Goal: Information Seeking & Learning: Learn about a topic

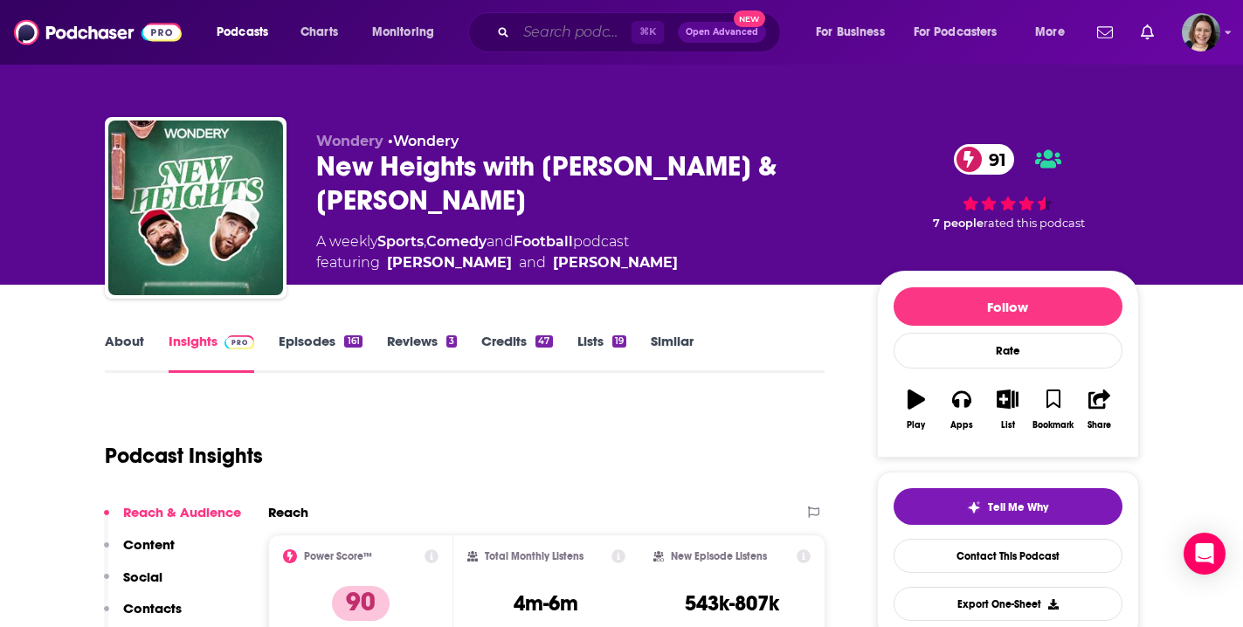
click at [567, 33] on input "Search podcasts, credits, & more..." at bounding box center [573, 32] width 115 height 28
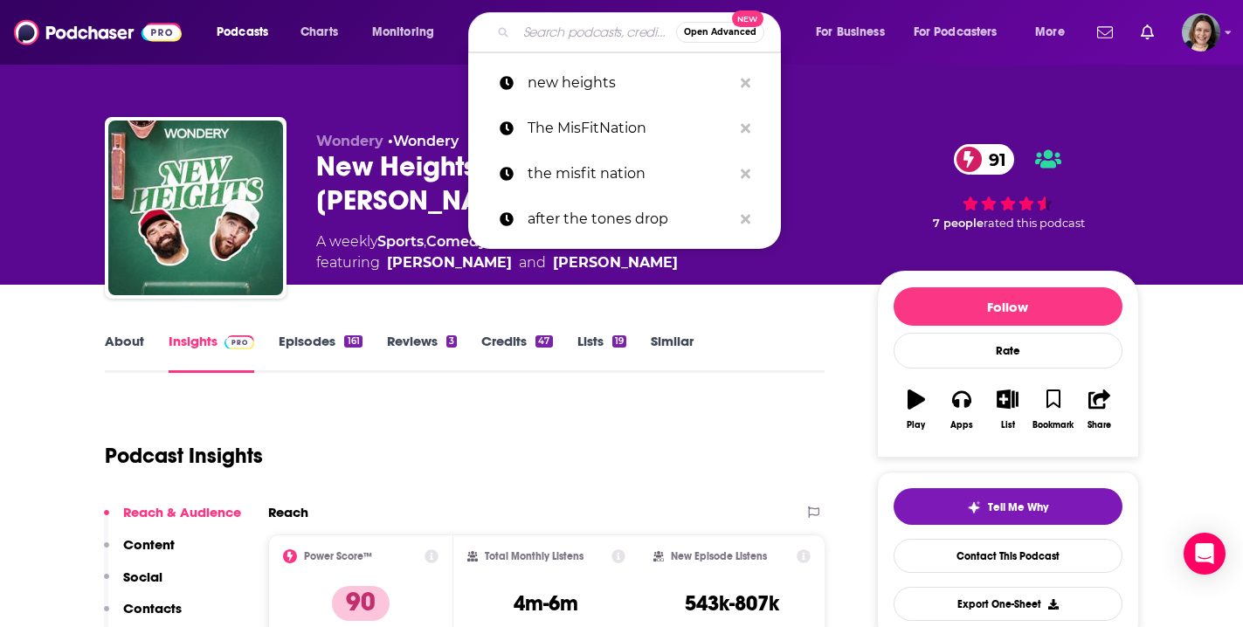
type input "f"
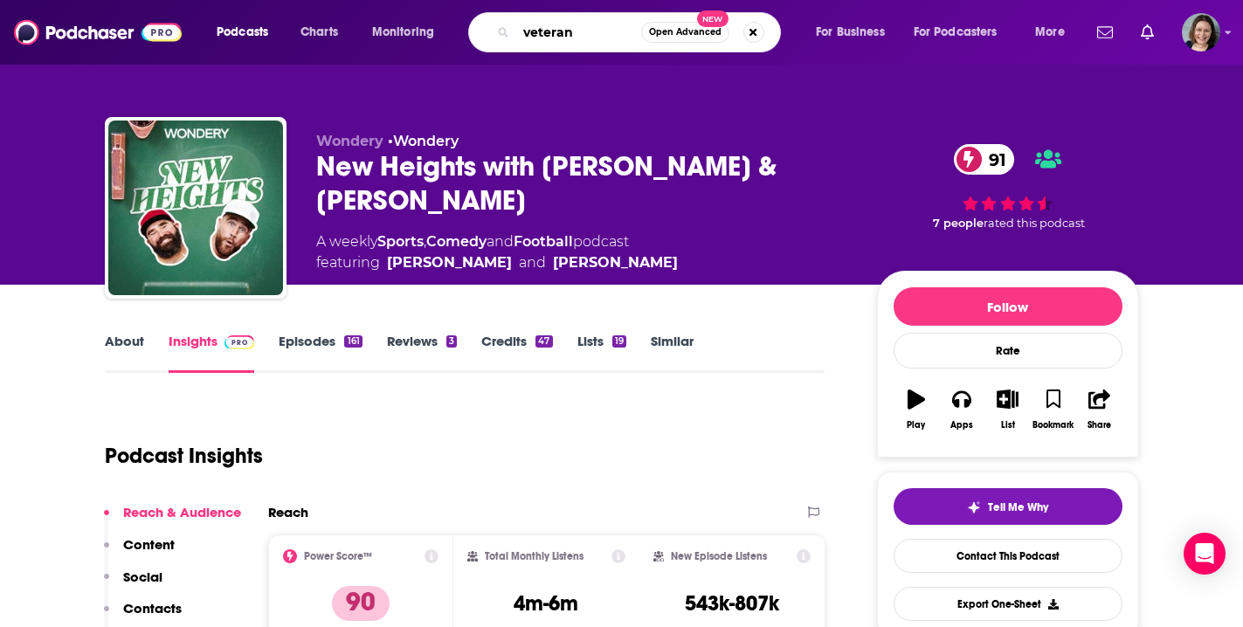
type input "veterans"
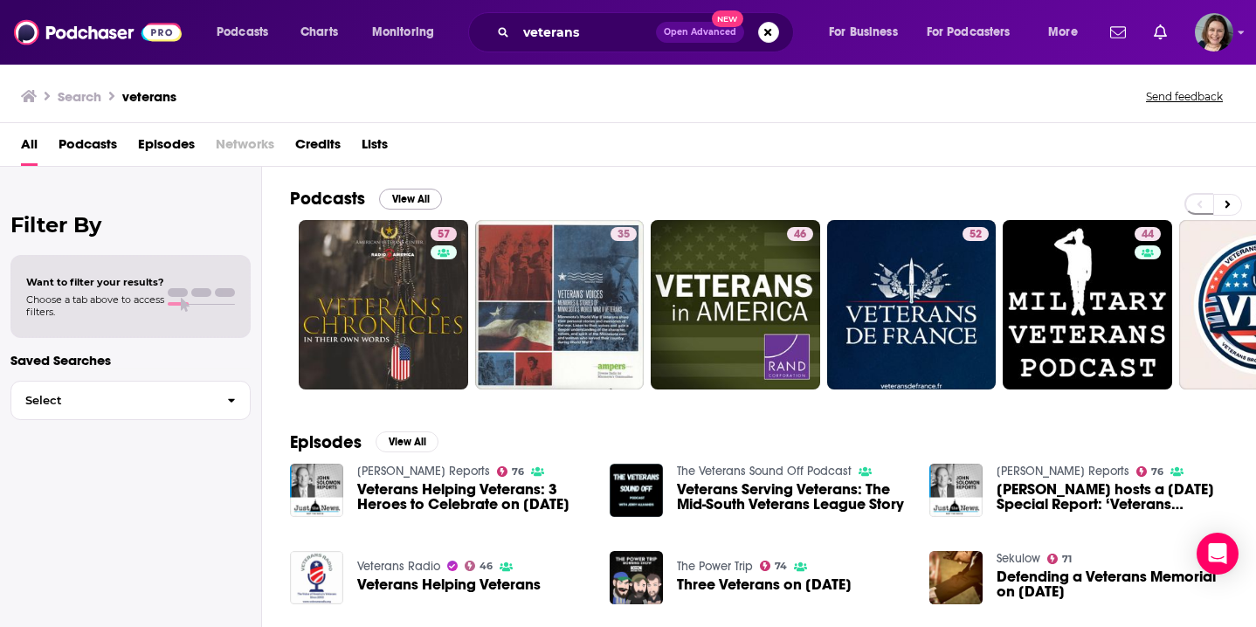
click at [398, 203] on button "View All" at bounding box center [410, 199] width 63 height 21
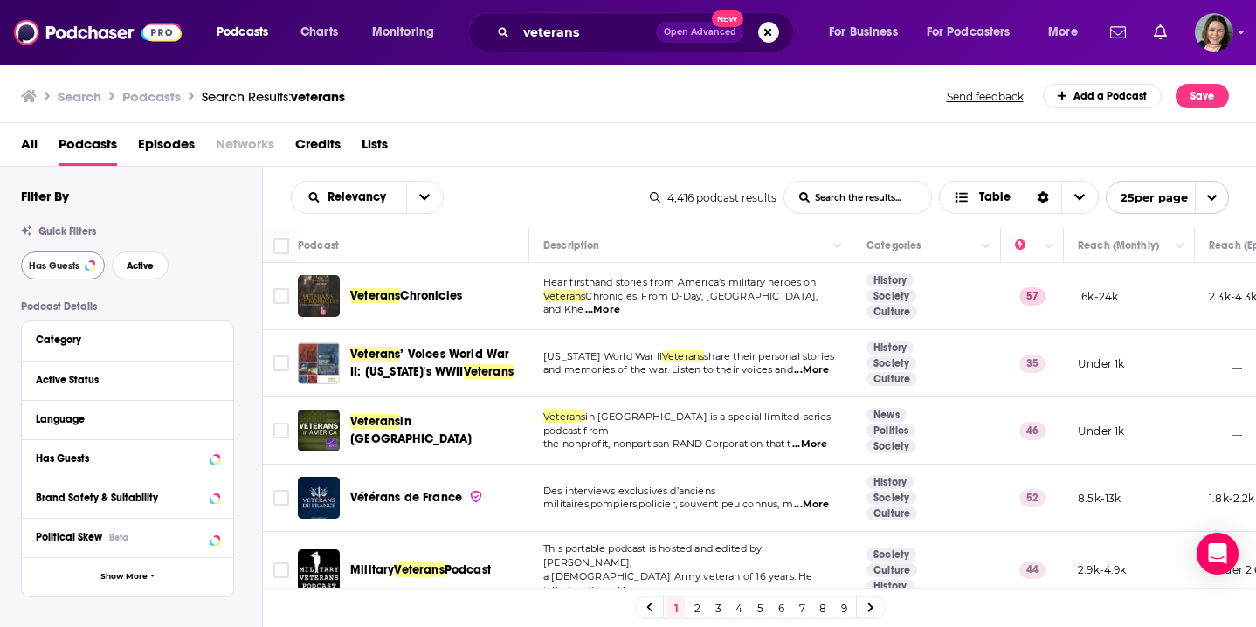
click at [51, 266] on span "Has Guests" at bounding box center [54, 266] width 51 height 10
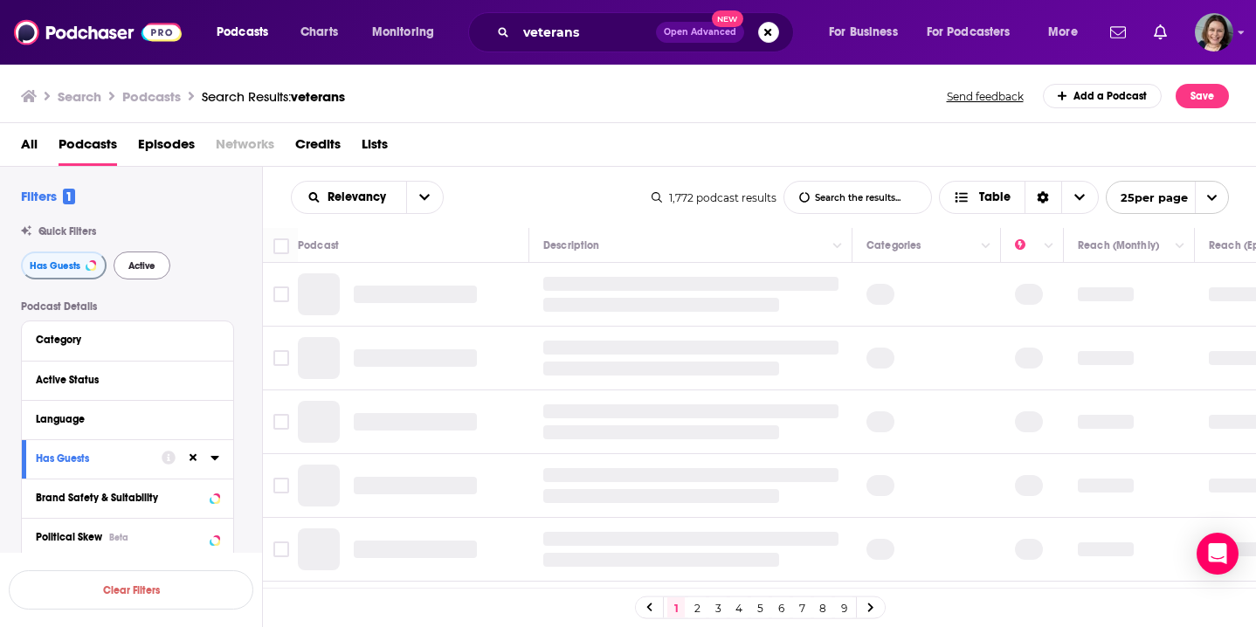
click at [135, 269] on span "Active" at bounding box center [141, 266] width 27 height 10
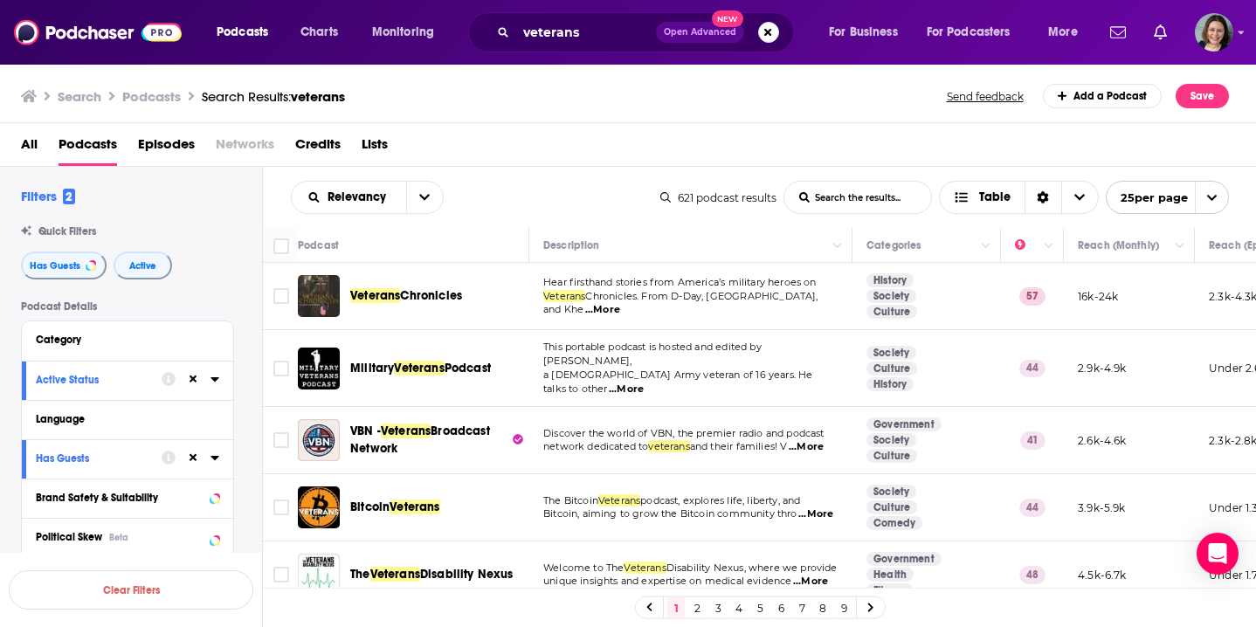
click at [644, 383] on span "...More" at bounding box center [626, 390] width 35 height 14
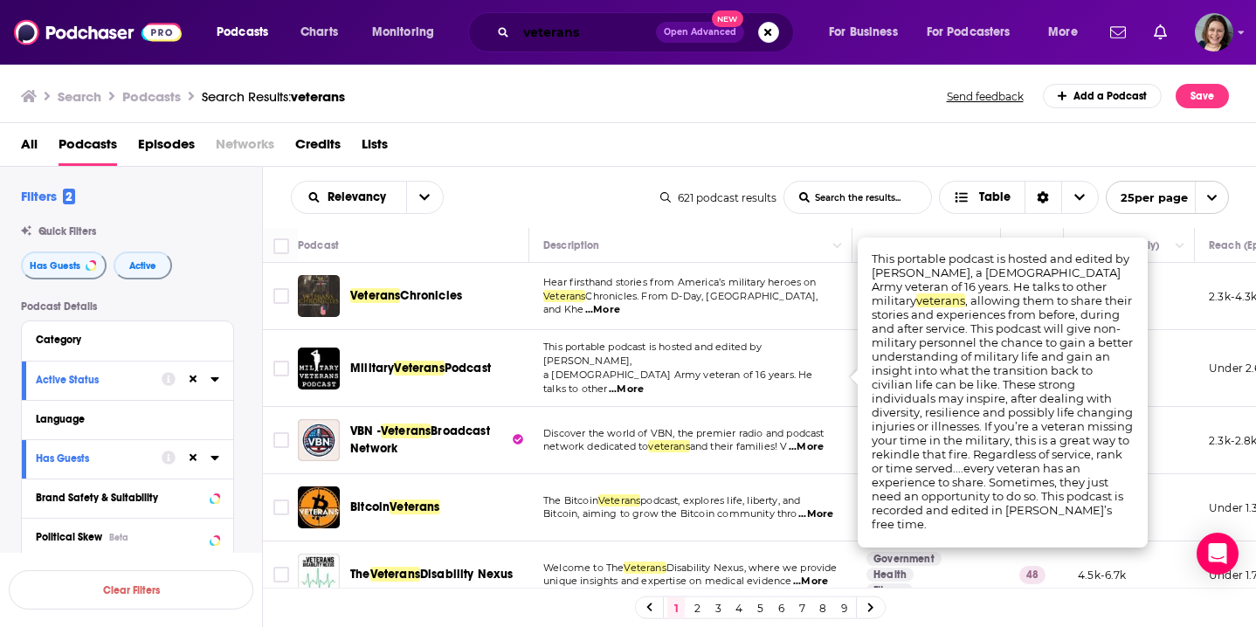
click at [586, 38] on input "veterans" at bounding box center [586, 32] width 140 height 28
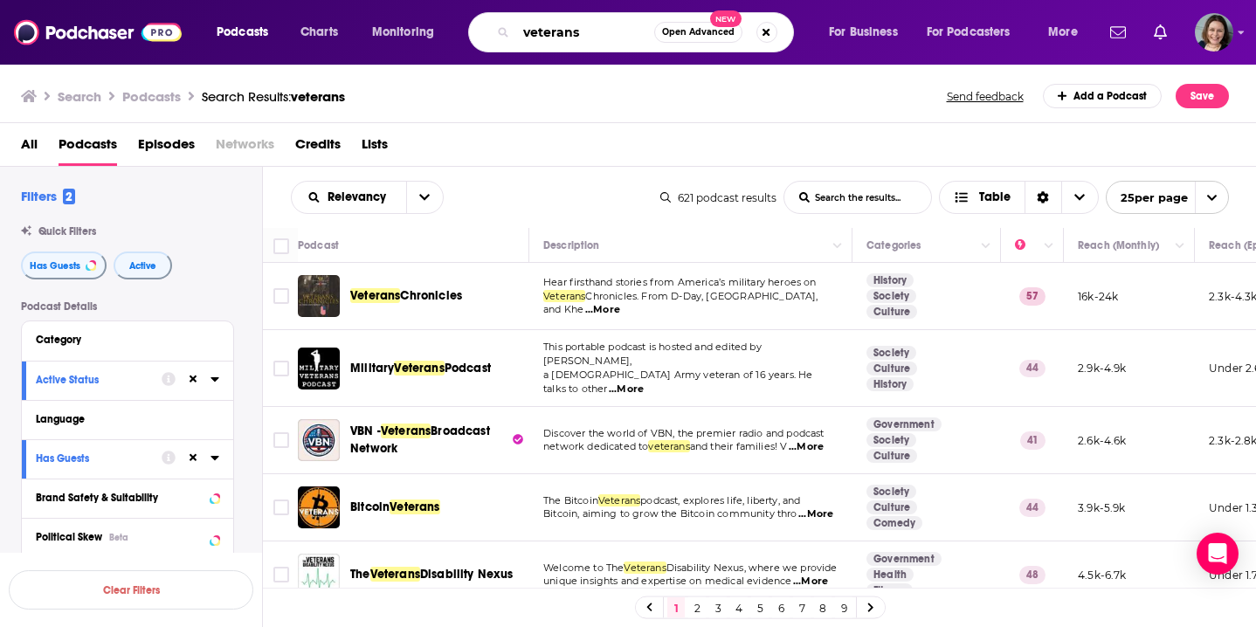
drag, startPoint x: 586, startPoint y: 38, endPoint x: 470, endPoint y: 37, distance: 116.2
click at [470, 37] on div "veterans Open Advanced New" at bounding box center [631, 32] width 326 height 40
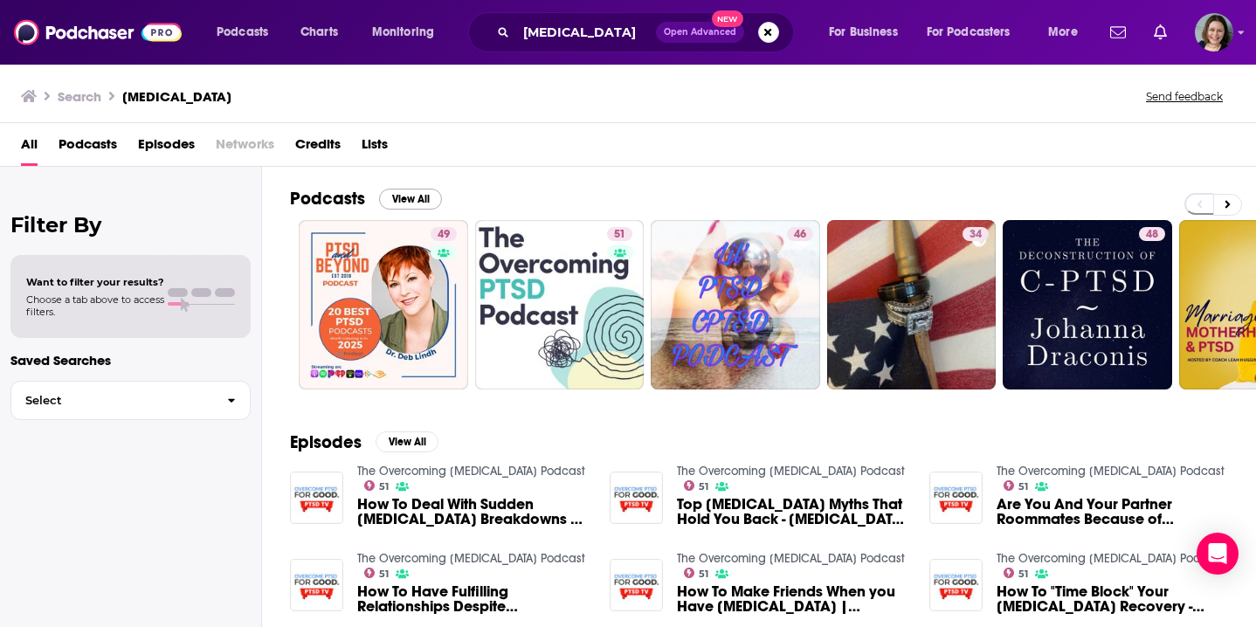
click at [404, 195] on button "View All" at bounding box center [410, 199] width 63 height 21
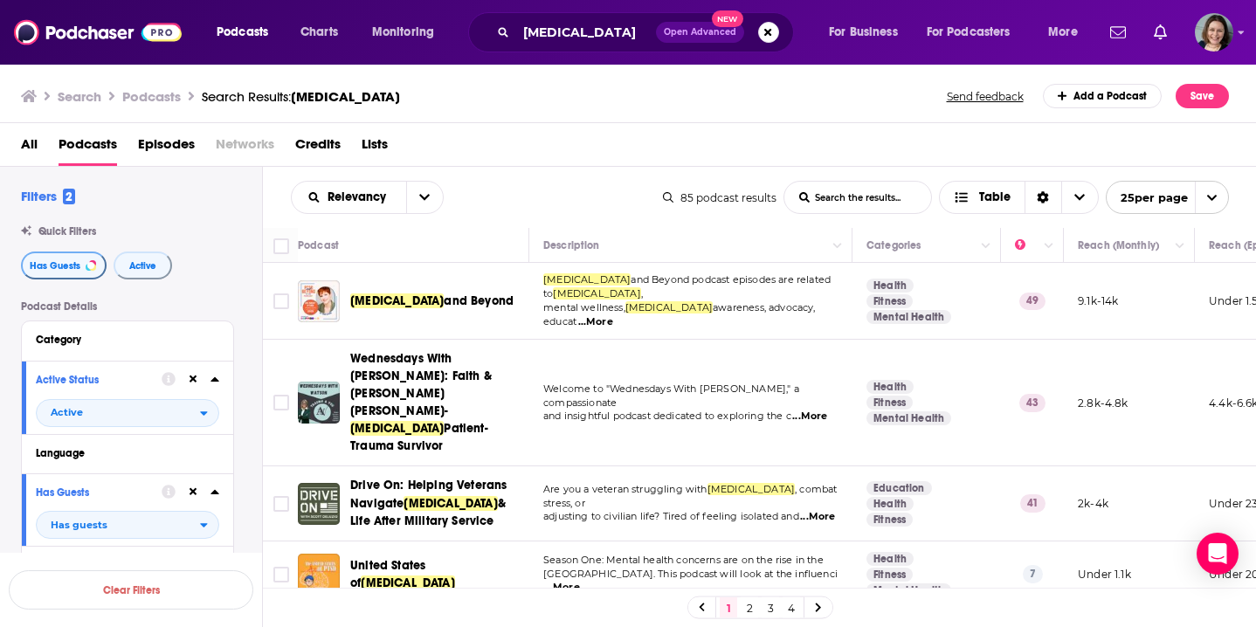
click at [71, 263] on span "Has Guests" at bounding box center [55, 266] width 51 height 10
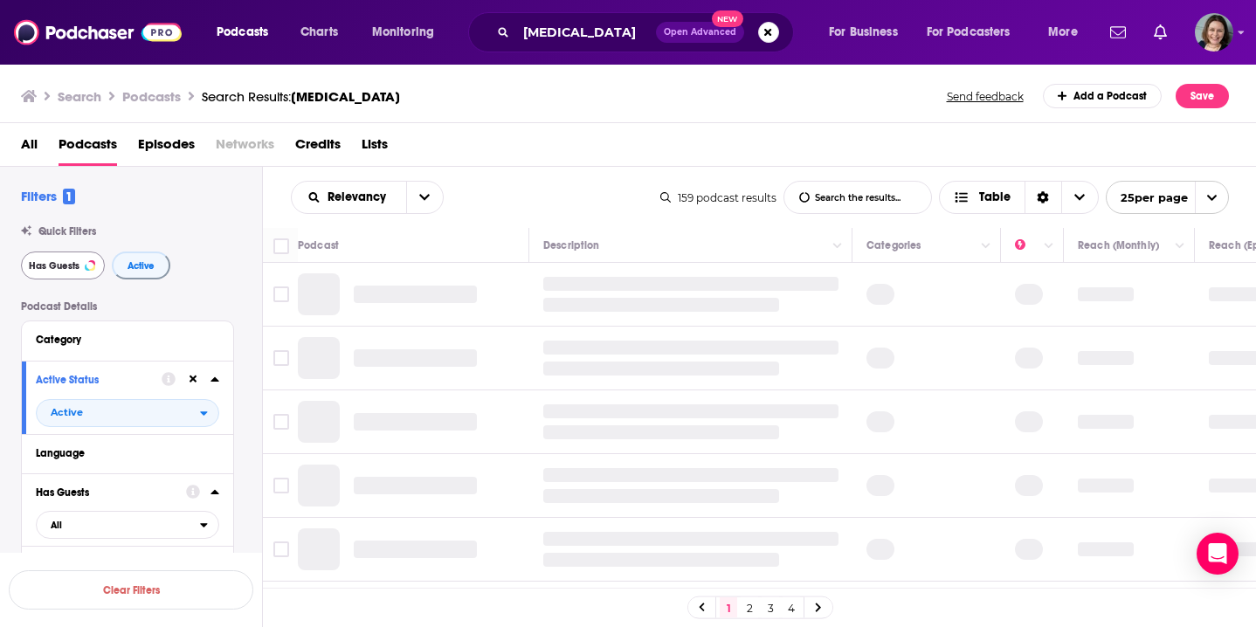
click at [67, 264] on span "Has Guests" at bounding box center [54, 266] width 51 height 10
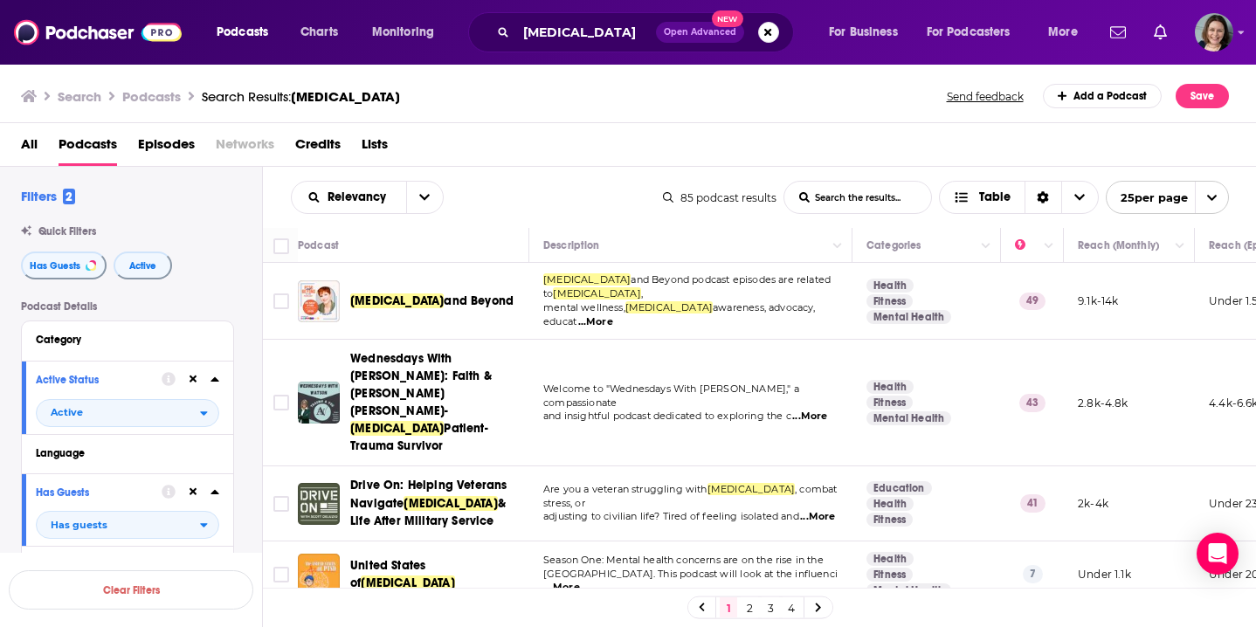
click at [560, 467] on td "Are you a veteran struggling with PTSD , combat stress, or adjusting to civilia…" at bounding box center [690, 504] width 323 height 74
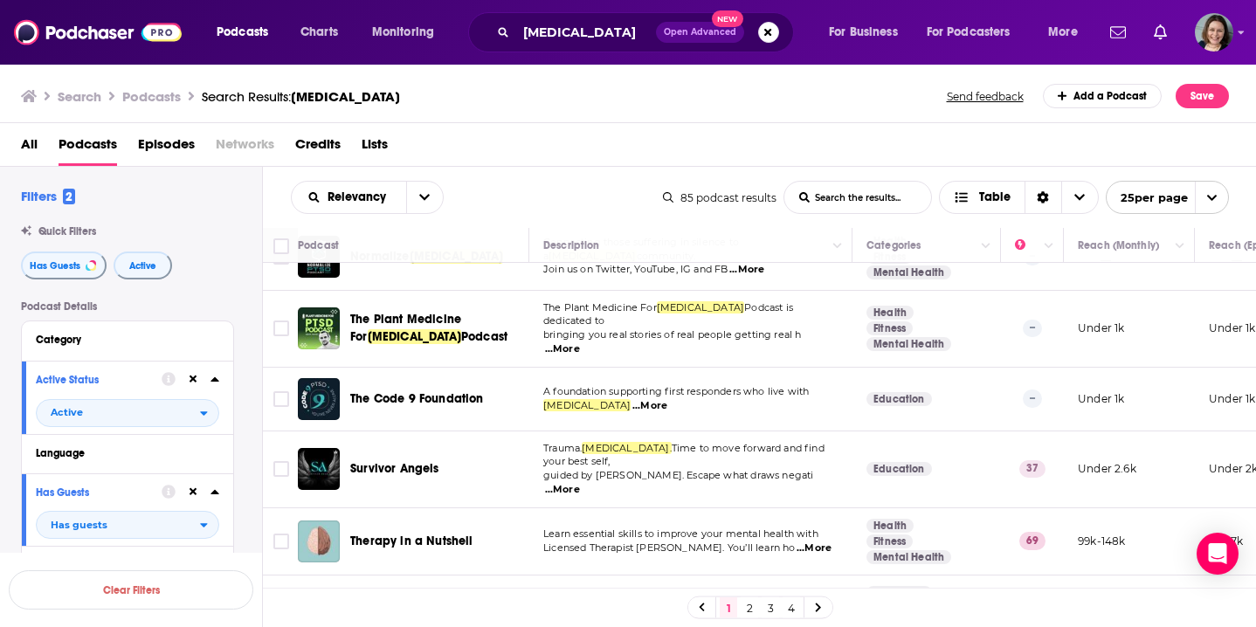
scroll to position [391, 0]
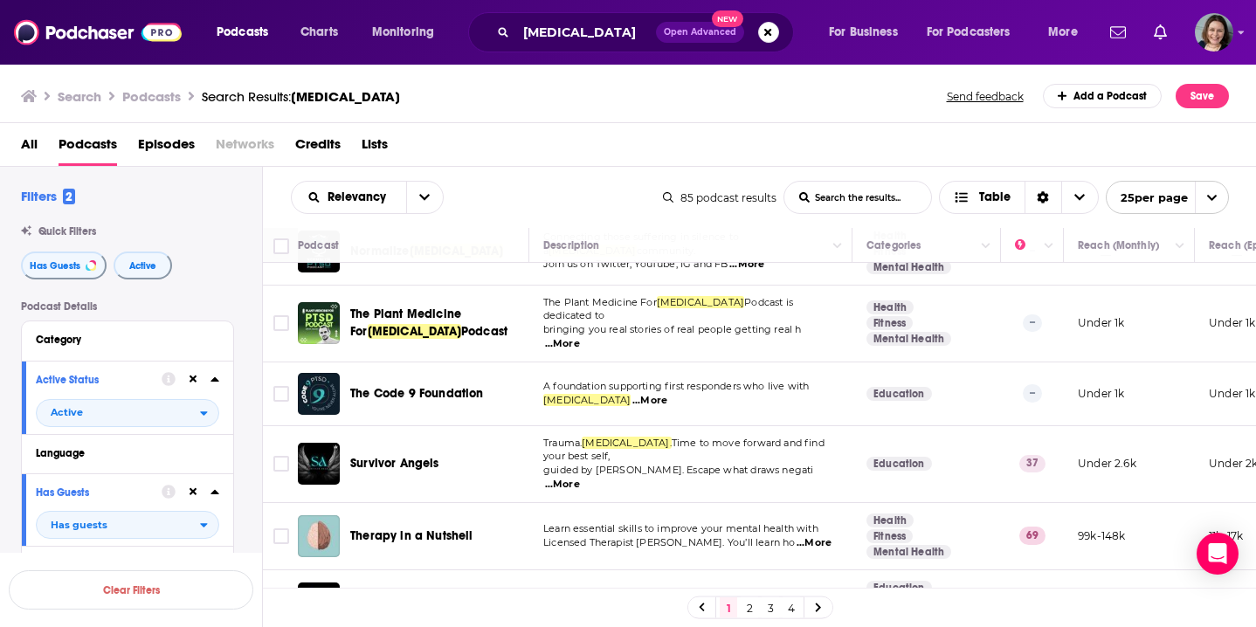
click at [817, 536] on span "...More" at bounding box center [814, 543] width 35 height 14
click at [854, 503] on td "Health Fitness Mental Health" at bounding box center [927, 536] width 149 height 67
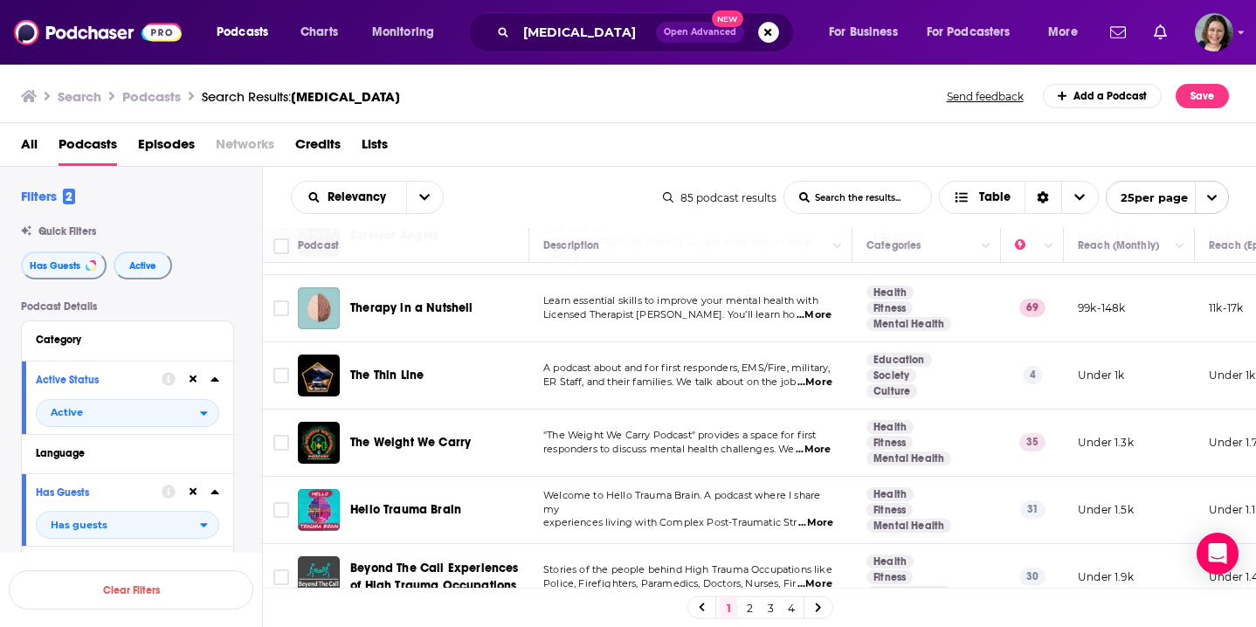
scroll to position [622, 0]
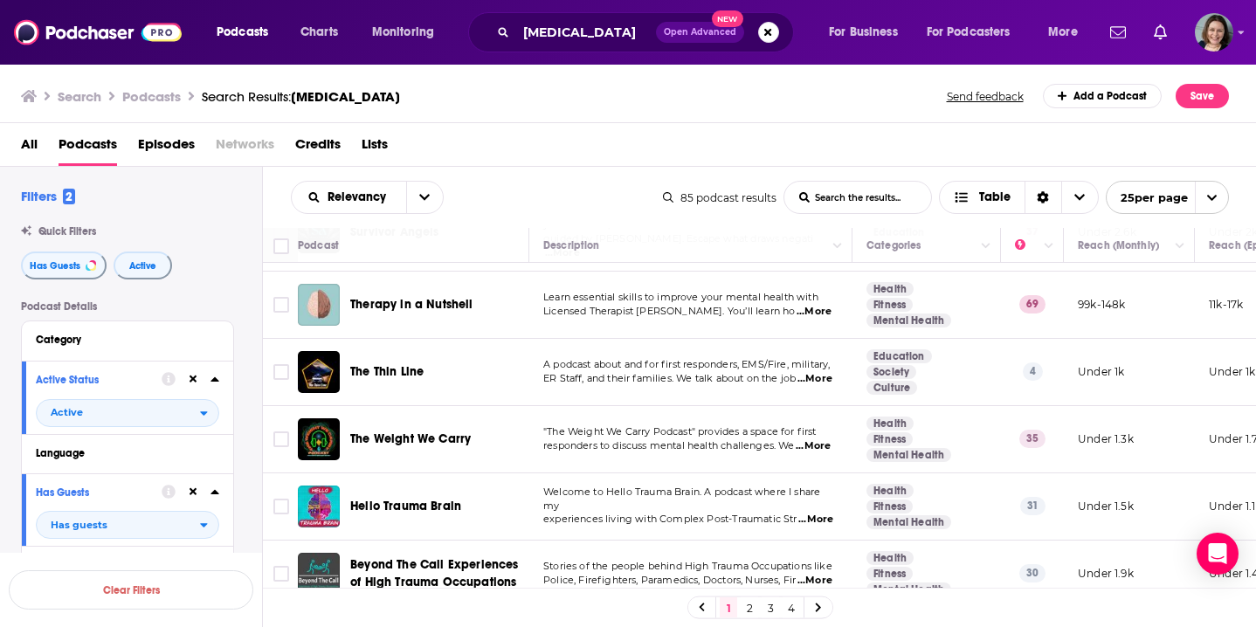
click at [824, 439] on span "...More" at bounding box center [813, 446] width 35 height 14
click at [622, 474] on td "Welcome to Hello Trauma Brain. A podcast where I share my experiences living wi…" at bounding box center [690, 507] width 323 height 67
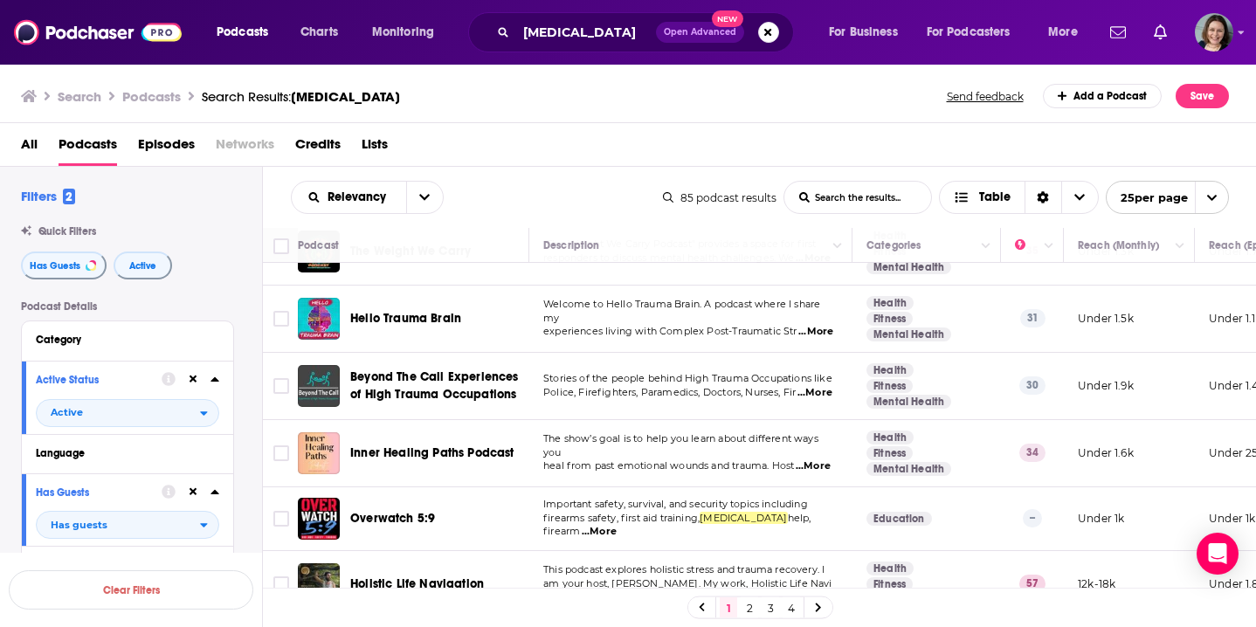
scroll to position [811, 0]
click at [554, 487] on td "Important safety, survival, and security topics including firearms safety, firs…" at bounding box center [690, 519] width 323 height 64
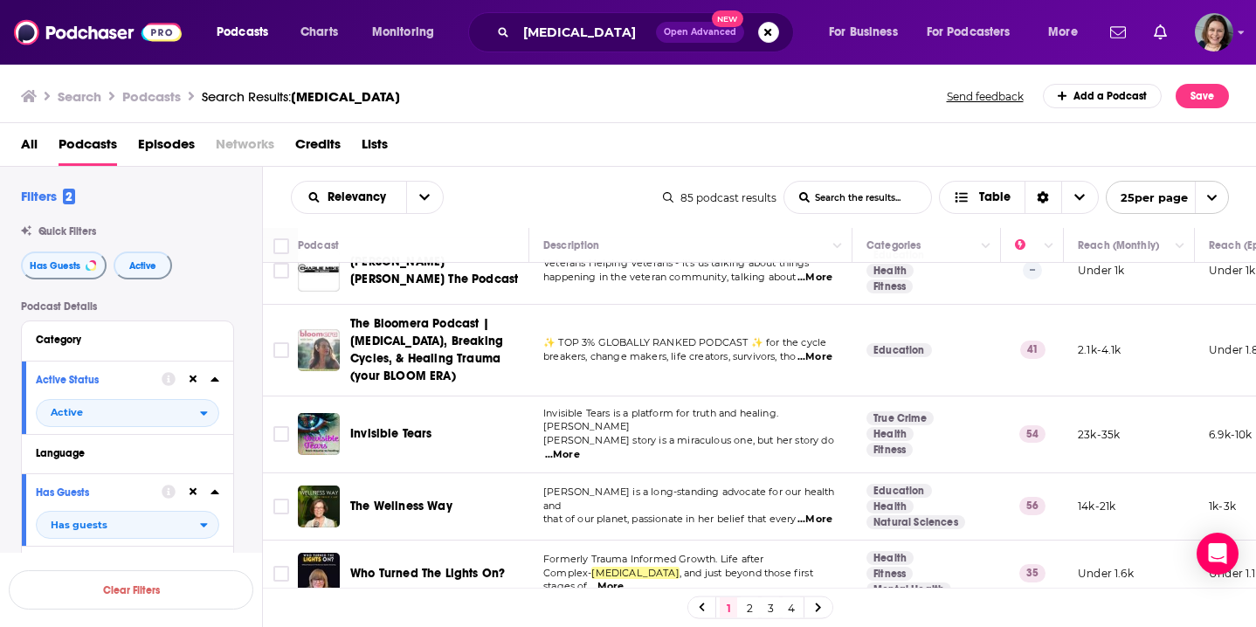
scroll to position [1379, 0]
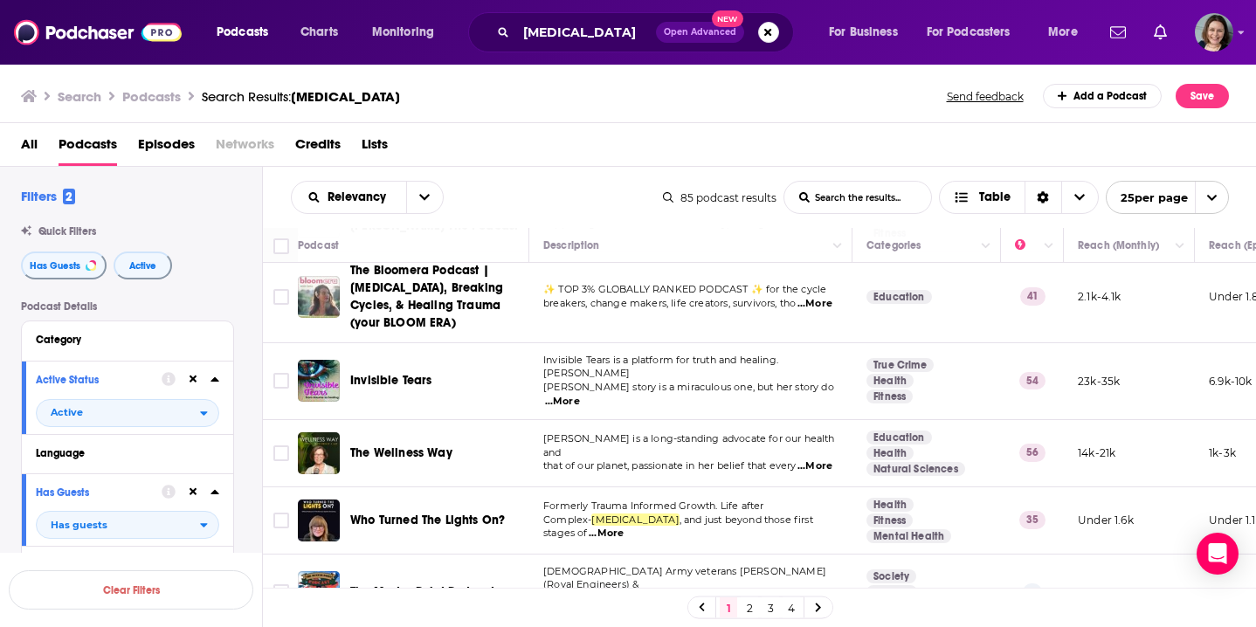
click at [580, 395] on span "...More" at bounding box center [562, 402] width 35 height 14
click at [823, 420] on td "Philly J Lay is a long-standing advocate for our health and that of our planet,…" at bounding box center [690, 453] width 323 height 67
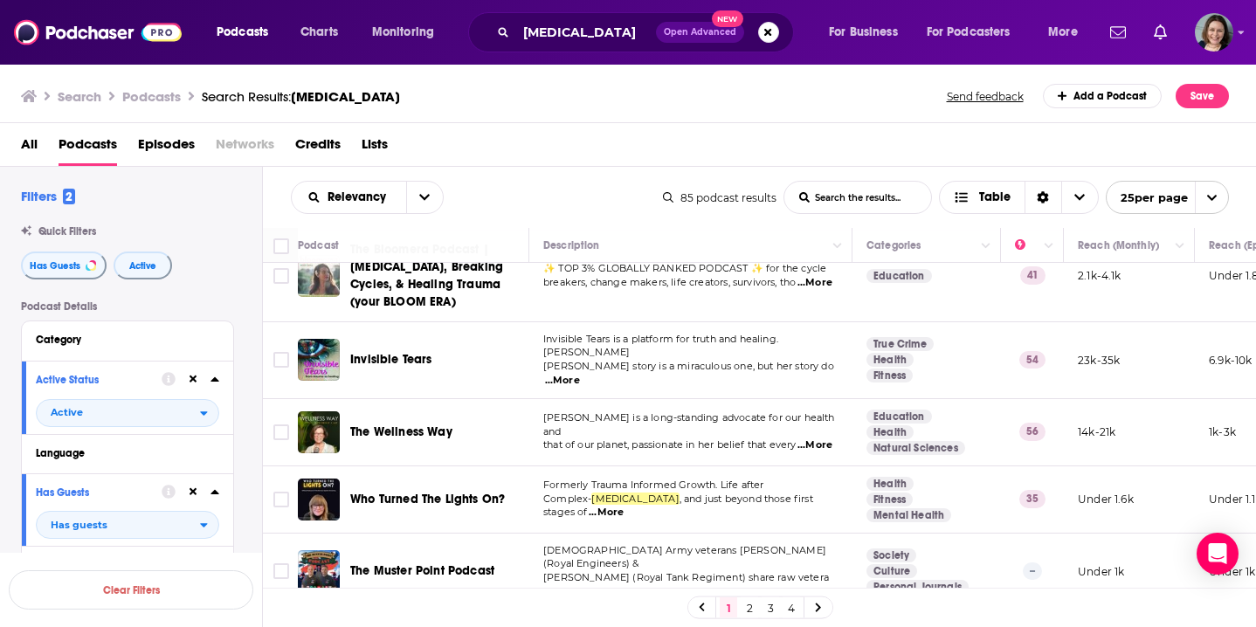
scroll to position [1397, 0]
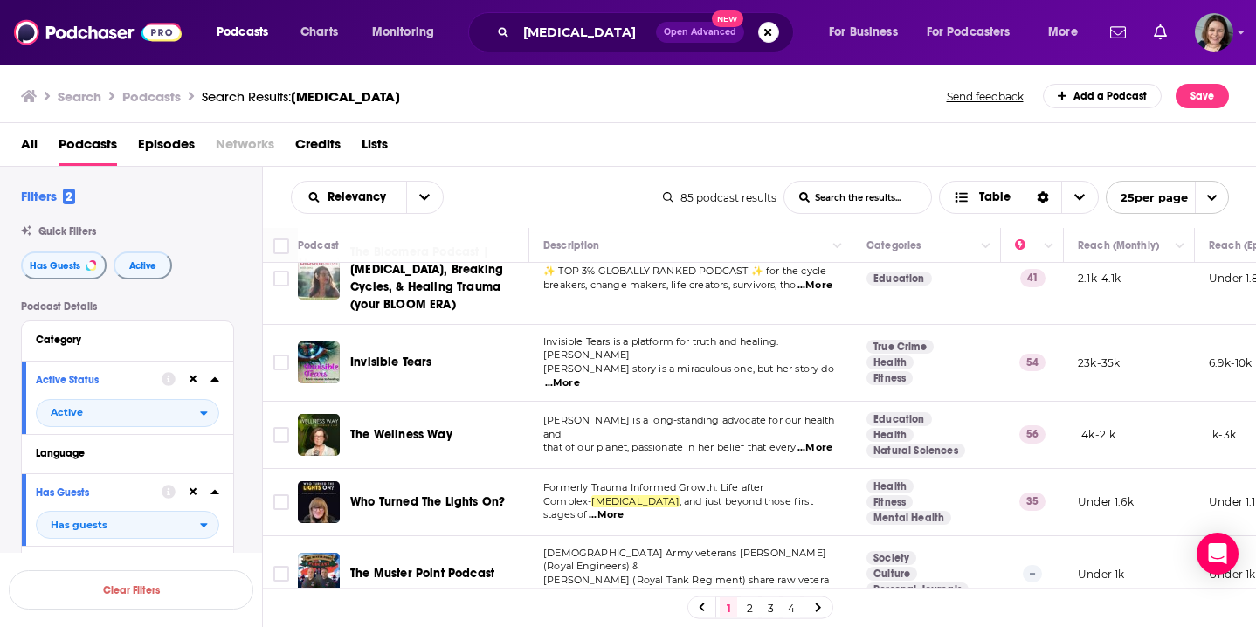
click at [749, 606] on link "2" at bounding box center [749, 608] width 17 height 21
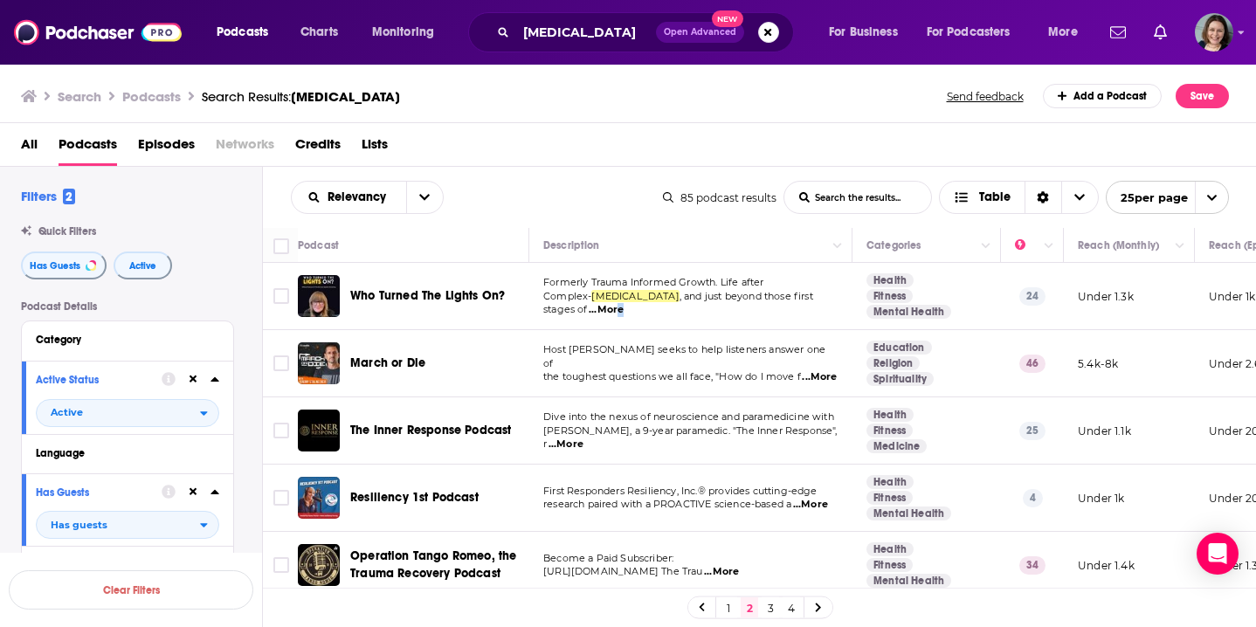
click at [589, 312] on span "...More" at bounding box center [606, 310] width 35 height 14
click at [547, 215] on div "Relevancy List Search Input Search the results... Table 85 podcast results List…" at bounding box center [760, 197] width 994 height 61
click at [859, 532] on td "Health Fitness Mental Health" at bounding box center [927, 498] width 149 height 67
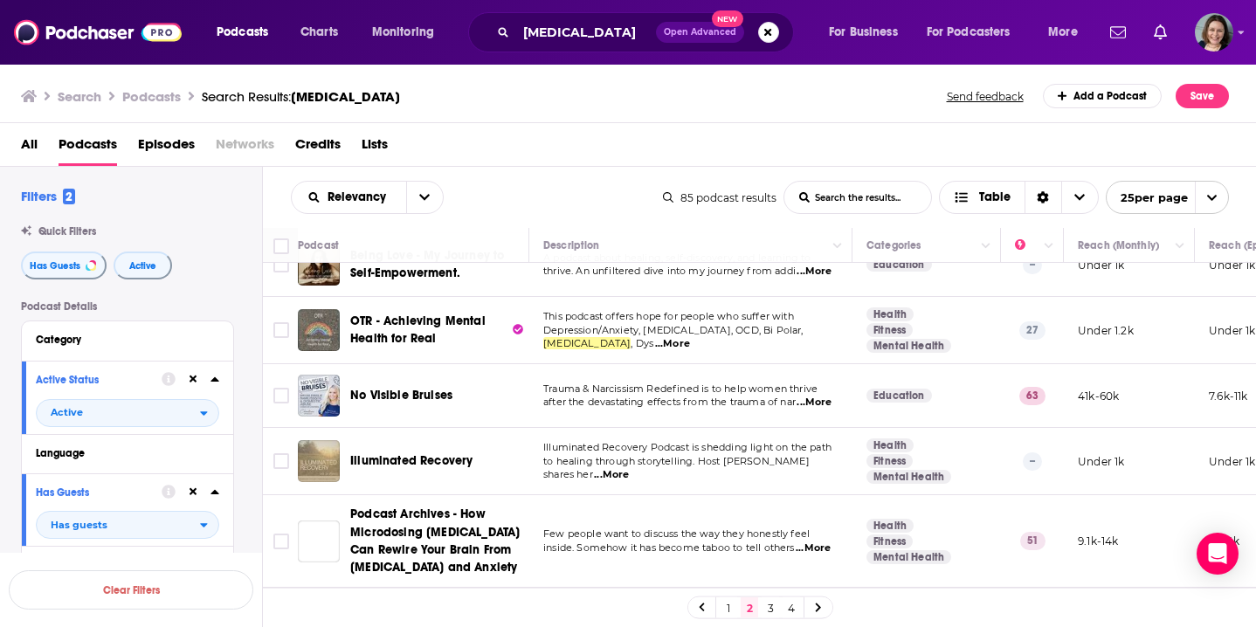
scroll to position [729, 0]
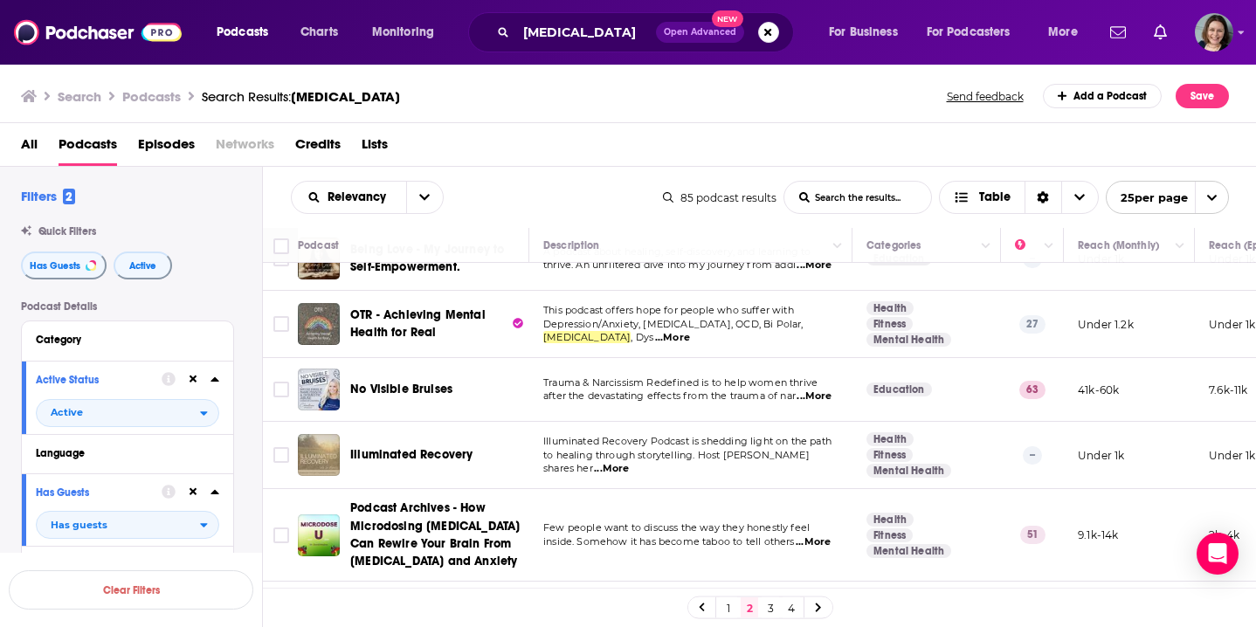
click at [825, 390] on span "...More" at bounding box center [814, 397] width 35 height 14
click at [826, 405] on td "Trauma & Narcissism Redefined is to help women thrive after the devastating eff…" at bounding box center [690, 390] width 323 height 64
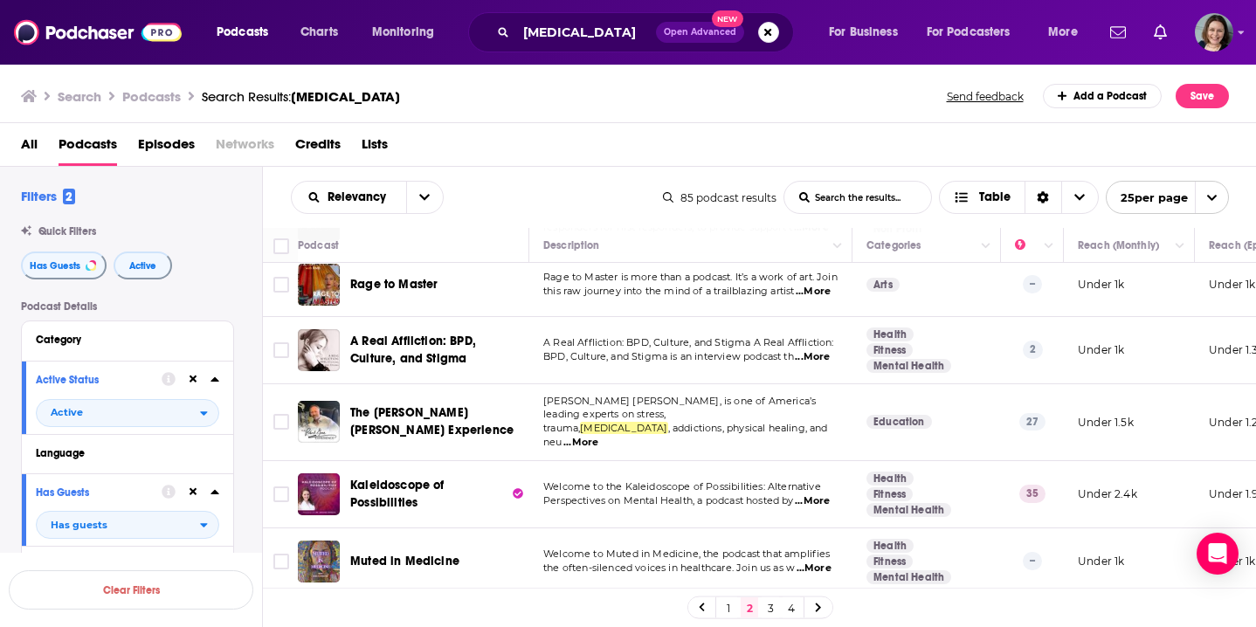
scroll to position [1394, 0]
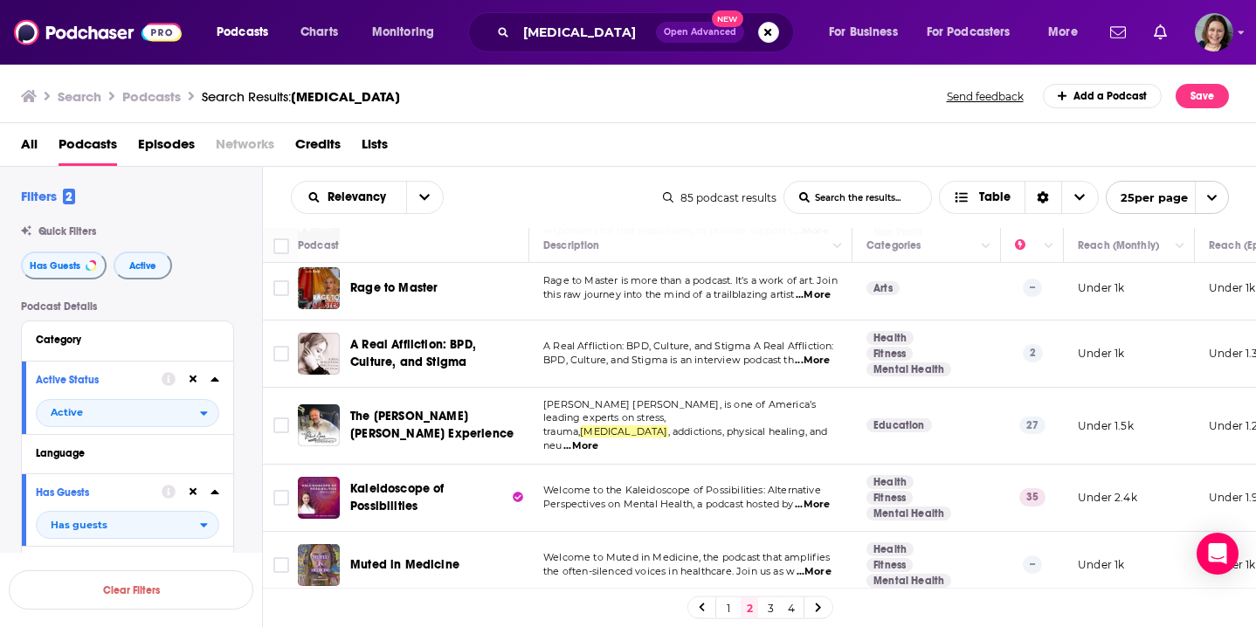
click at [770, 609] on link "3" at bounding box center [770, 608] width 17 height 21
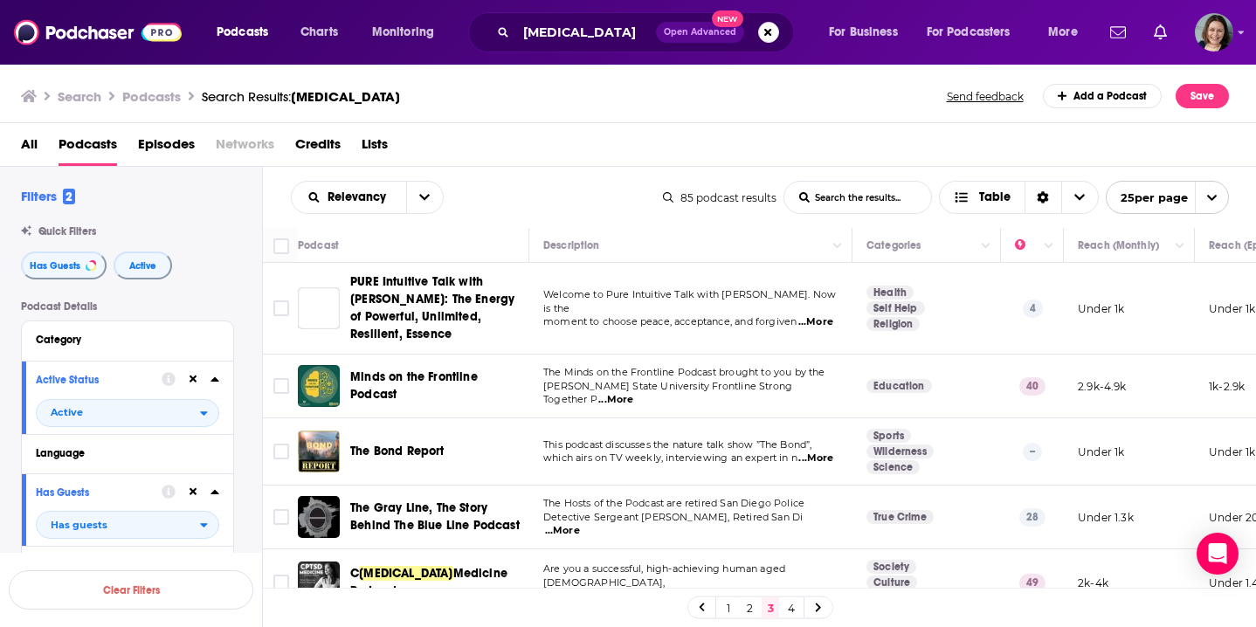
click at [852, 355] on td "The Minds on the Frontline Podcast brought to you by the Wayne State University…" at bounding box center [690, 387] width 323 height 64
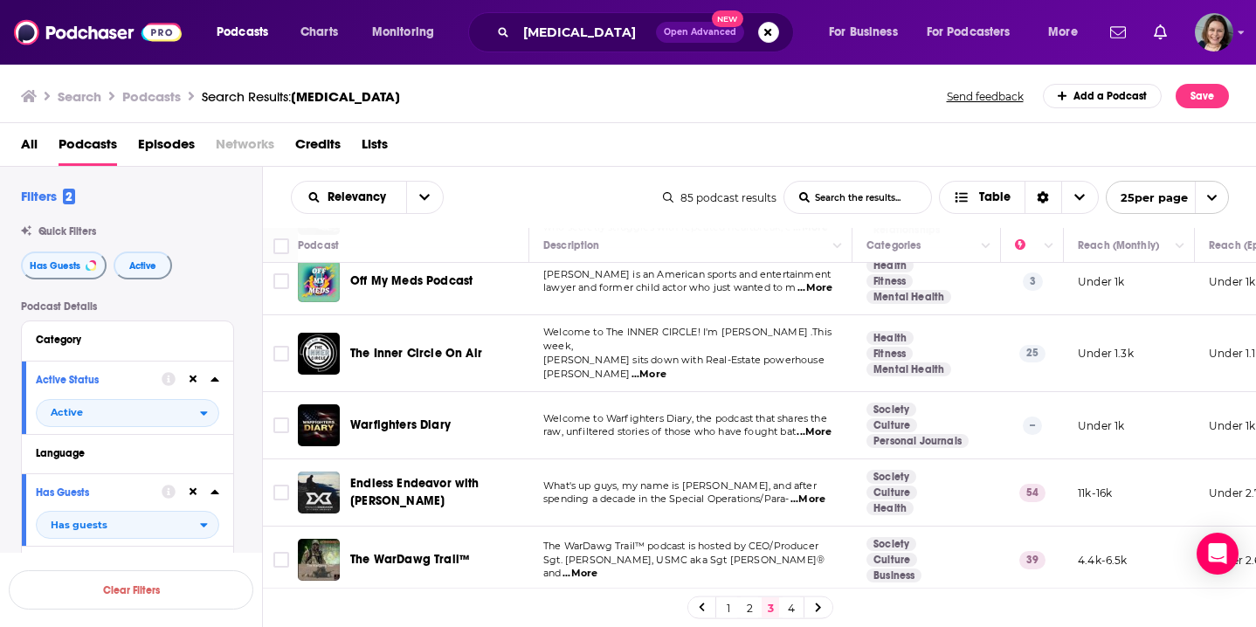
scroll to position [384, 0]
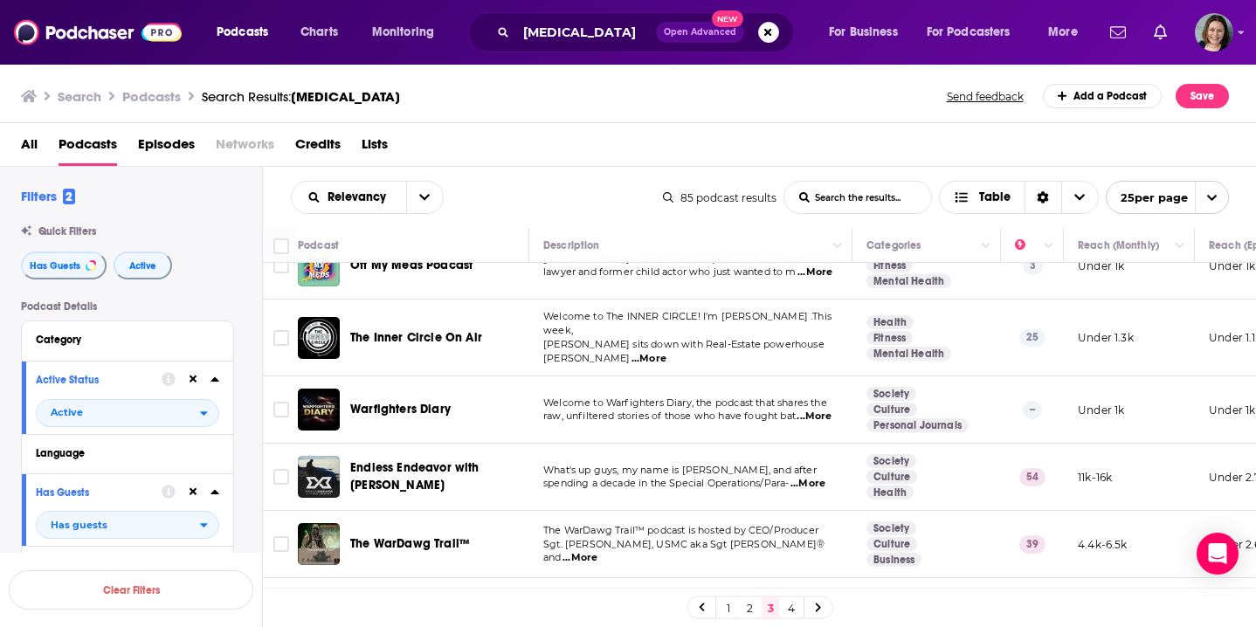
click at [817, 477] on span "...More" at bounding box center [808, 484] width 35 height 14
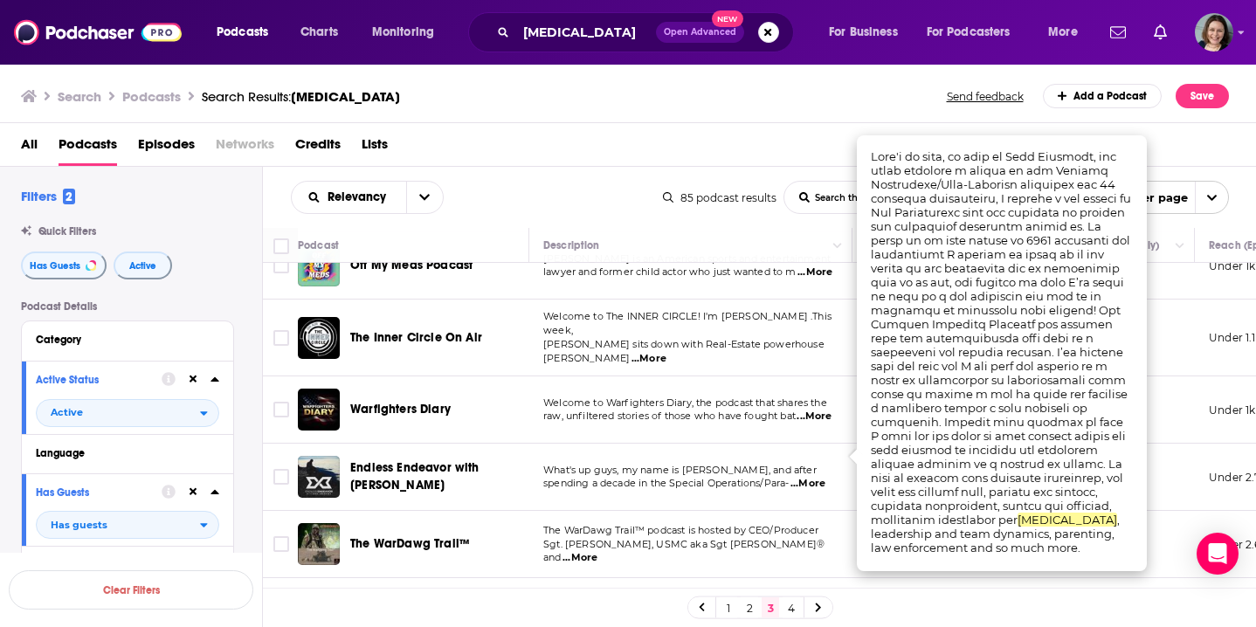
click at [891, 604] on div "1 2 3 4" at bounding box center [760, 607] width 994 height 39
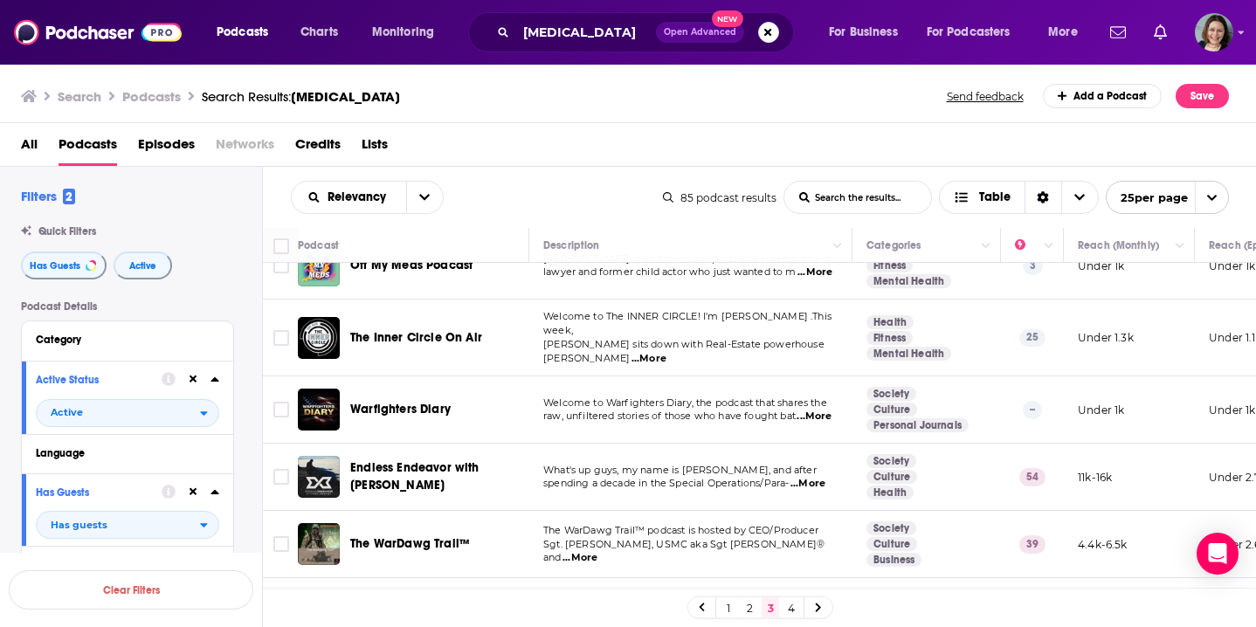
click at [859, 481] on td "Society Culture Health" at bounding box center [927, 477] width 149 height 67
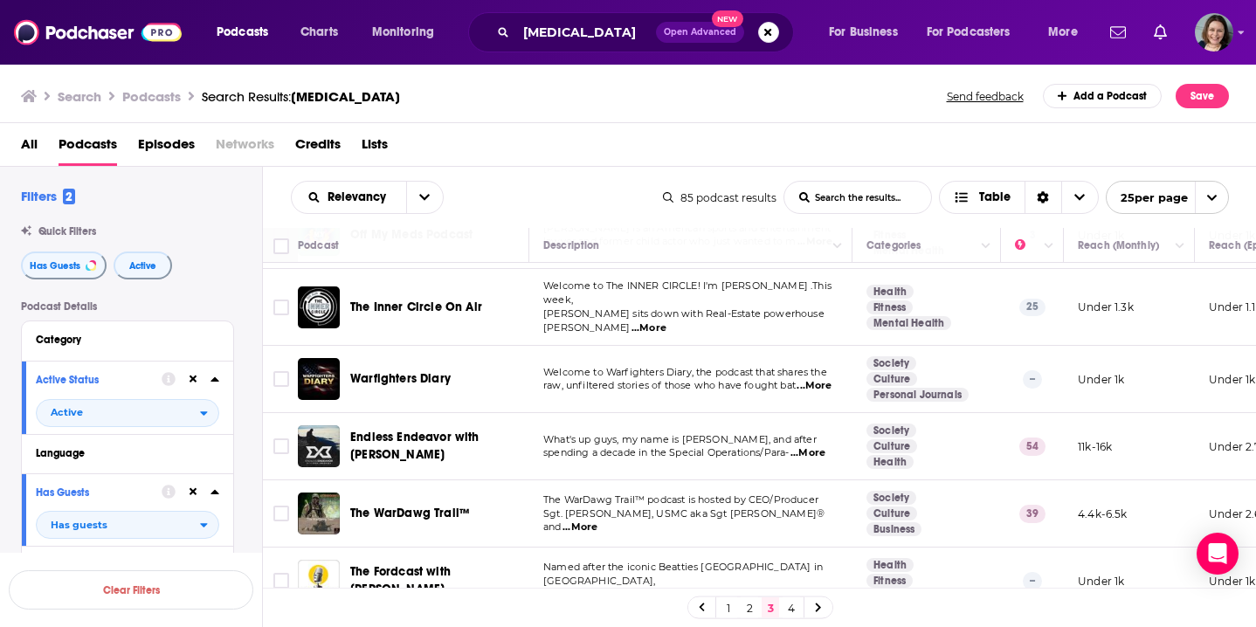
scroll to position [452, 0]
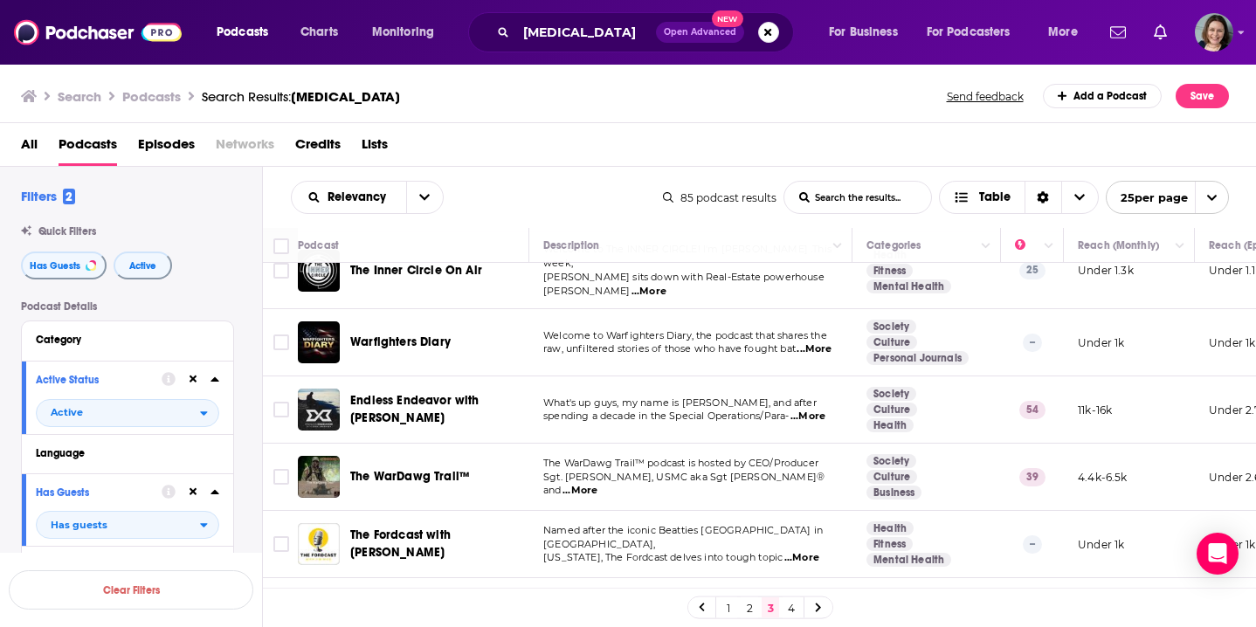
click at [598, 484] on span "...More" at bounding box center [580, 491] width 35 height 14
click at [840, 482] on td "The WarDawg Trail™ podcast is hosted by CEO/Producer Sgt. Carnell Smith Jr, USM…" at bounding box center [690, 477] width 323 height 67
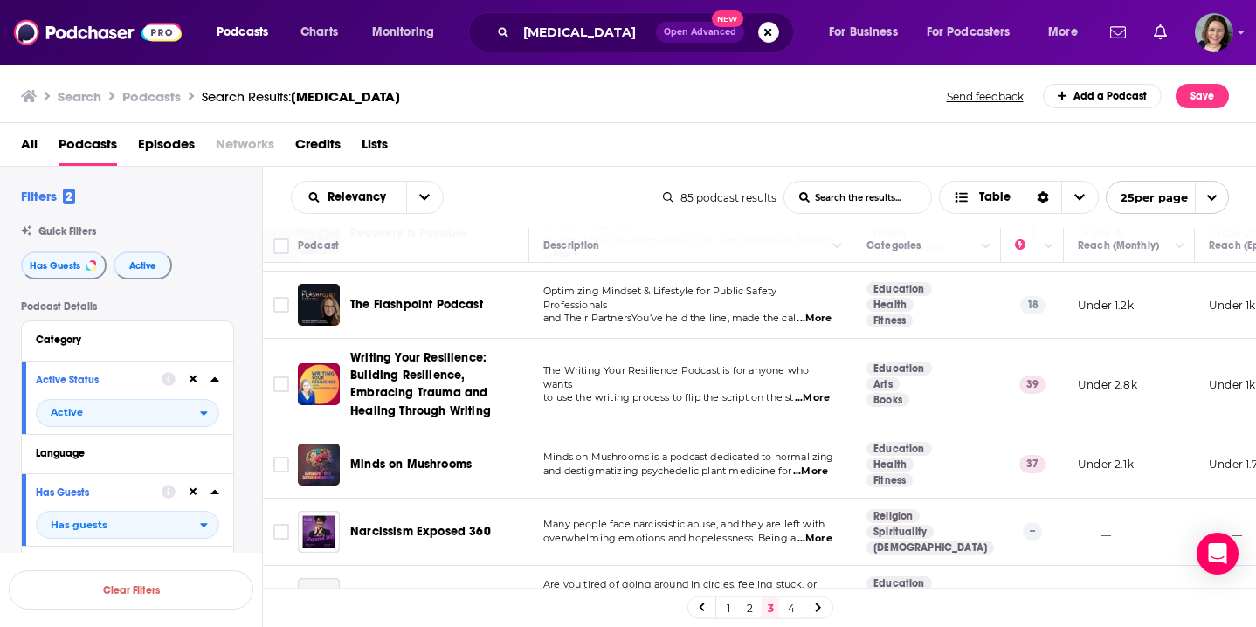
scroll to position [937, 0]
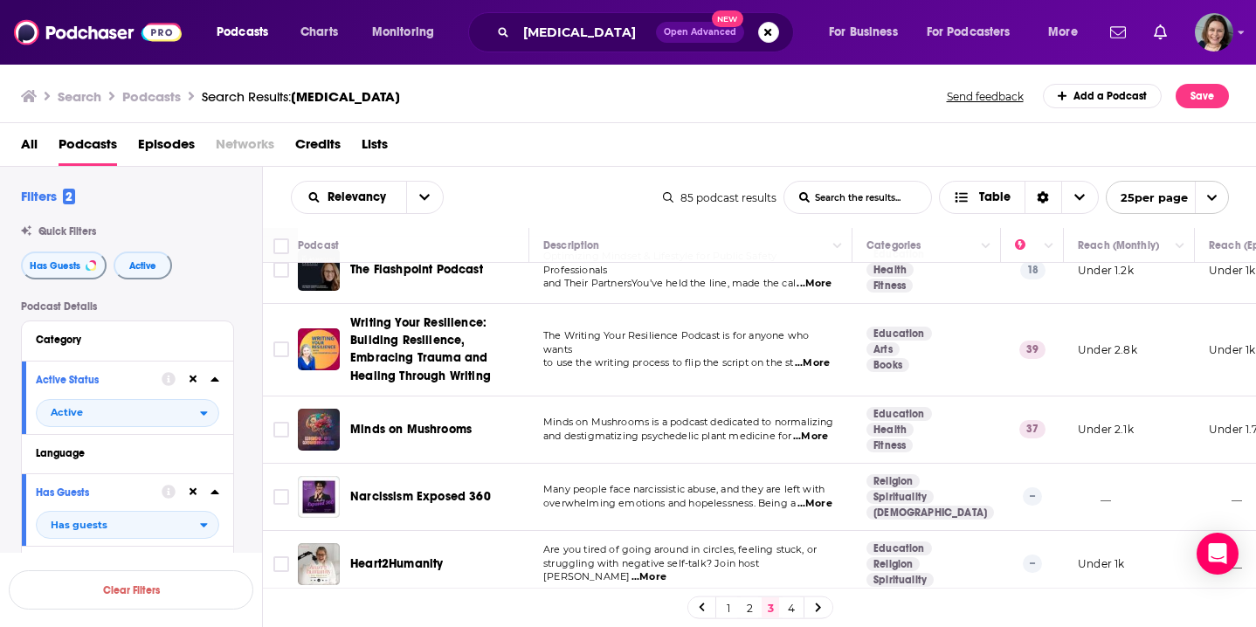
click at [823, 430] on span "...More" at bounding box center [810, 437] width 35 height 14
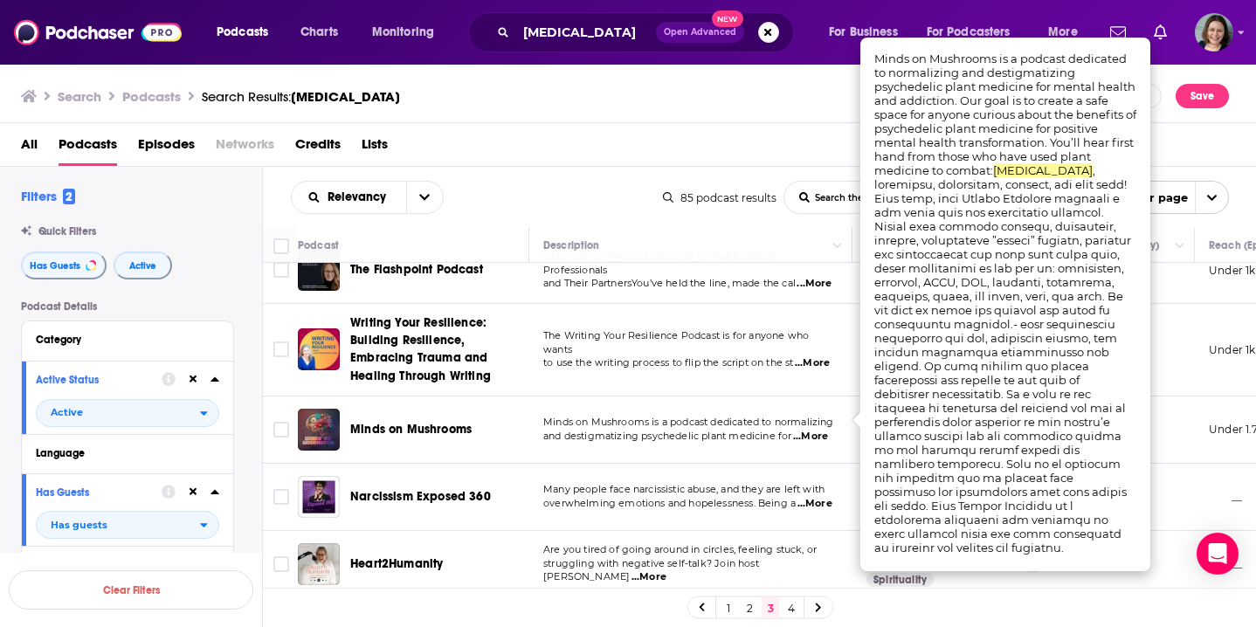
click at [687, 436] on td "Minds on Mushrooms is a podcast dedicated to normalizing and destigmatizing psy…" at bounding box center [690, 430] width 323 height 67
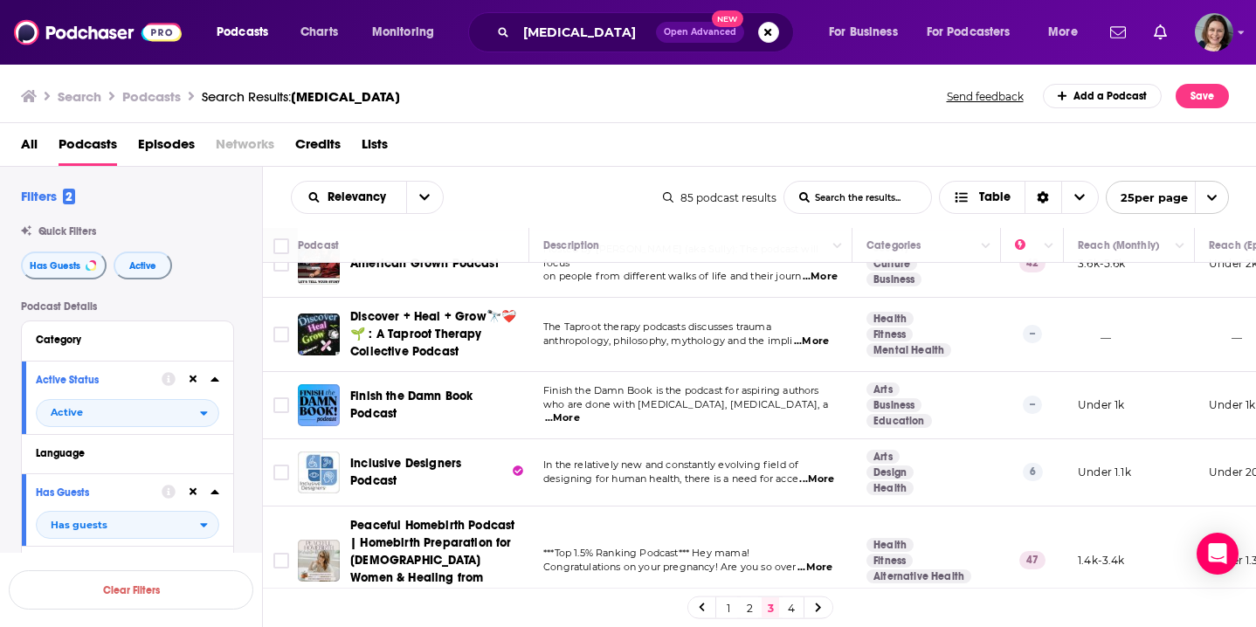
scroll to position [1439, 0]
click at [788, 609] on link "4" at bounding box center [791, 608] width 17 height 21
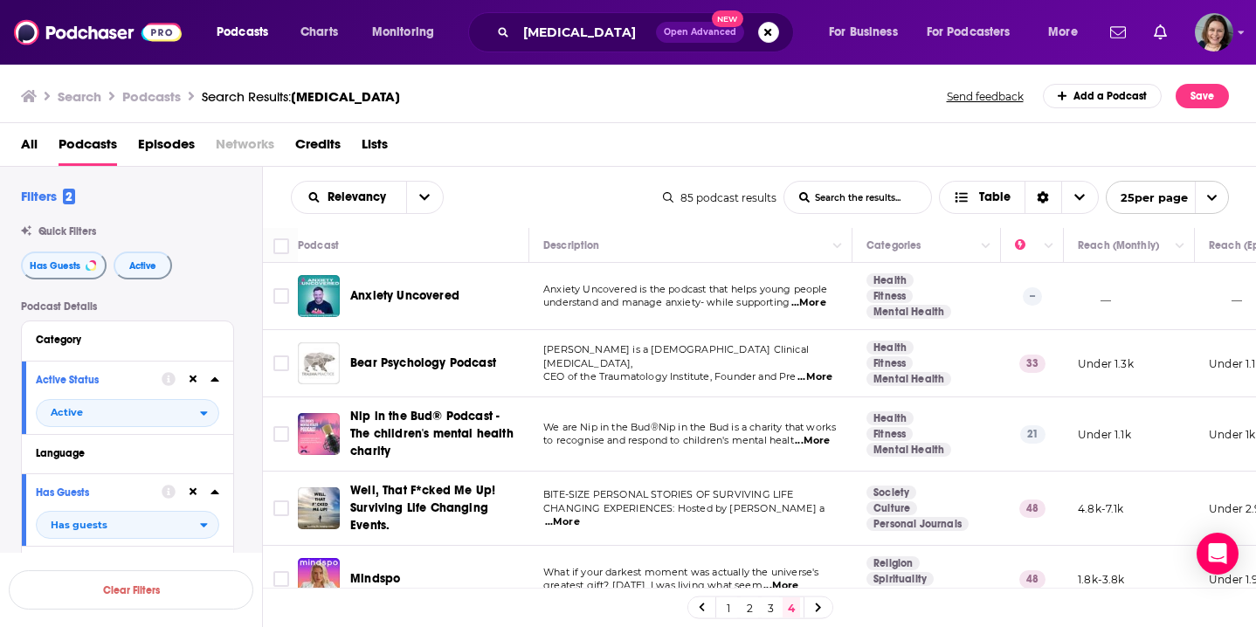
click at [785, 393] on td "Dr. Anna Baranowsky is a Canadian Clinical Psychologist, CEO of the Traumatolog…" at bounding box center [690, 363] width 323 height 67
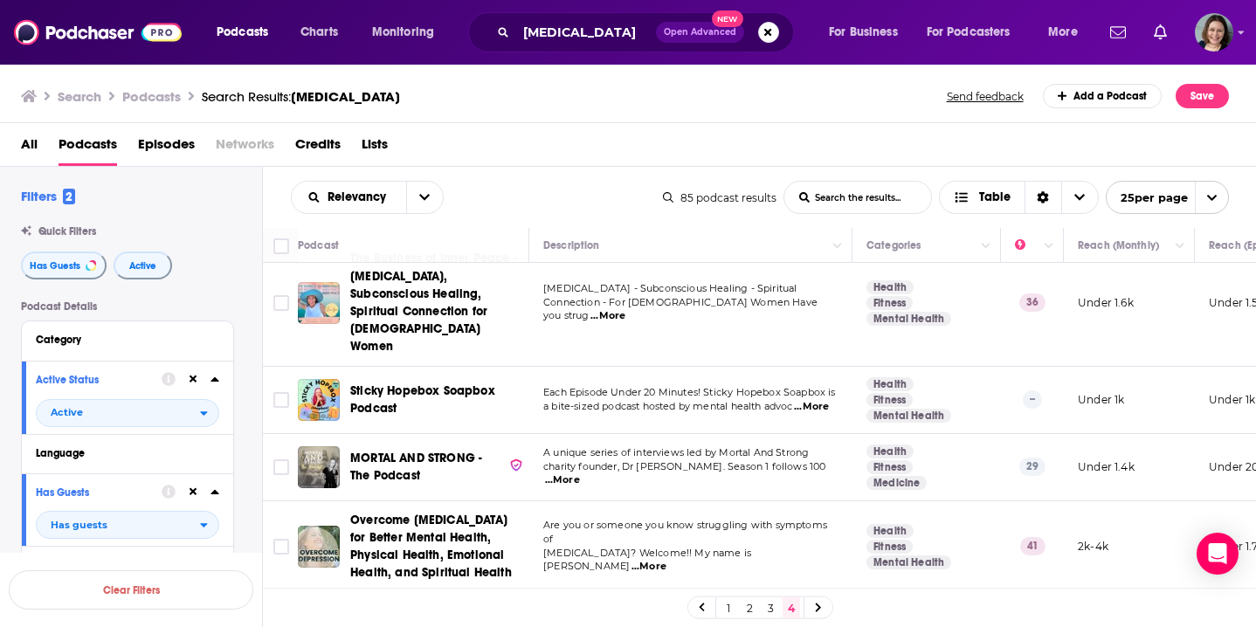
scroll to position [437, 0]
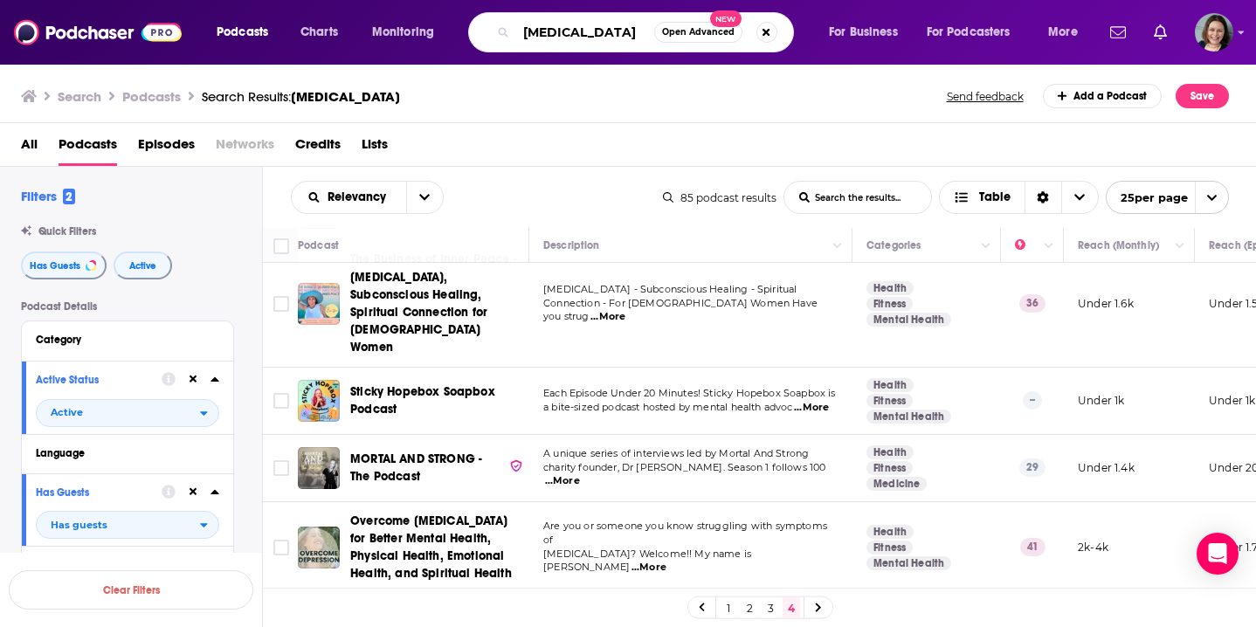
click at [578, 40] on input "ptsd" at bounding box center [585, 32] width 138 height 28
drag, startPoint x: 571, startPoint y: 33, endPoint x: 446, endPoint y: 33, distance: 124.9
click at [446, 33] on div "Podcasts Charts Monitoring ptsd Open Advanced New For Business For Podcasters M…" at bounding box center [649, 32] width 890 height 40
type input "e"
type input "veteran"
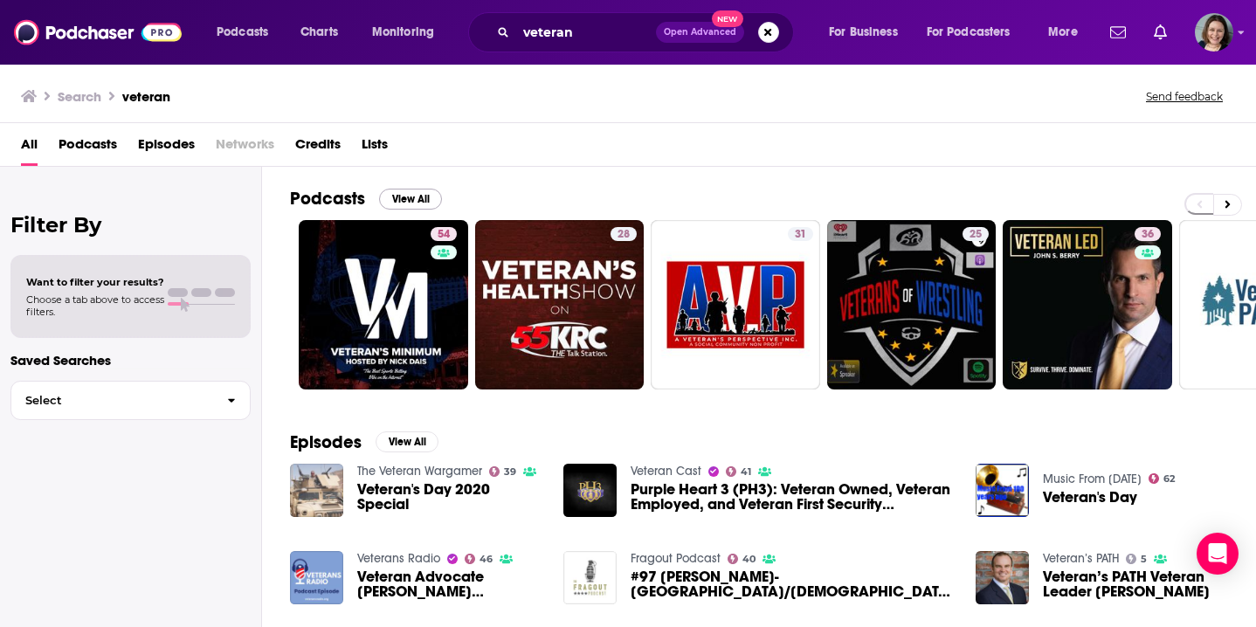
click at [393, 204] on button "View All" at bounding box center [410, 199] width 63 height 21
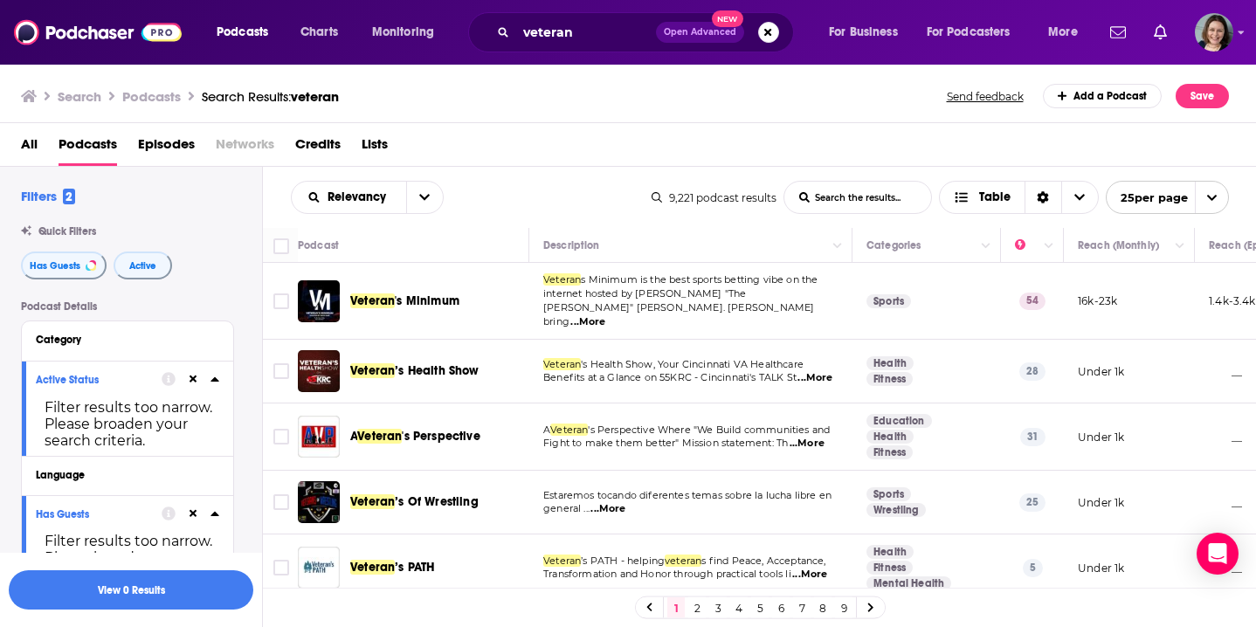
click at [536, 325] on td "Veteran s Minimum is the best sports betting vibe on the internet hosted by Nic…" at bounding box center [690, 301] width 323 height 77
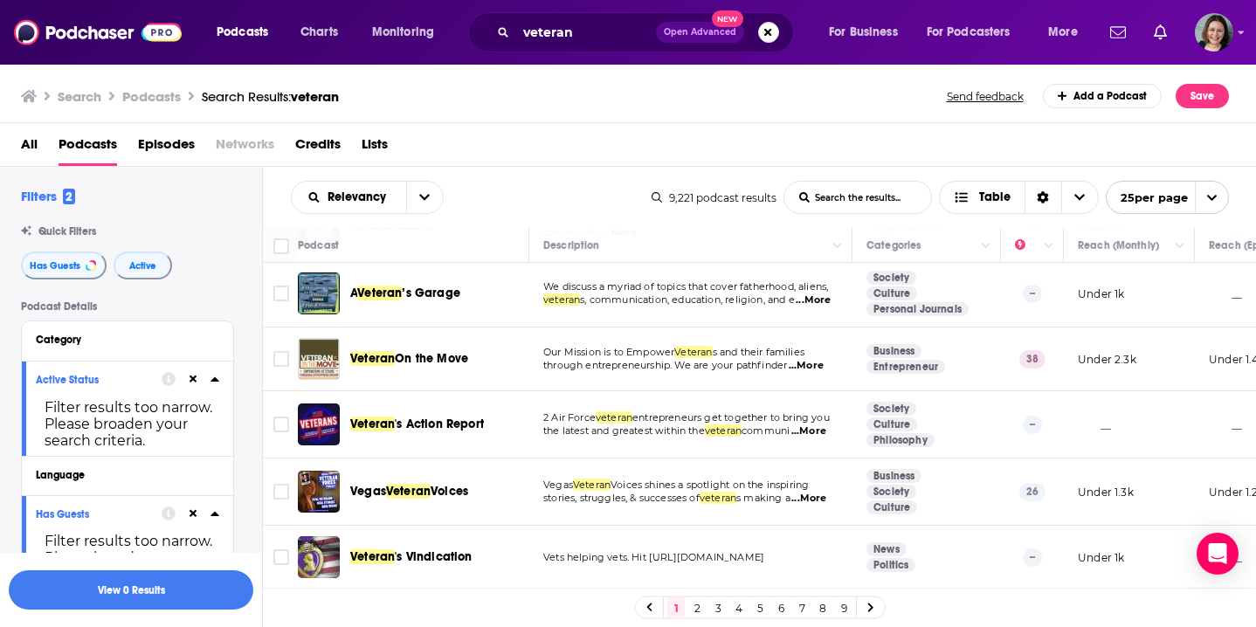
scroll to position [1320, 0]
click at [699, 607] on link "2" at bounding box center [696, 608] width 17 height 21
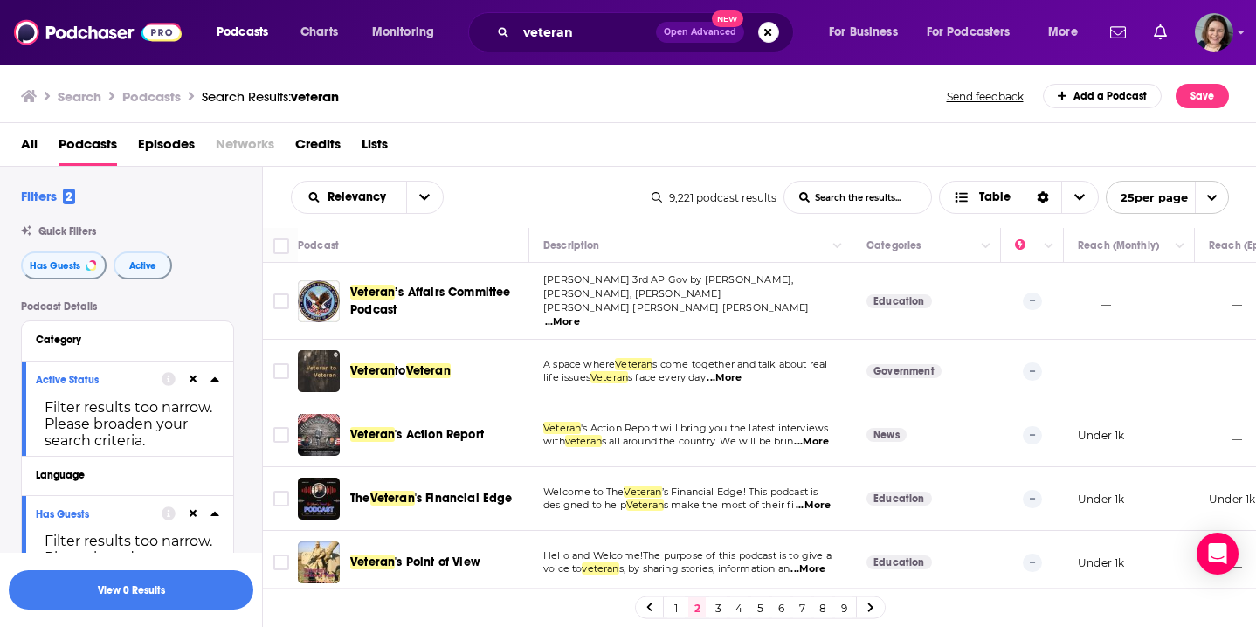
click at [861, 453] on td "News" at bounding box center [927, 436] width 149 height 64
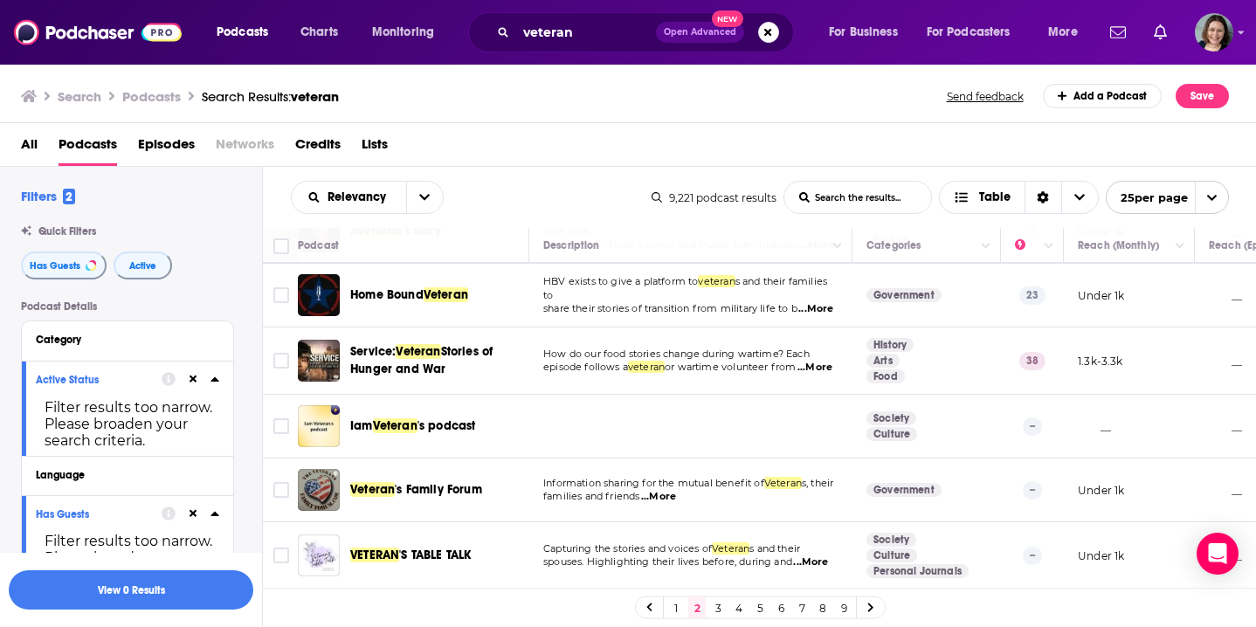
scroll to position [1327, 0]
click at [717, 606] on link "3" at bounding box center [717, 608] width 17 height 21
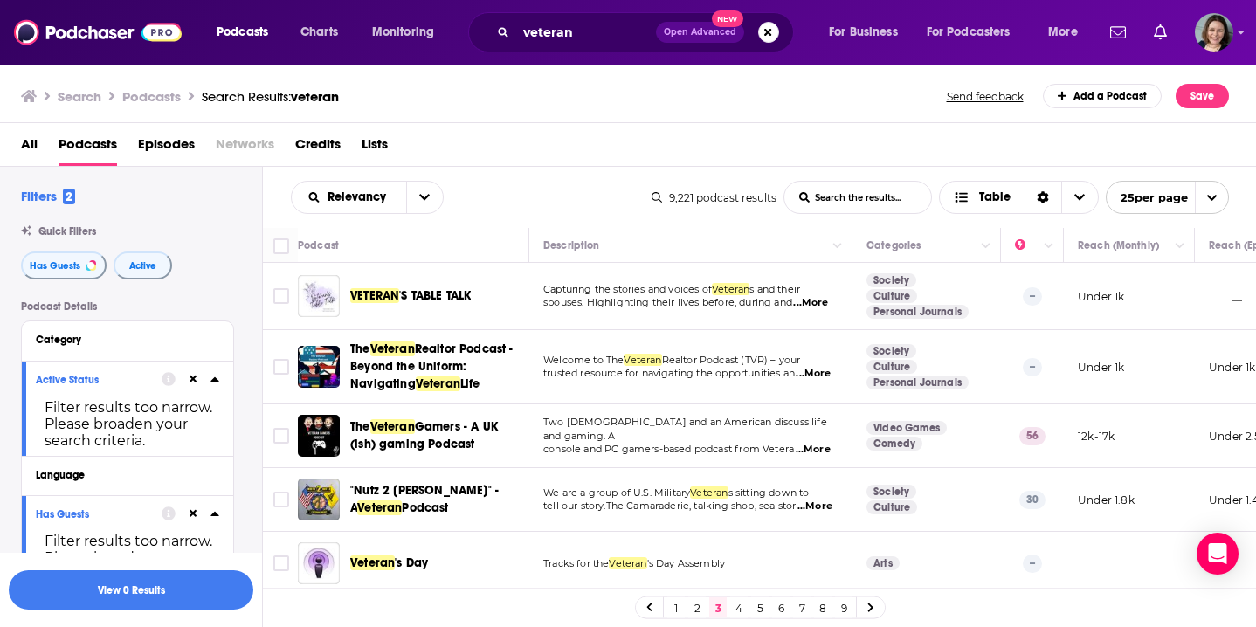
click at [856, 469] on td "Society Culture" at bounding box center [927, 500] width 149 height 64
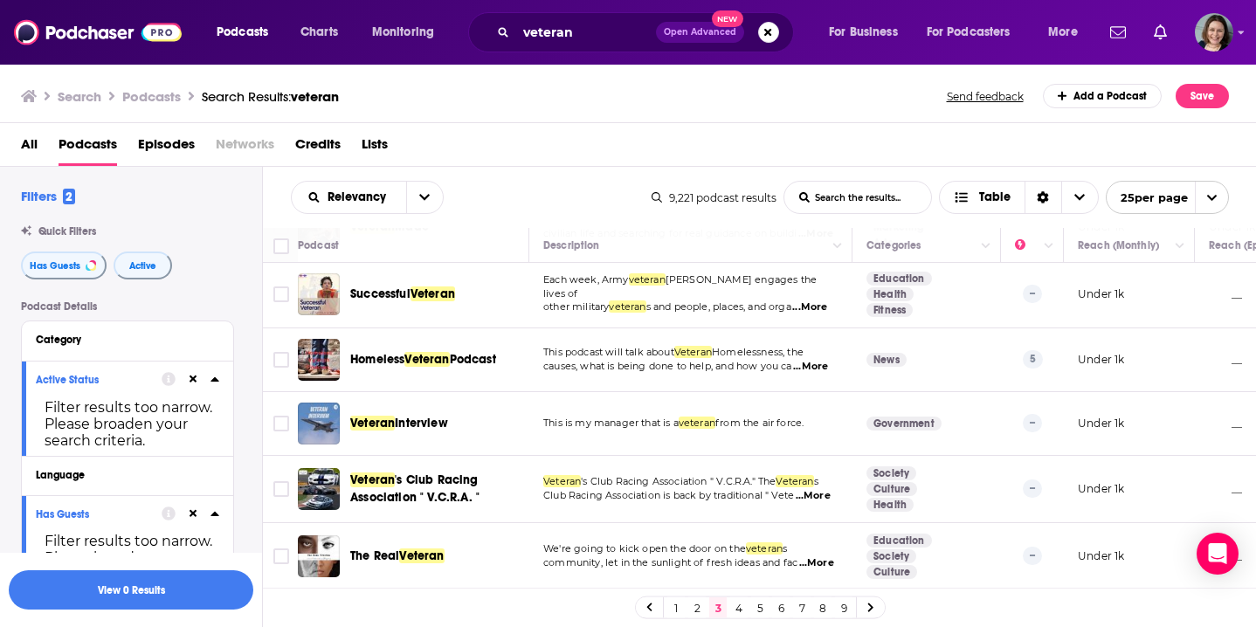
scroll to position [1369, 0]
click at [742, 605] on link "4" at bounding box center [738, 608] width 17 height 21
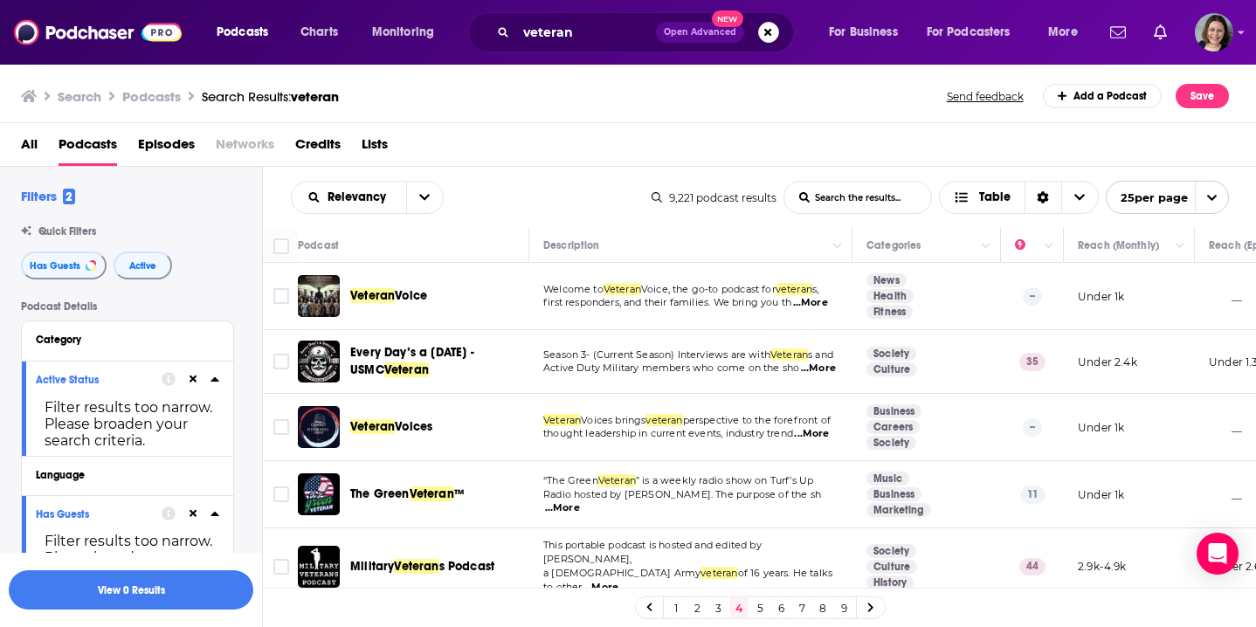
click at [976, 393] on td "Society Culture" at bounding box center [927, 362] width 149 height 64
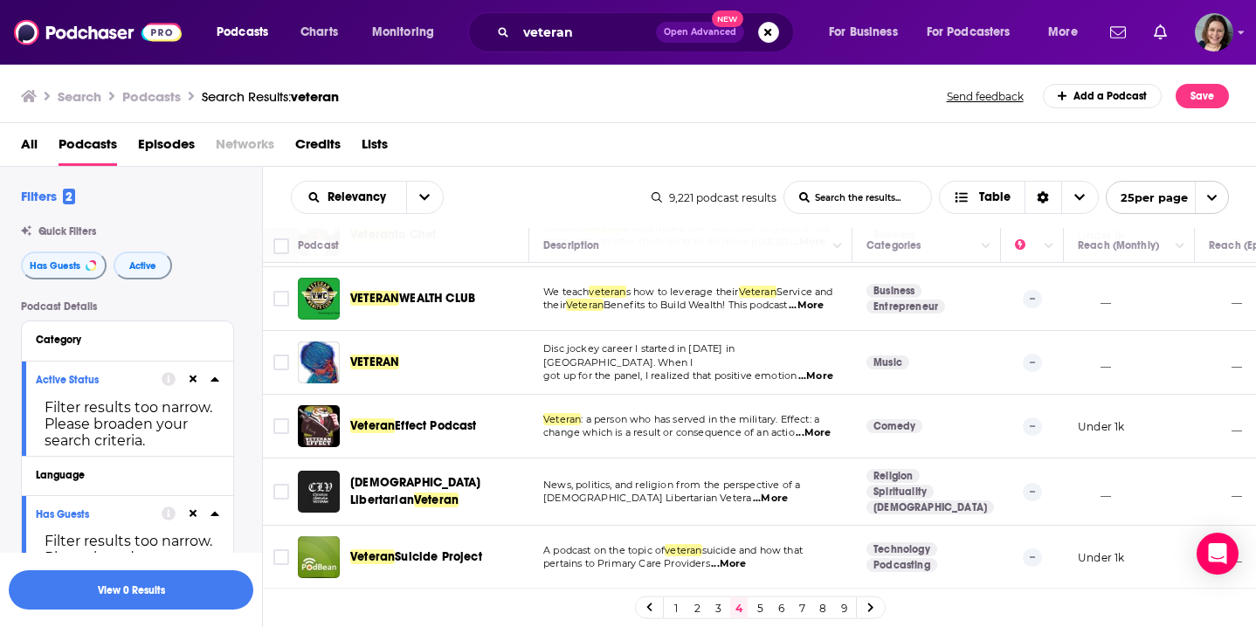
scroll to position [1366, 0]
click at [763, 611] on link "5" at bounding box center [759, 608] width 17 height 21
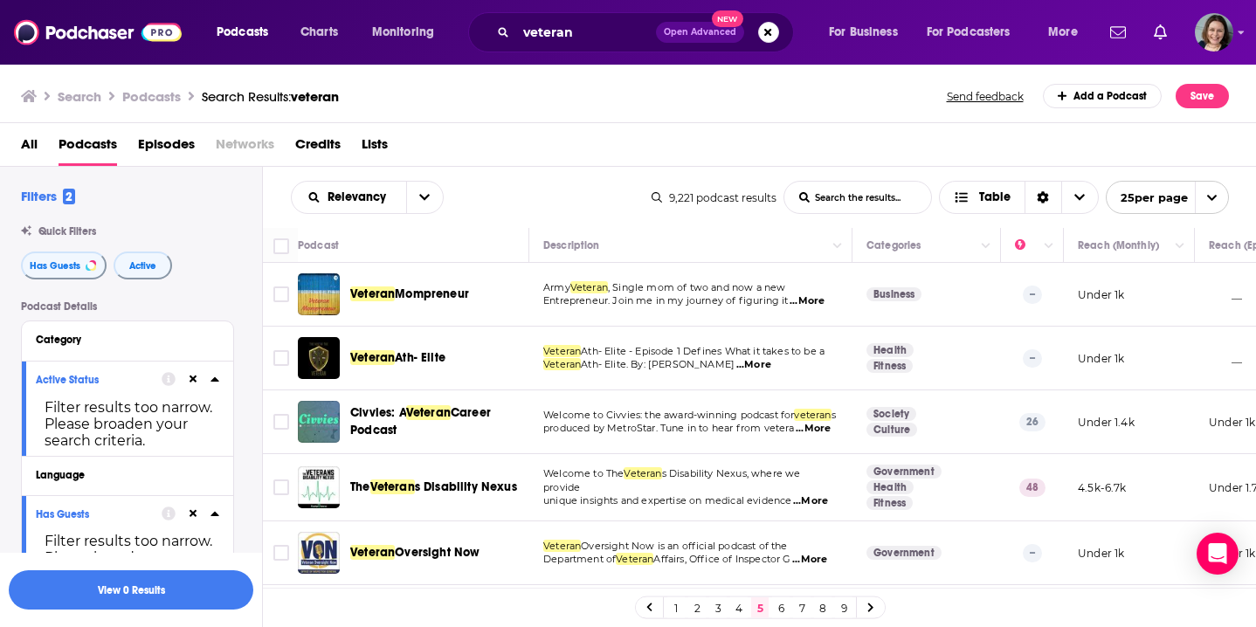
click at [1012, 517] on td "48" at bounding box center [1032, 487] width 63 height 67
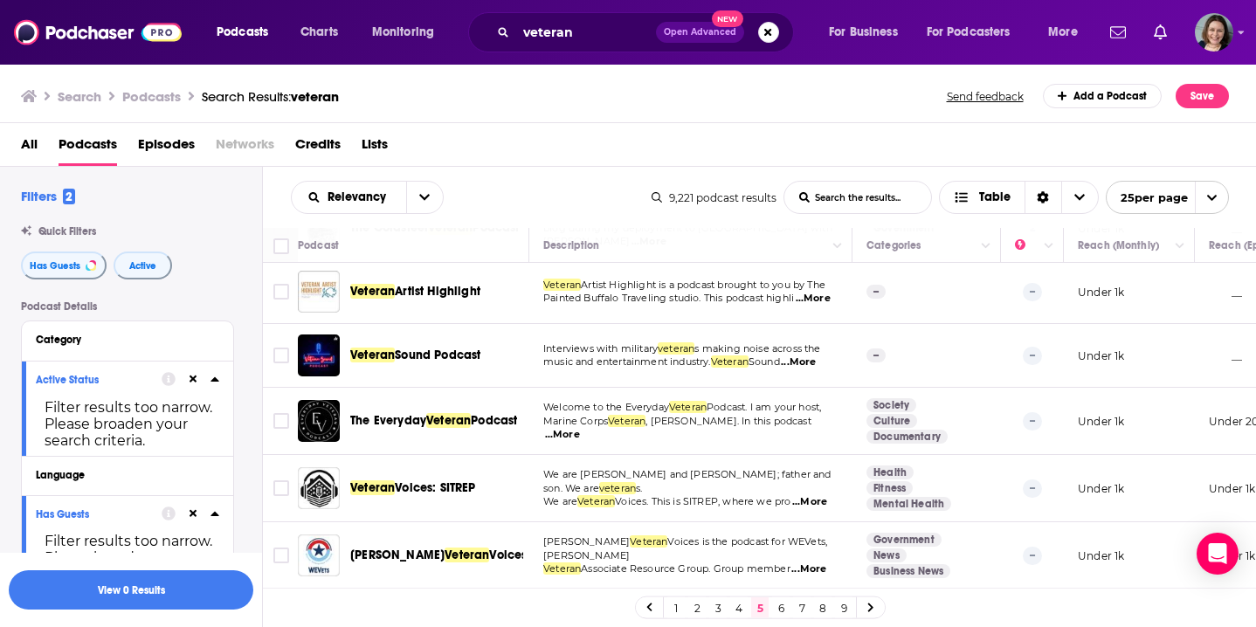
scroll to position [1327, 0]
click at [783, 612] on link "6" at bounding box center [780, 608] width 17 height 21
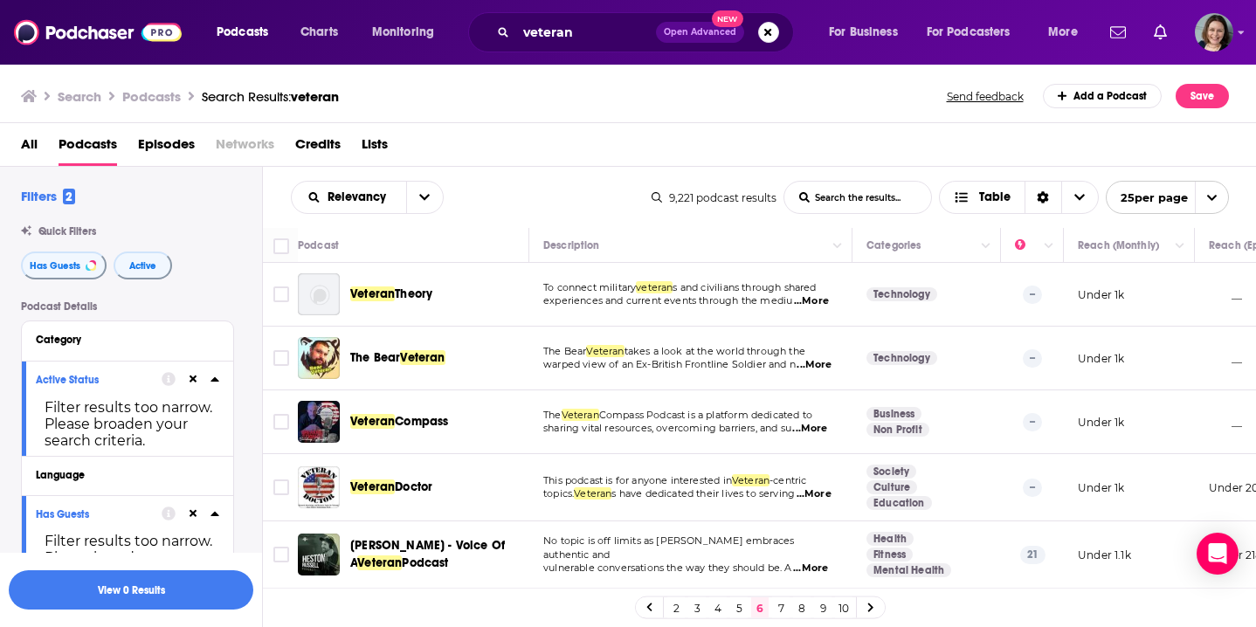
click at [993, 447] on td "Business Non Profit" at bounding box center [927, 423] width 149 height 64
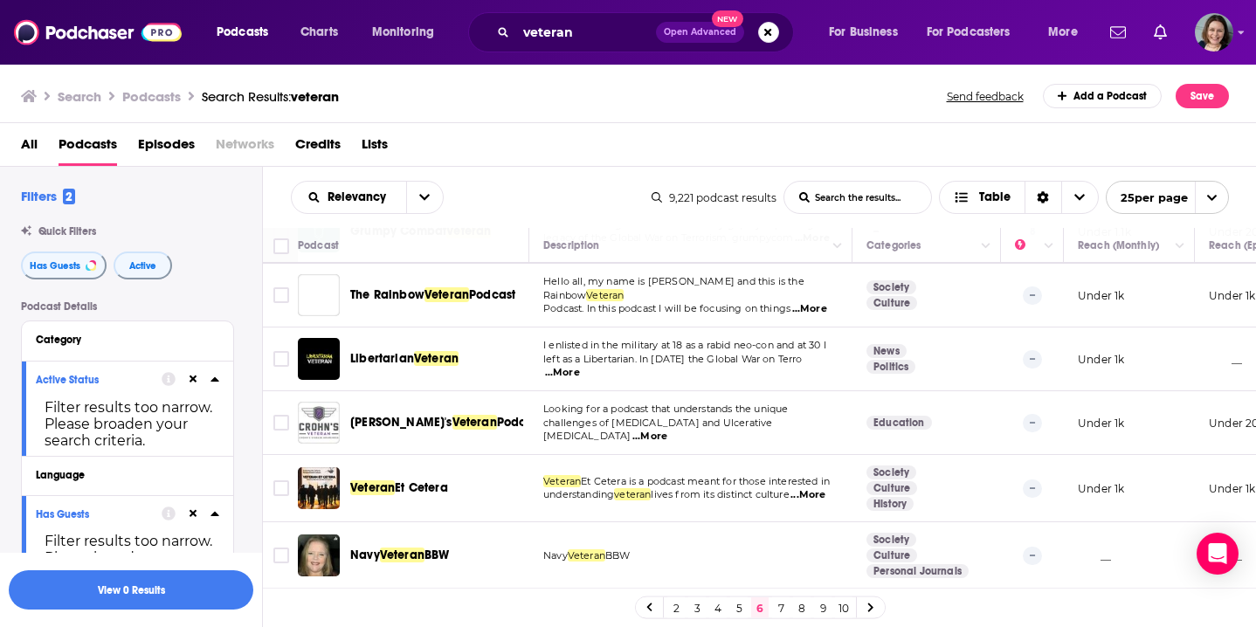
scroll to position [1320, 0]
click at [784, 605] on link "7" at bounding box center [780, 608] width 17 height 21
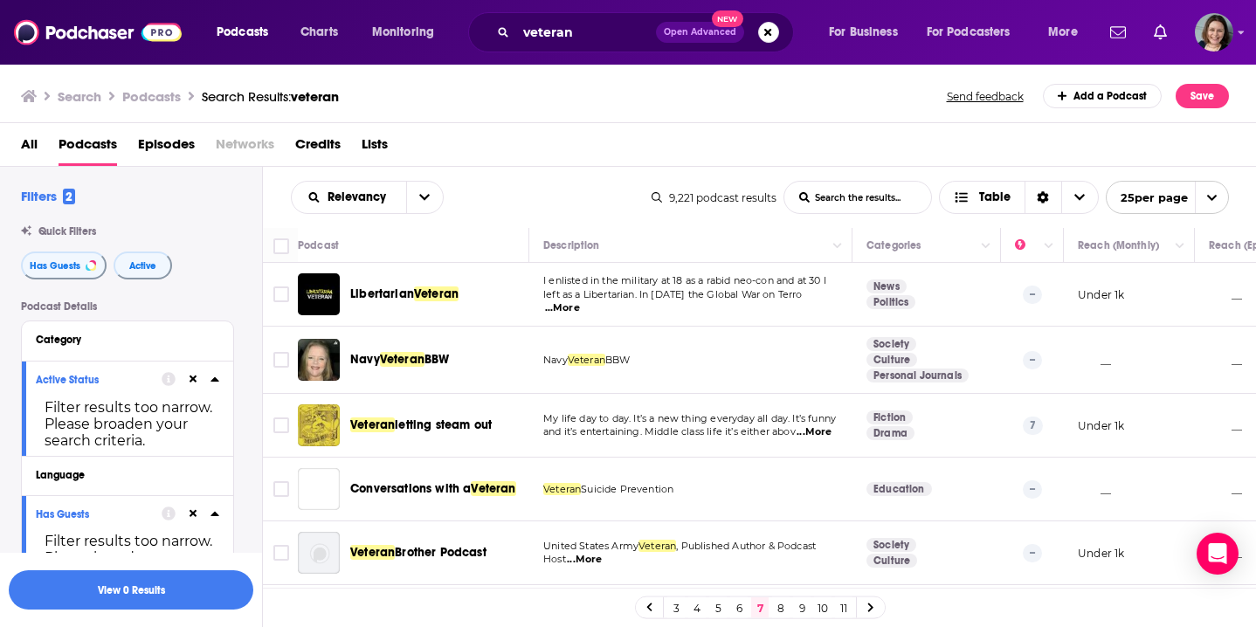
click at [1003, 322] on td "--" at bounding box center [1032, 295] width 63 height 64
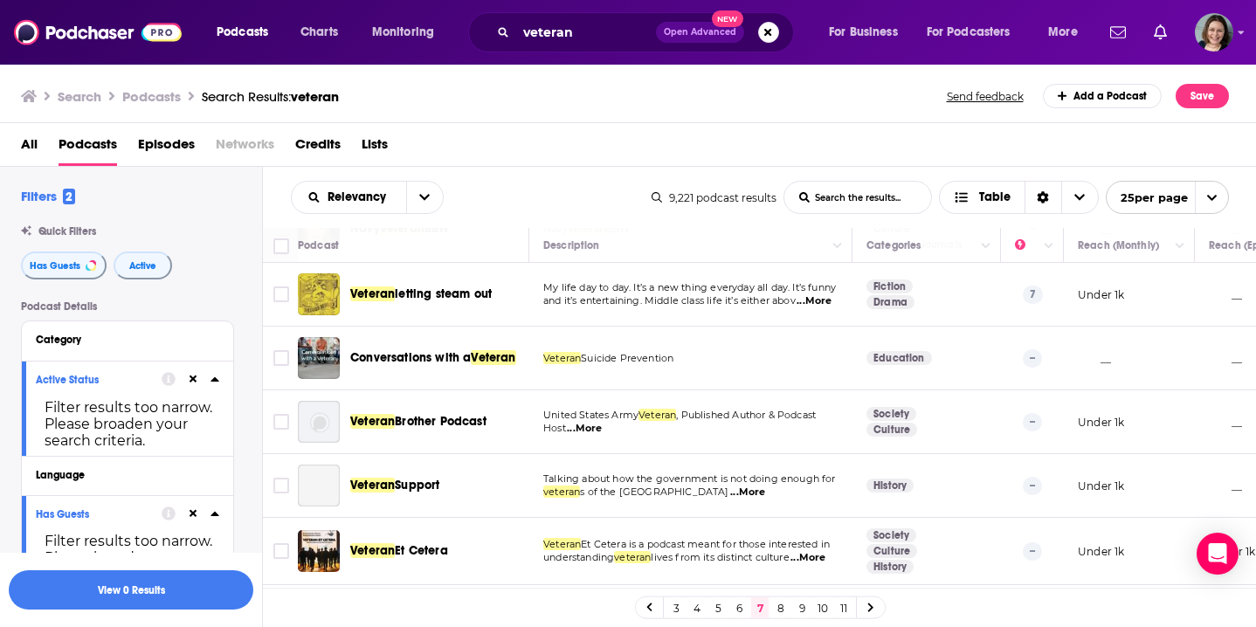
scroll to position [137, 0]
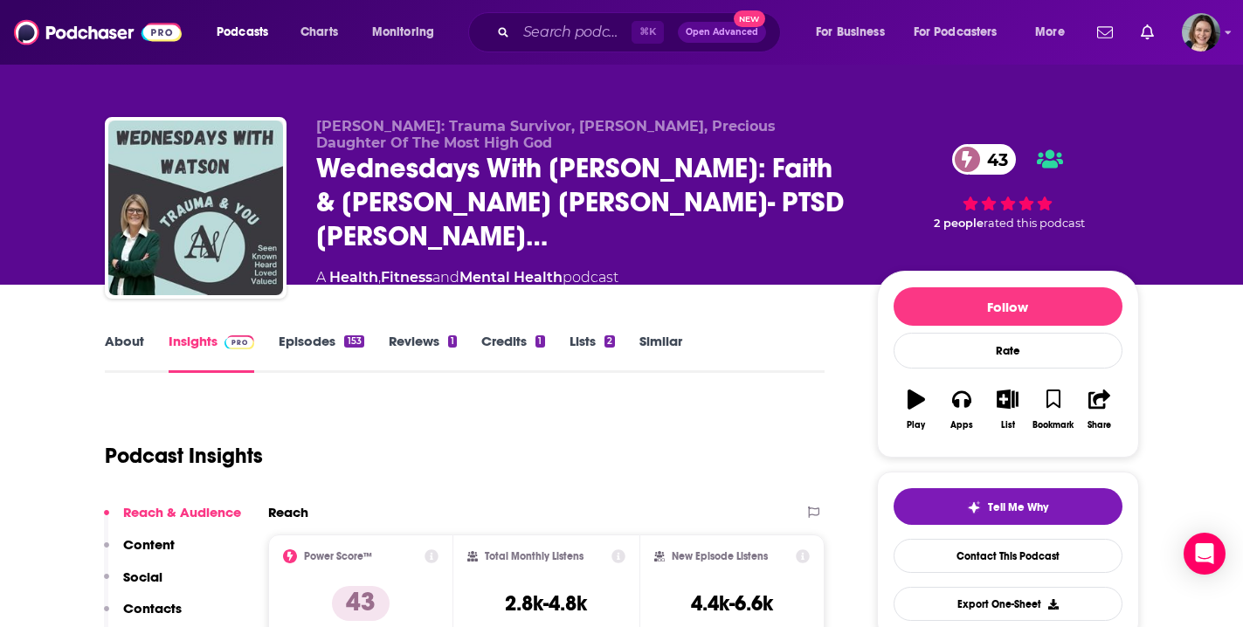
click at [126, 338] on link "About" at bounding box center [124, 353] width 39 height 40
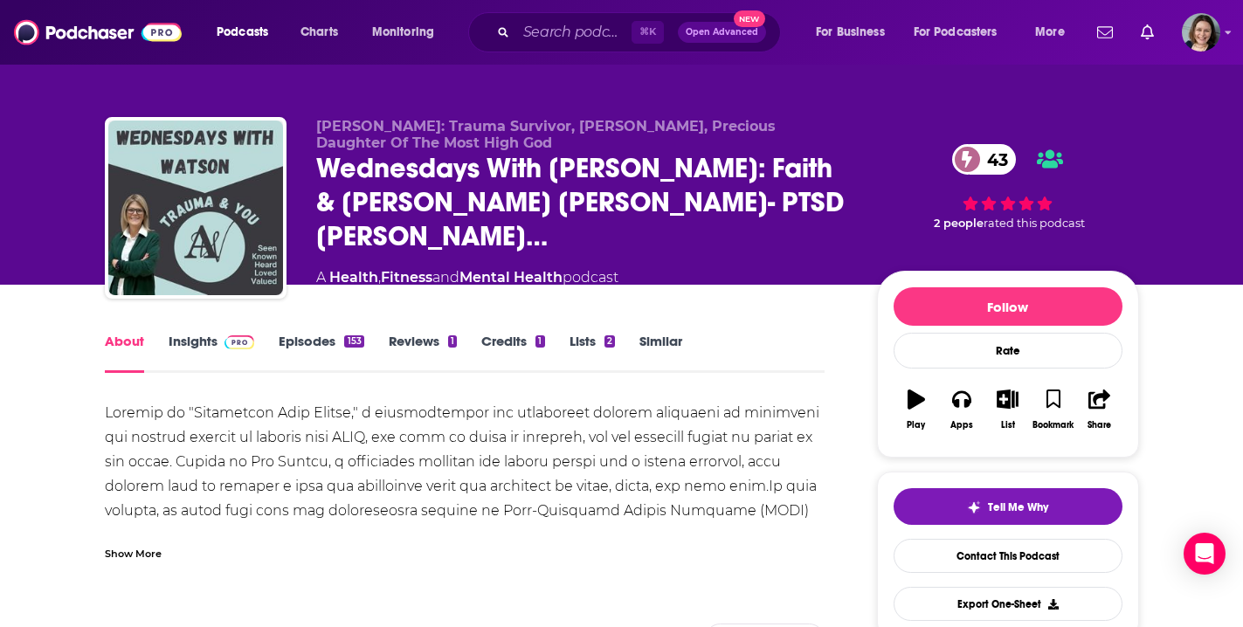
click at [131, 556] on div "Show More" at bounding box center [133, 552] width 57 height 17
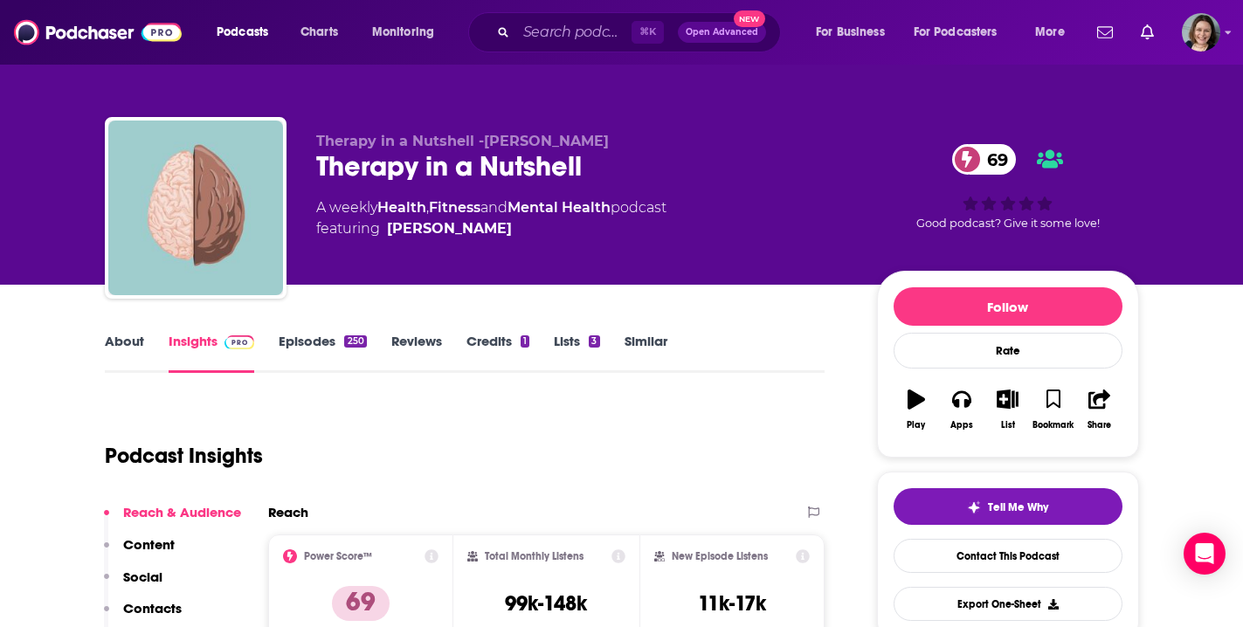
click at [315, 343] on link "Episodes 250" at bounding box center [322, 353] width 87 height 40
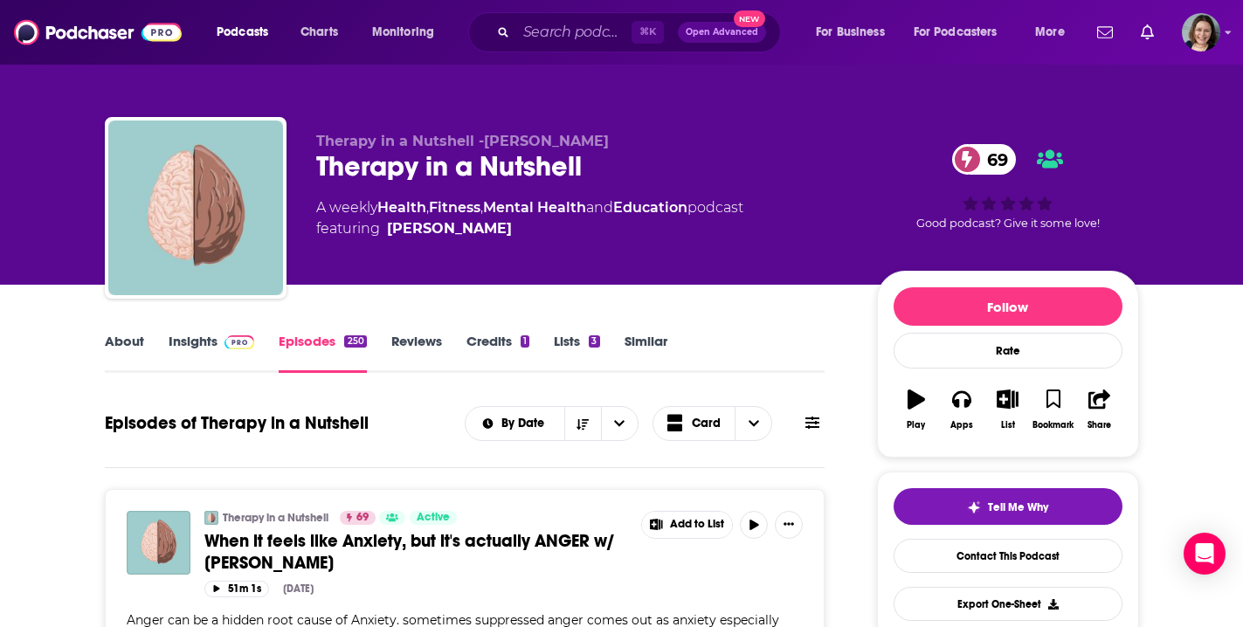
click at [189, 343] on link "Insights" at bounding box center [212, 353] width 86 height 40
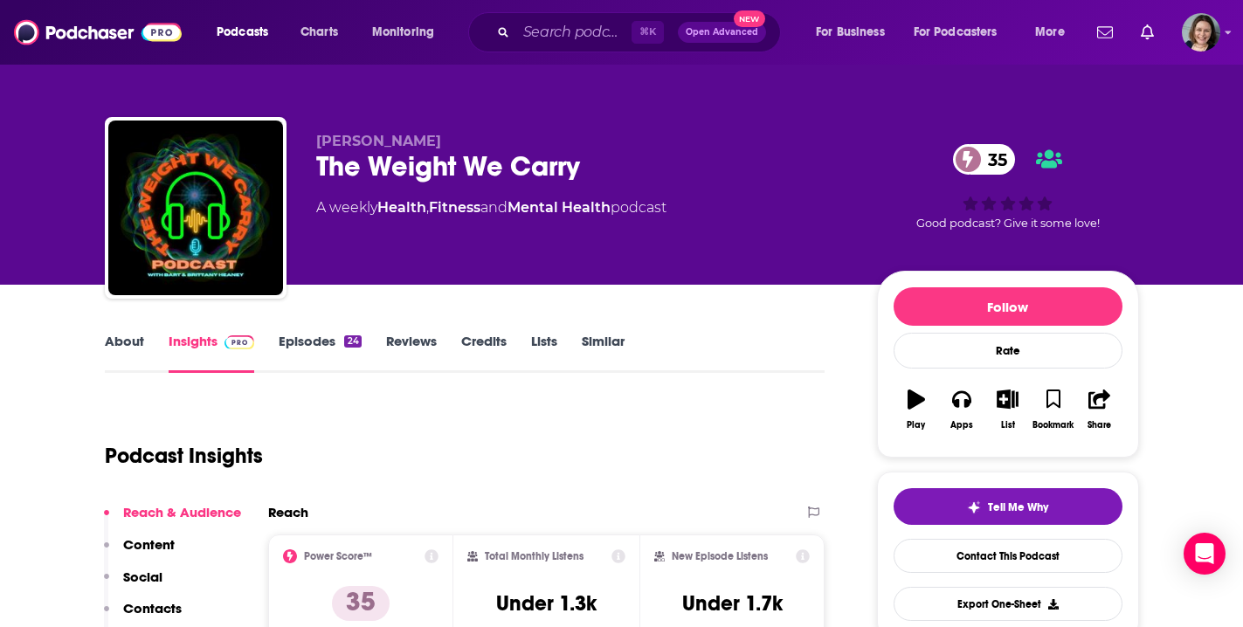
click at [309, 342] on link "Episodes 24" at bounding box center [320, 353] width 82 height 40
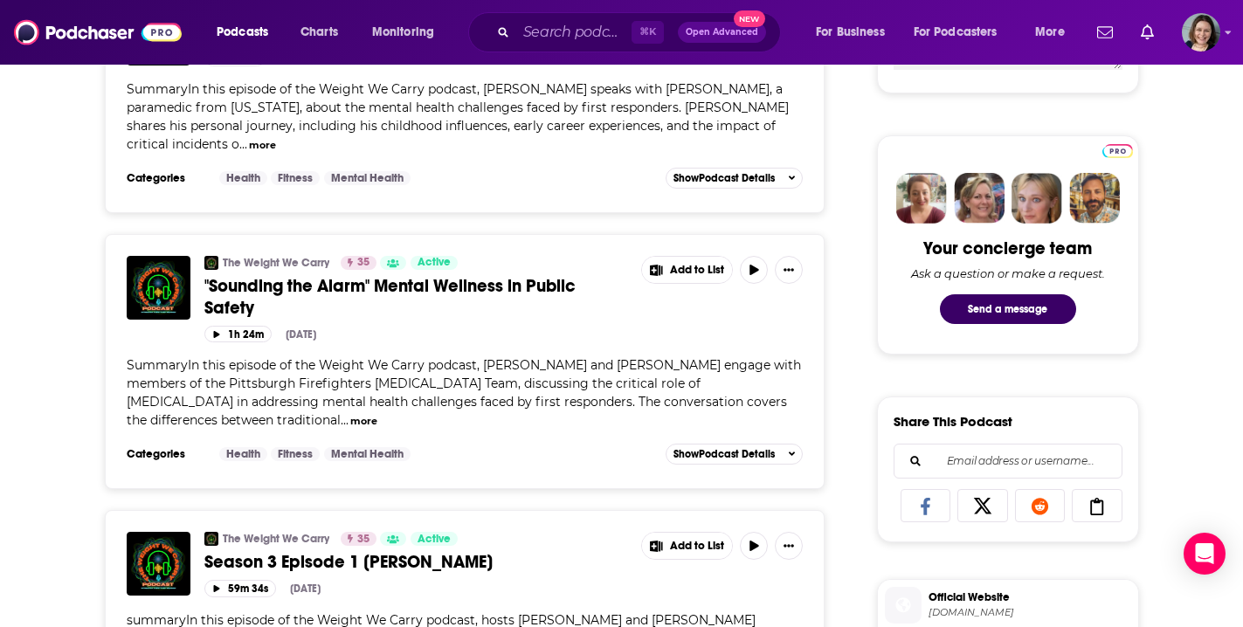
scroll to position [863, 0]
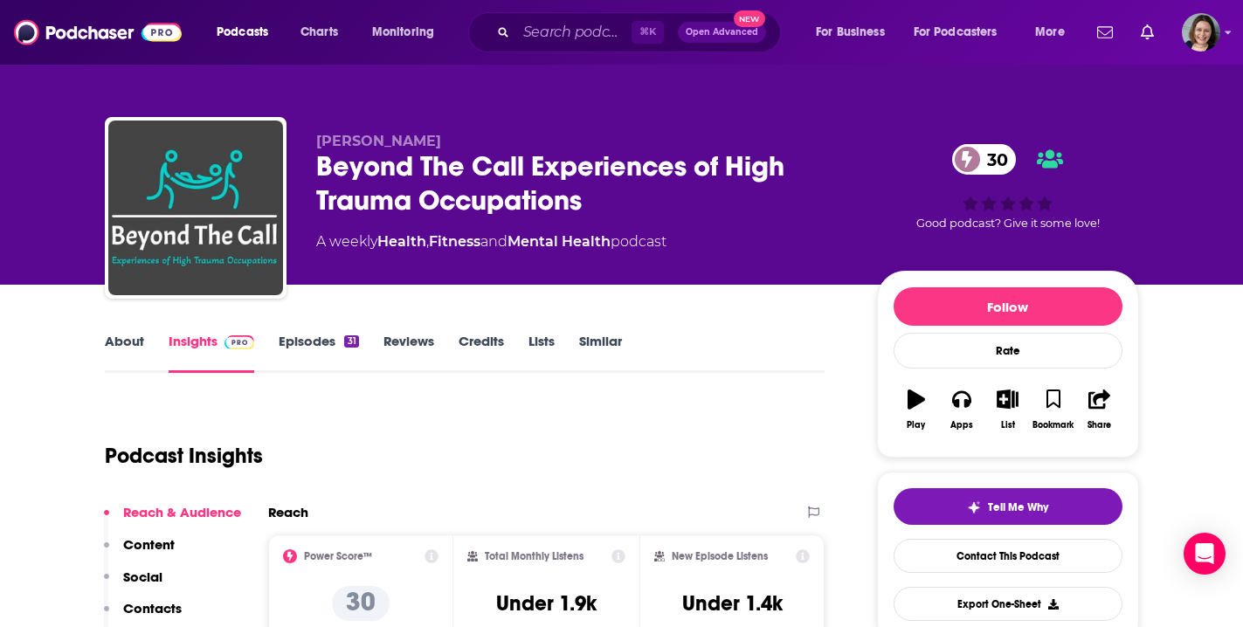
click at [121, 337] on link "About" at bounding box center [124, 353] width 39 height 40
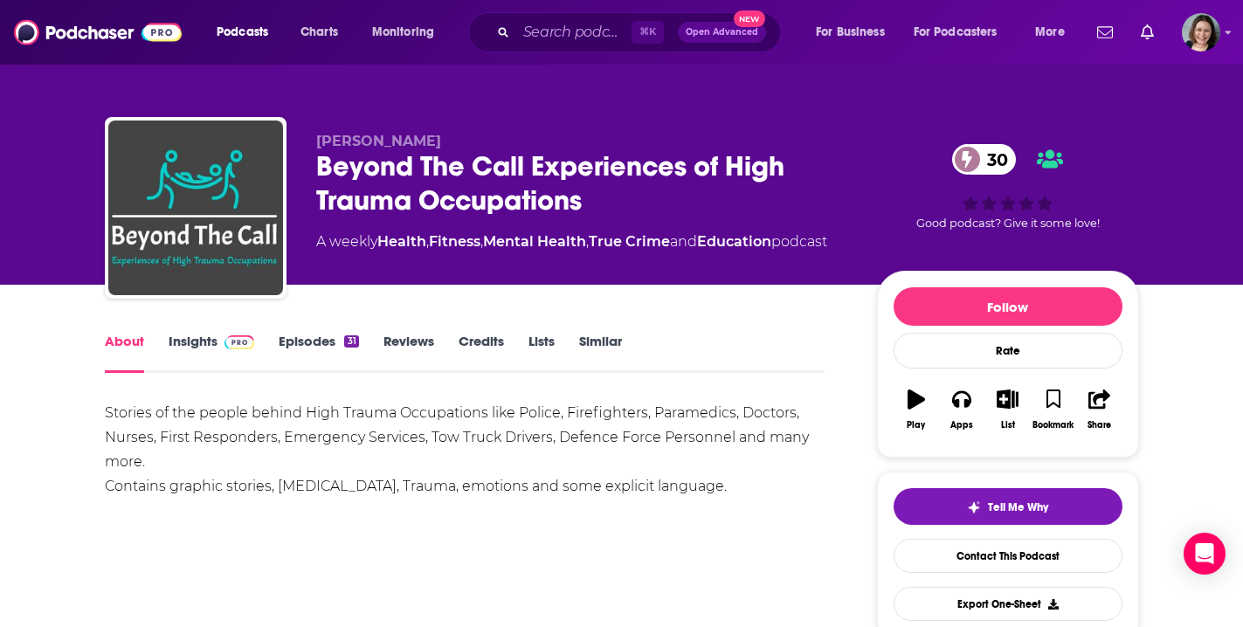
click at [321, 342] on link "Episodes 31" at bounding box center [319, 353] width 80 height 40
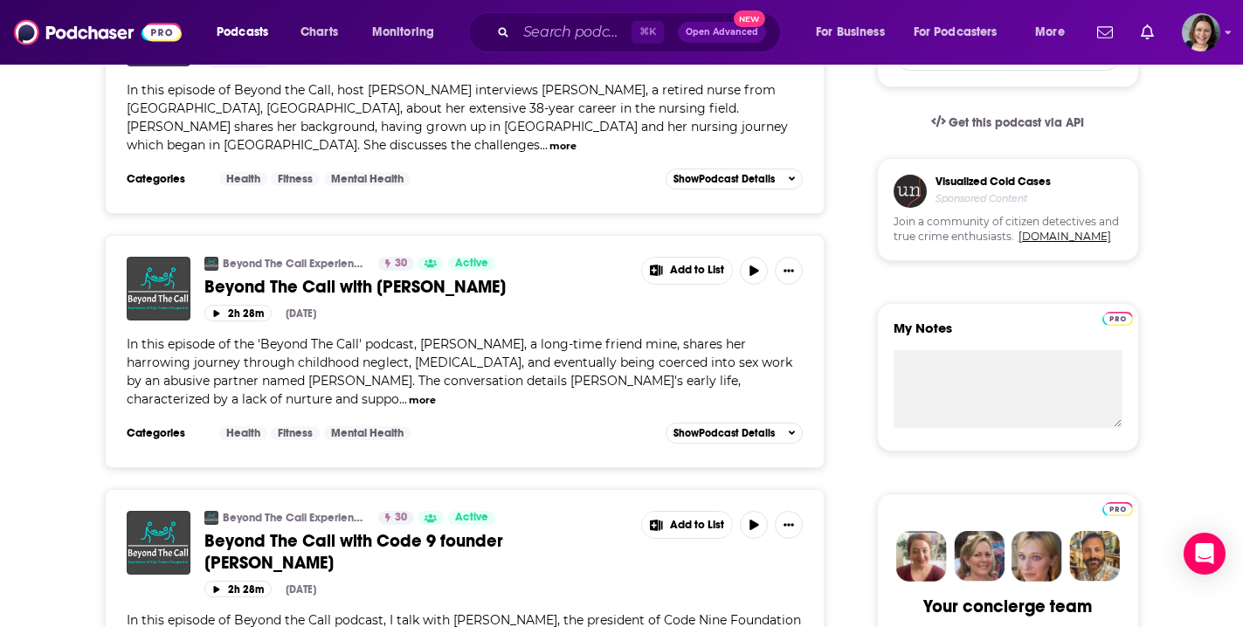
scroll to position [570, 0]
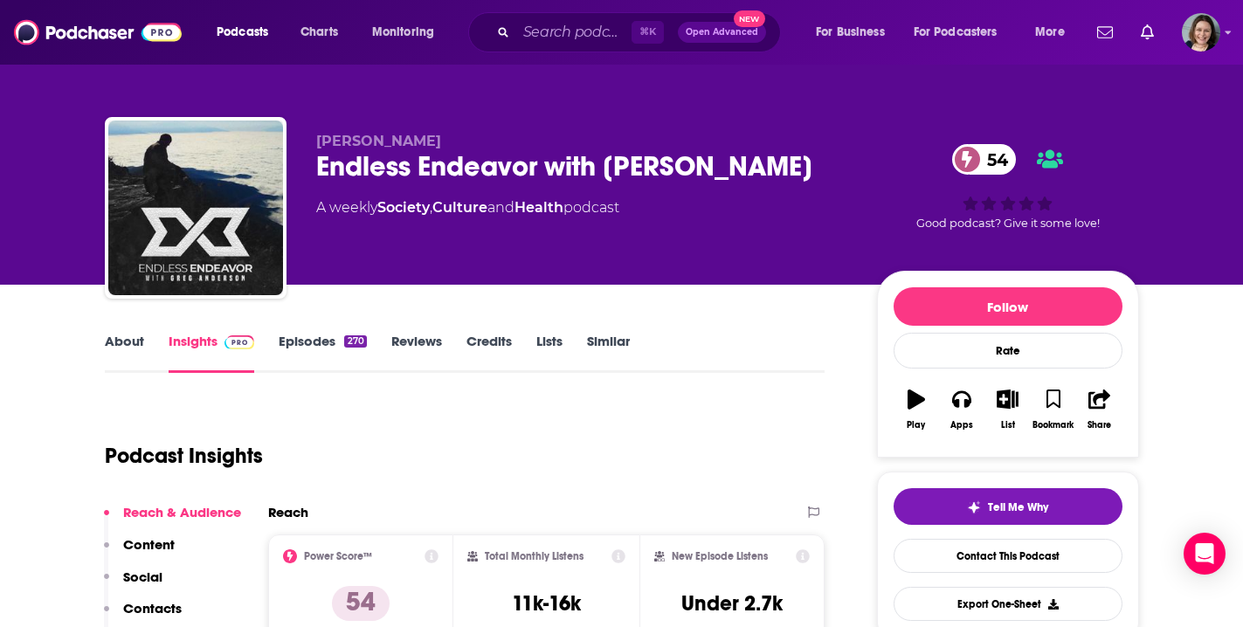
click at [328, 339] on link "Episodes 270" at bounding box center [322, 353] width 87 height 40
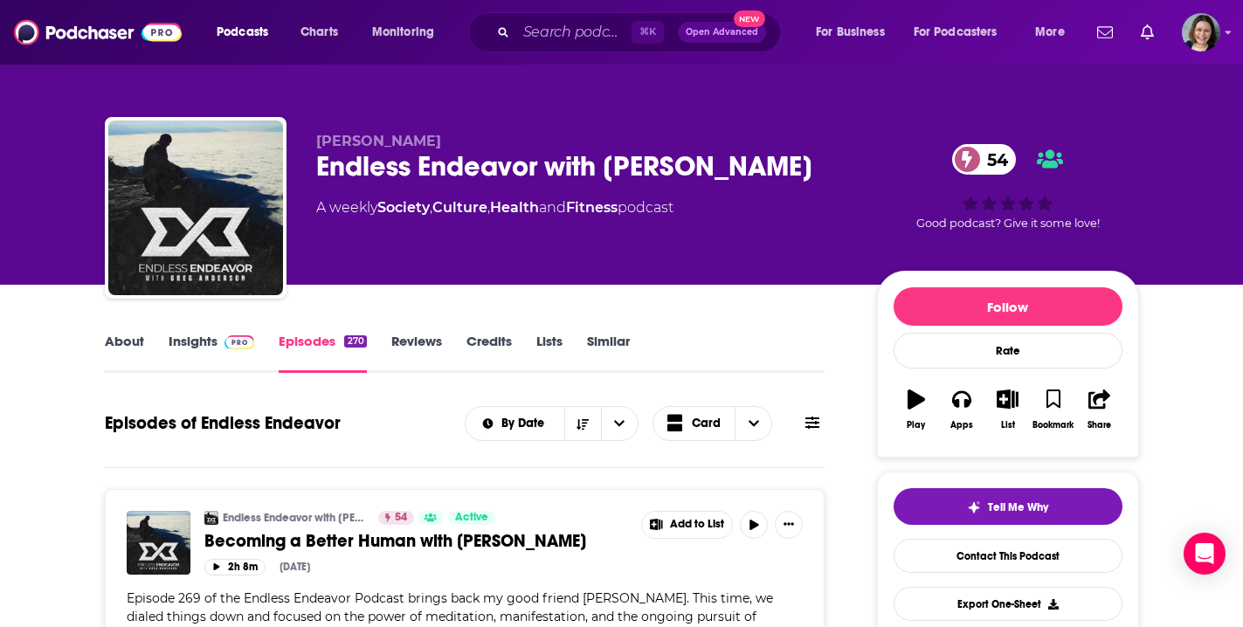
click at [128, 338] on link "About" at bounding box center [124, 353] width 39 height 40
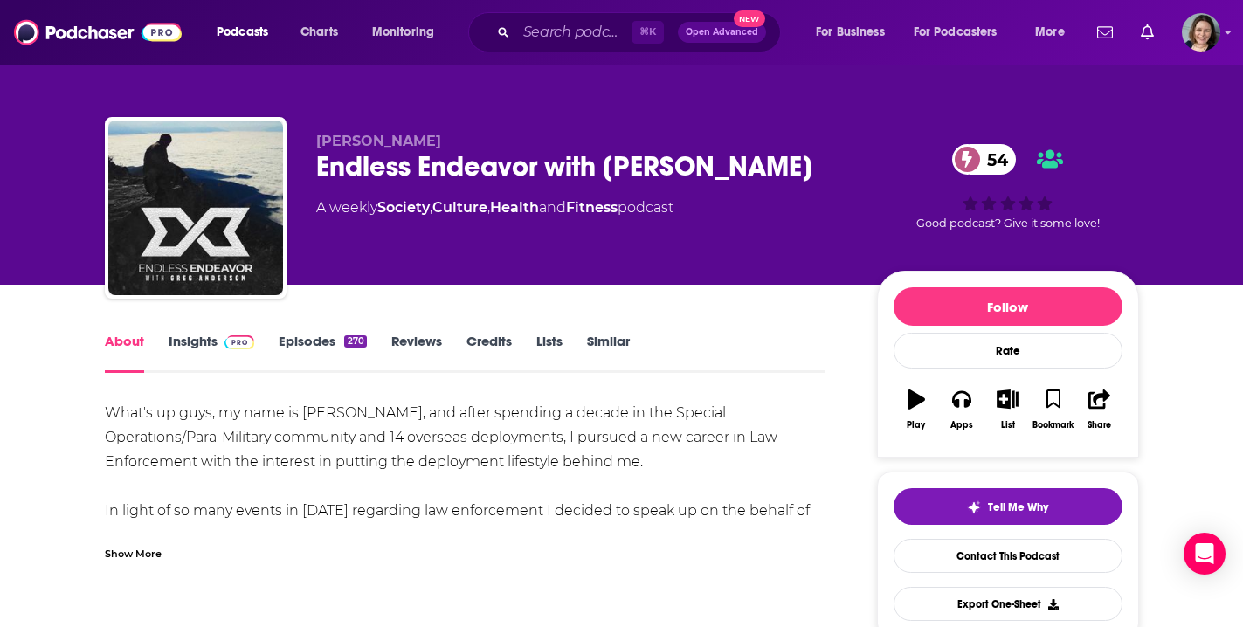
click at [139, 558] on div "Show More" at bounding box center [133, 552] width 57 height 17
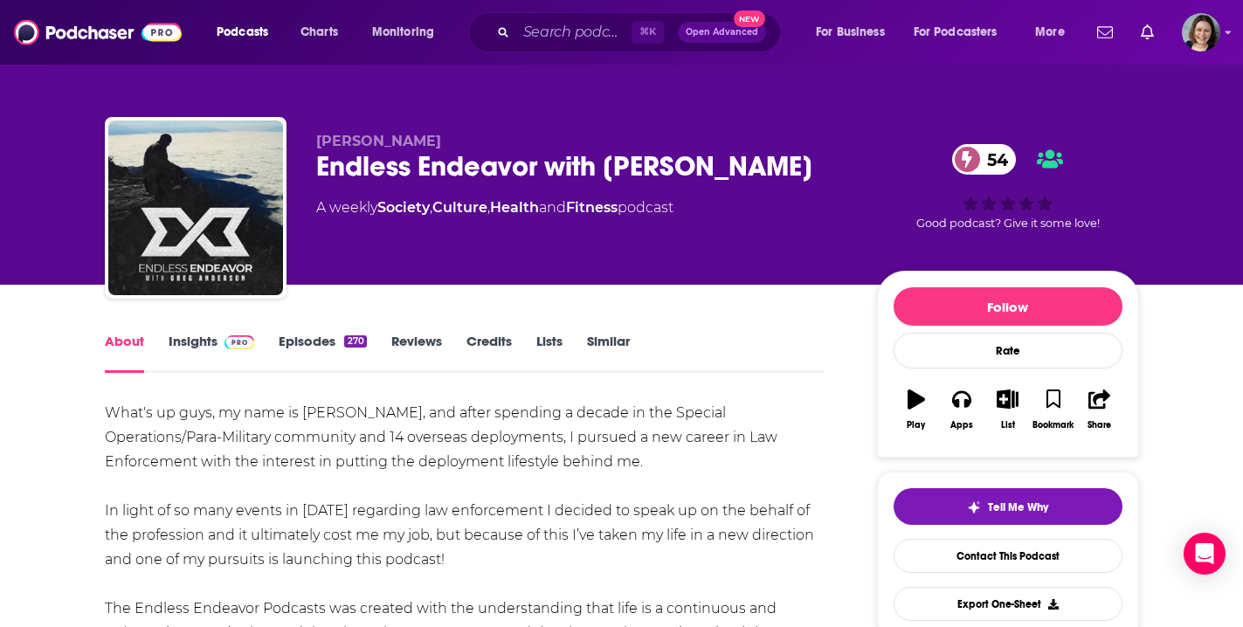
click at [188, 347] on link "Insights" at bounding box center [212, 353] width 86 height 40
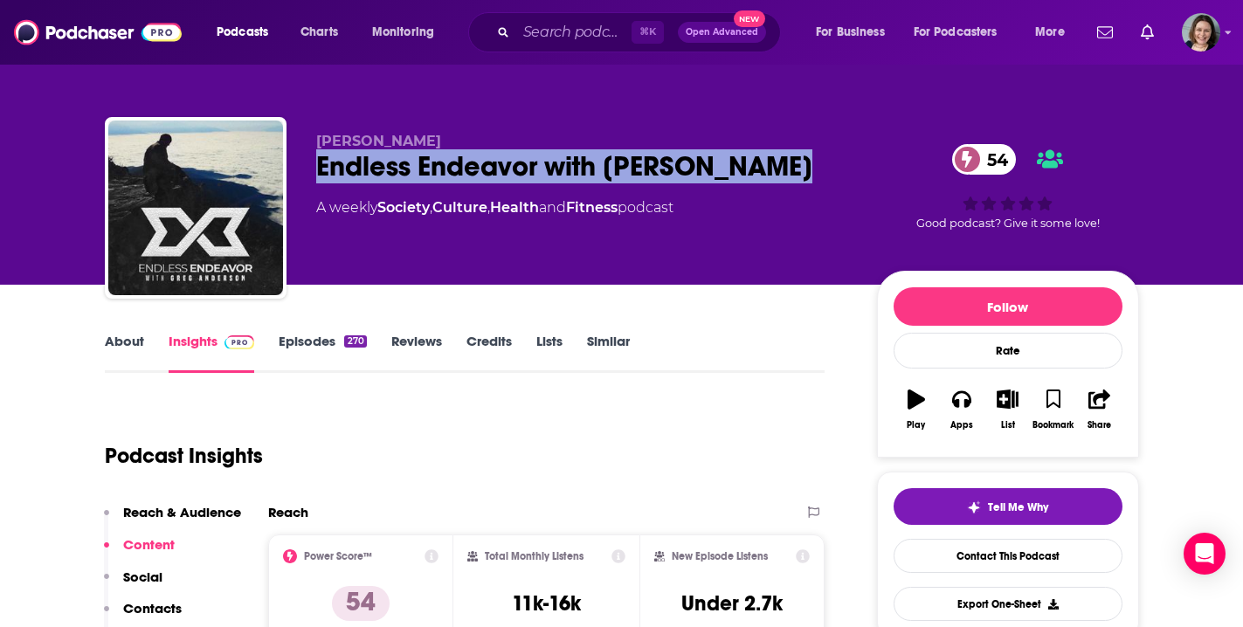
drag, startPoint x: 316, startPoint y: 166, endPoint x: 806, endPoint y: 156, distance: 489.4
click at [806, 156] on div "Endless Endeavor with Greg Anderson 54" at bounding box center [582, 166] width 533 height 34
copy h2 "Endless Endeavor with Greg Anderson"
click at [120, 340] on link "About" at bounding box center [124, 353] width 39 height 40
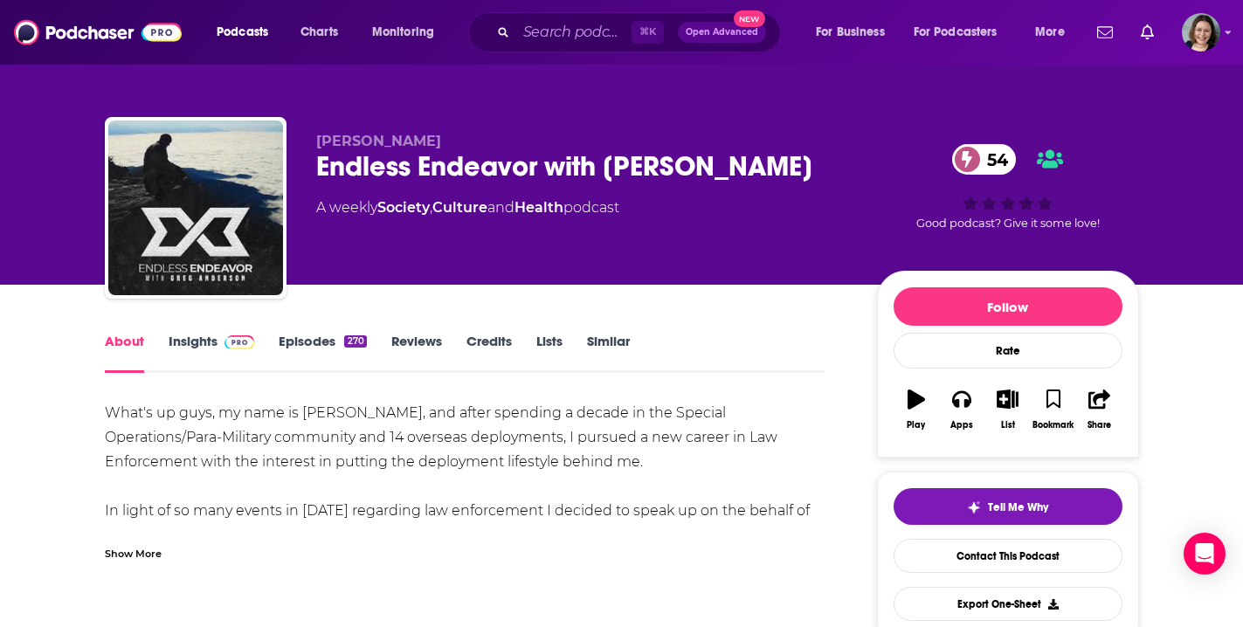
click at [142, 559] on div "Show More" at bounding box center [133, 552] width 57 height 17
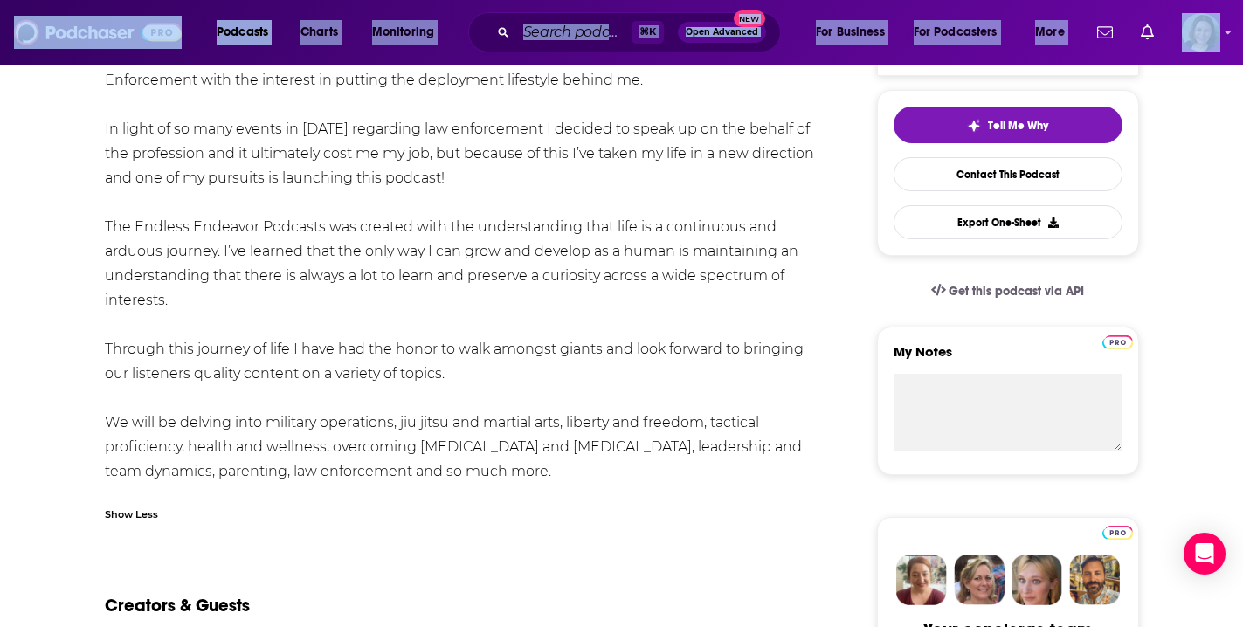
scroll to position [490, 0]
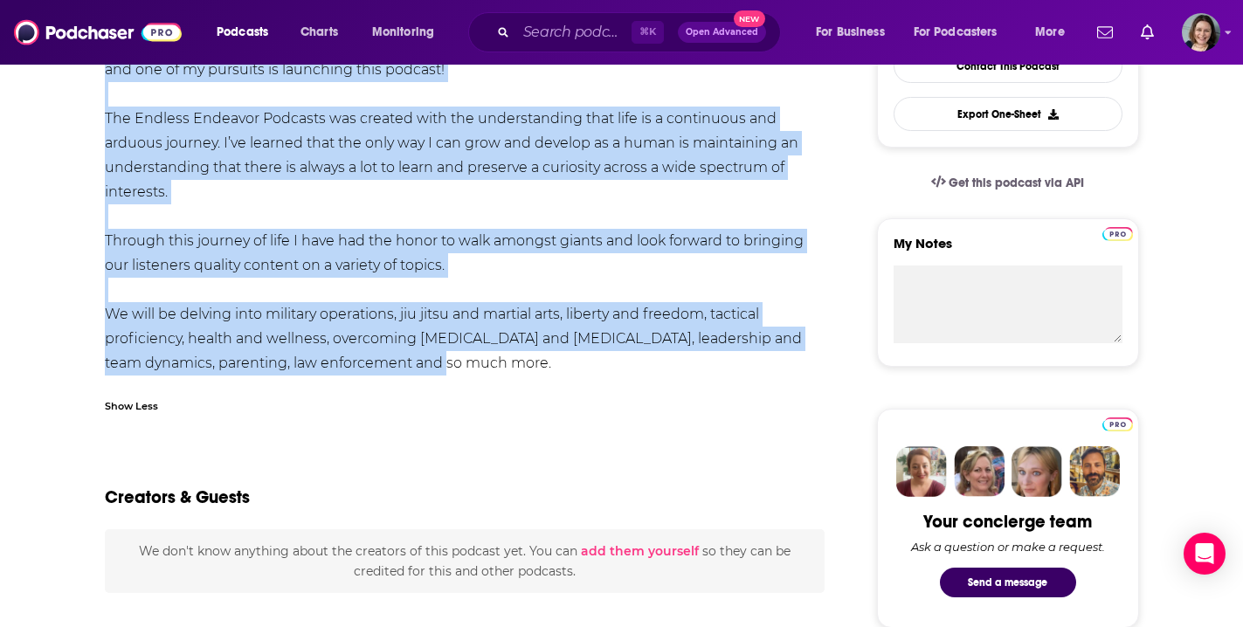
drag, startPoint x: 107, startPoint y: 413, endPoint x: 450, endPoint y: 356, distance: 347.3
click at [450, 356] on div "What's up guys, my name is Greg Anderson, and after spending a decade in the Sp…" at bounding box center [465, 143] width 721 height 465
copy div "What's up guys, my name is Greg Anderson, and after spending a decade in the Sp…"
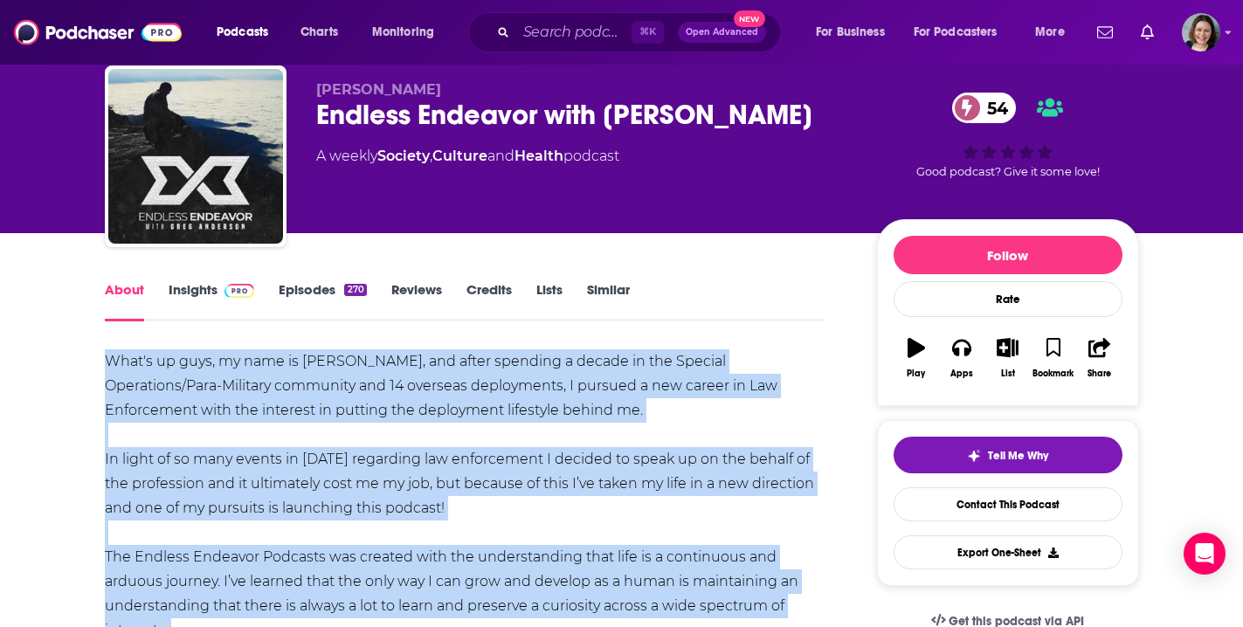
scroll to position [0, 0]
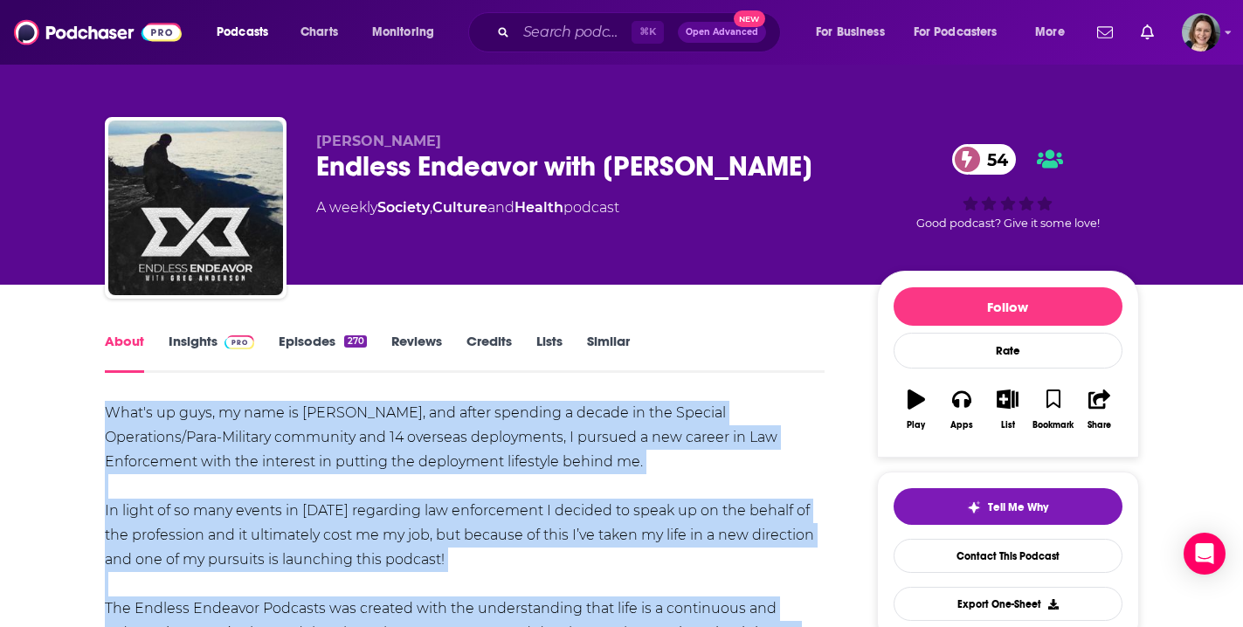
click at [198, 343] on link "Insights" at bounding box center [212, 353] width 86 height 40
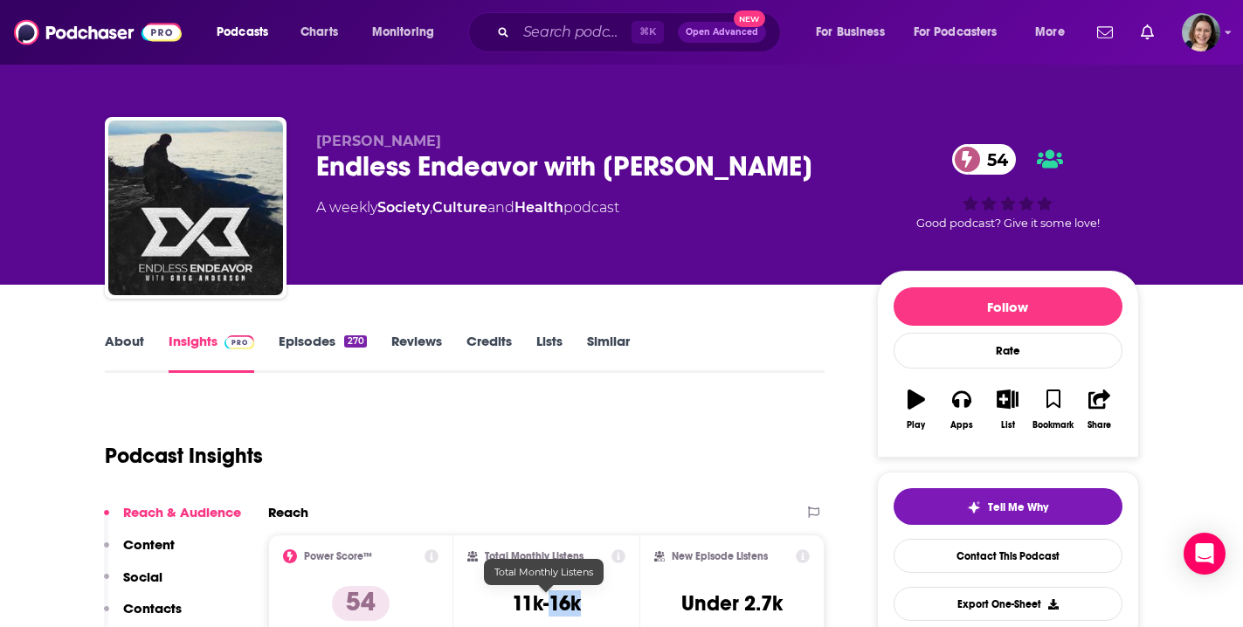
drag, startPoint x: 549, startPoint y: 605, endPoint x: 584, endPoint y: 605, distance: 34.9
click at [584, 605] on div "Total Monthly Listens 11k-16k" at bounding box center [546, 590] width 158 height 80
copy h3 "16k"
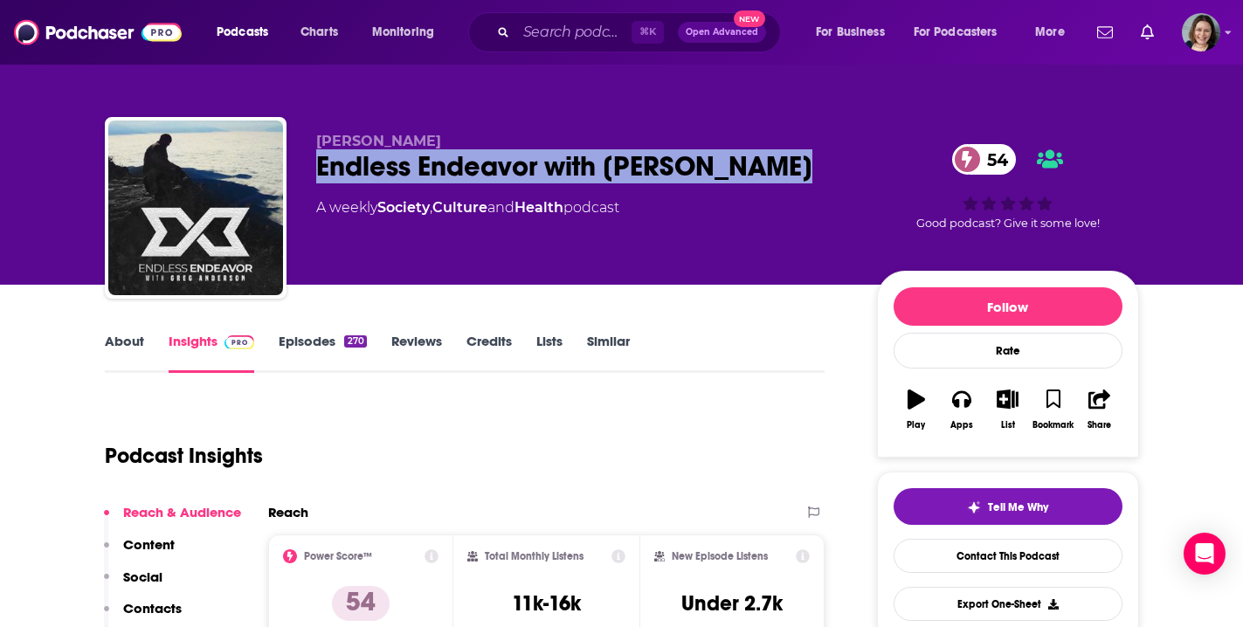
drag, startPoint x: 804, startPoint y: 170, endPoint x: 317, endPoint y: 169, distance: 486.6
click at [317, 169] on div "Endless Endeavor with Greg Anderson 54" at bounding box center [582, 166] width 533 height 34
copy h2 "Endless Endeavor with Greg Anderson"
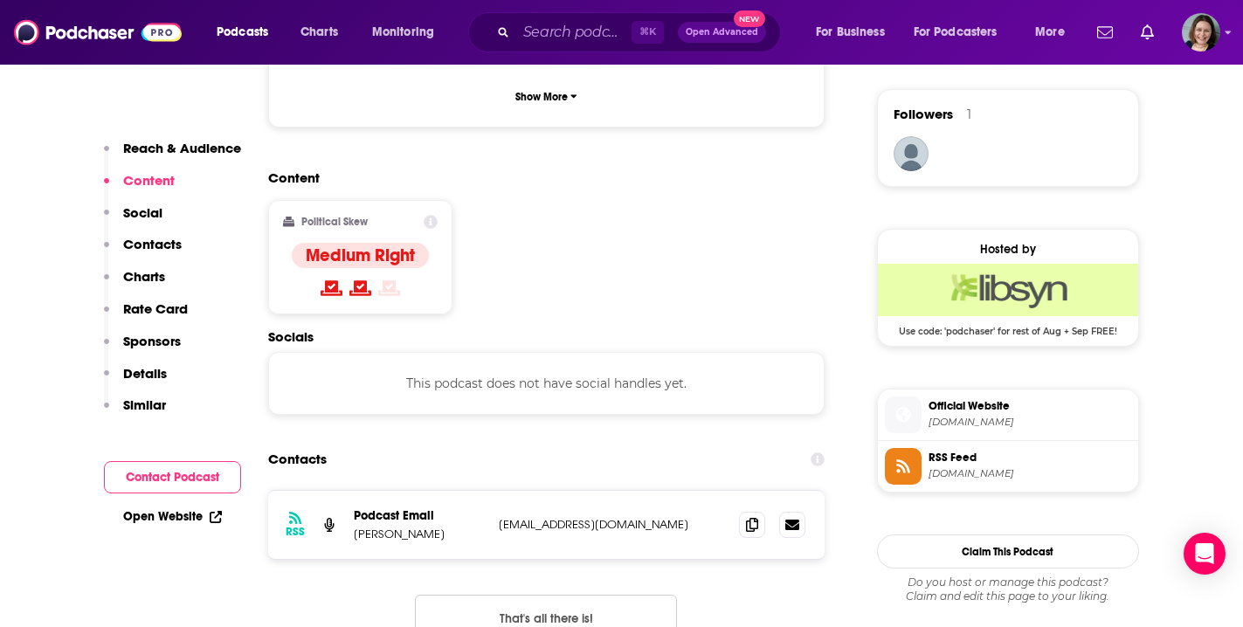
scroll to position [1290, 0]
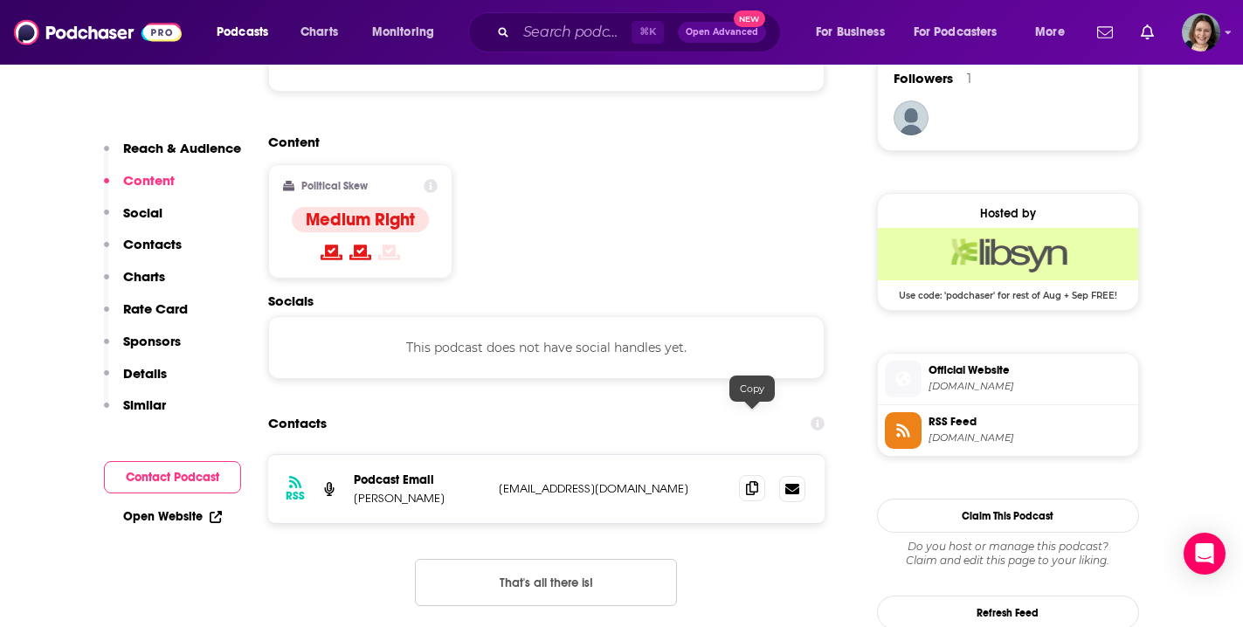
click at [751, 481] on icon at bounding box center [752, 488] width 12 height 14
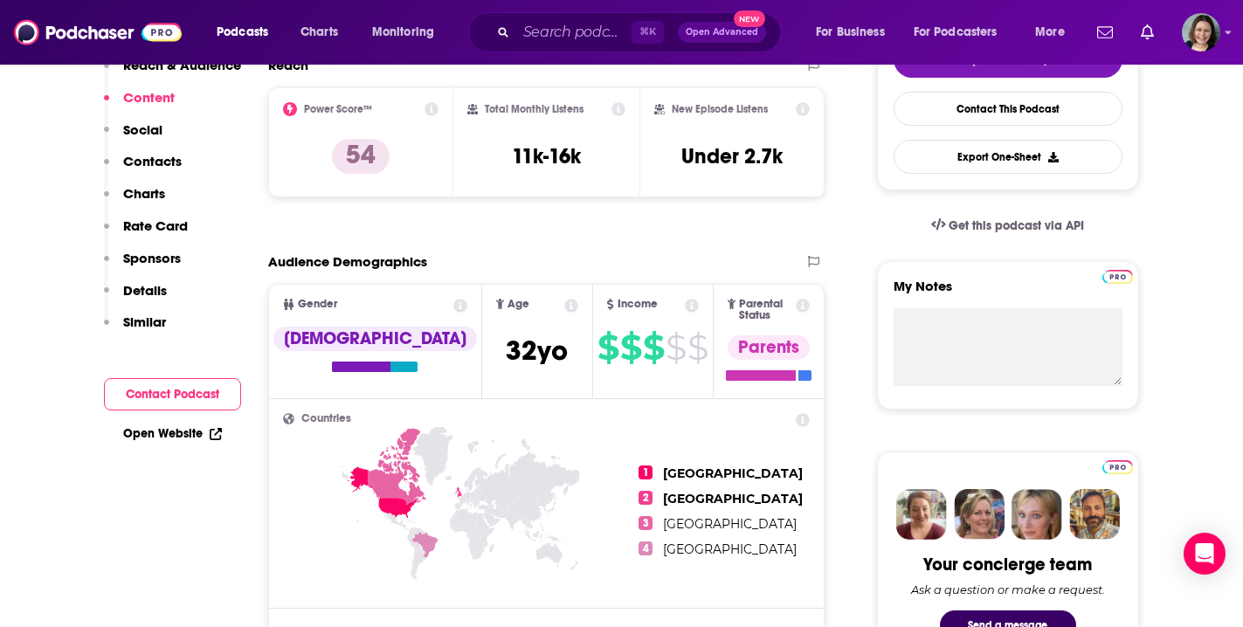
scroll to position [0, 0]
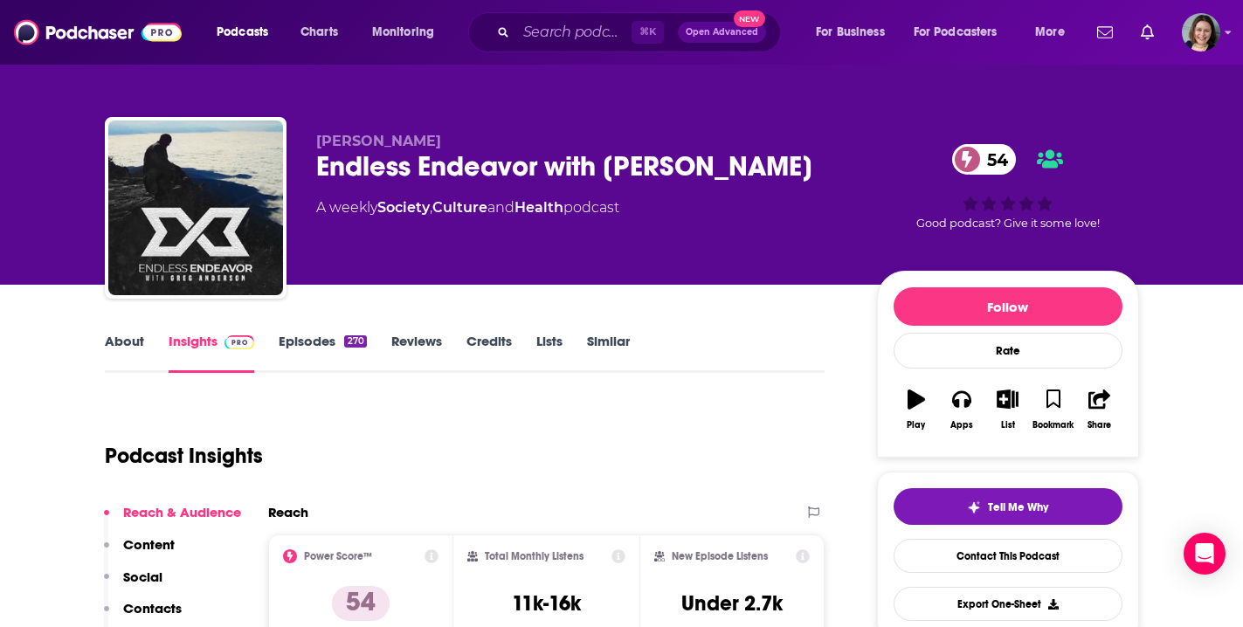
click at [327, 343] on link "Episodes 270" at bounding box center [322, 353] width 87 height 40
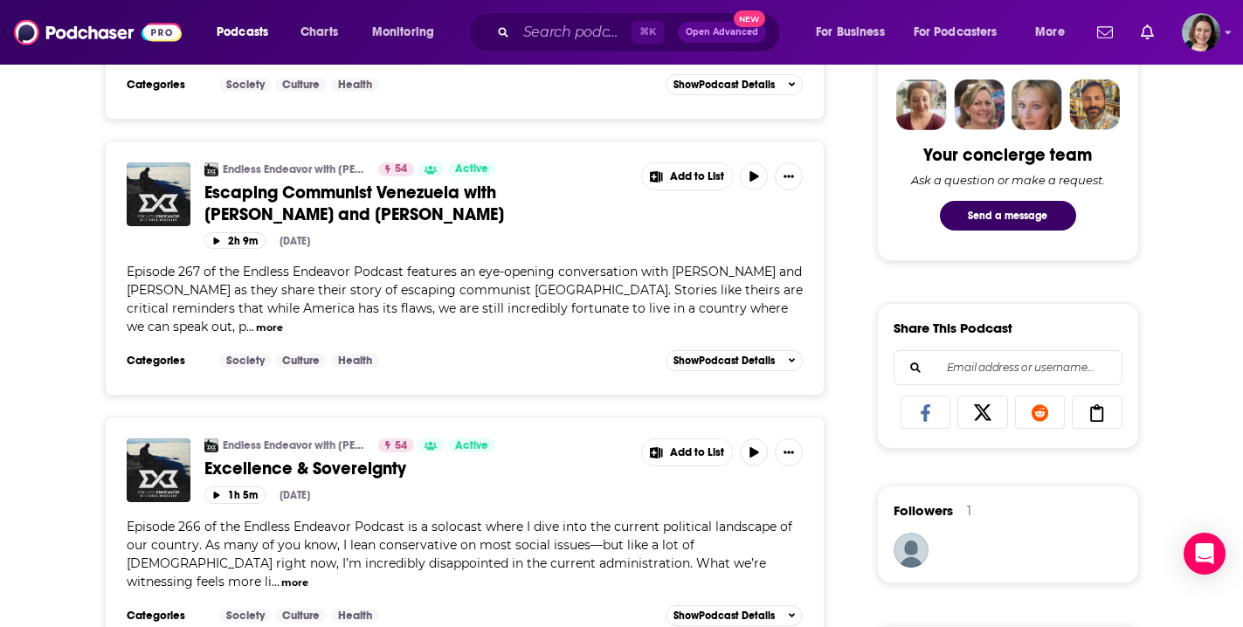
scroll to position [847, 0]
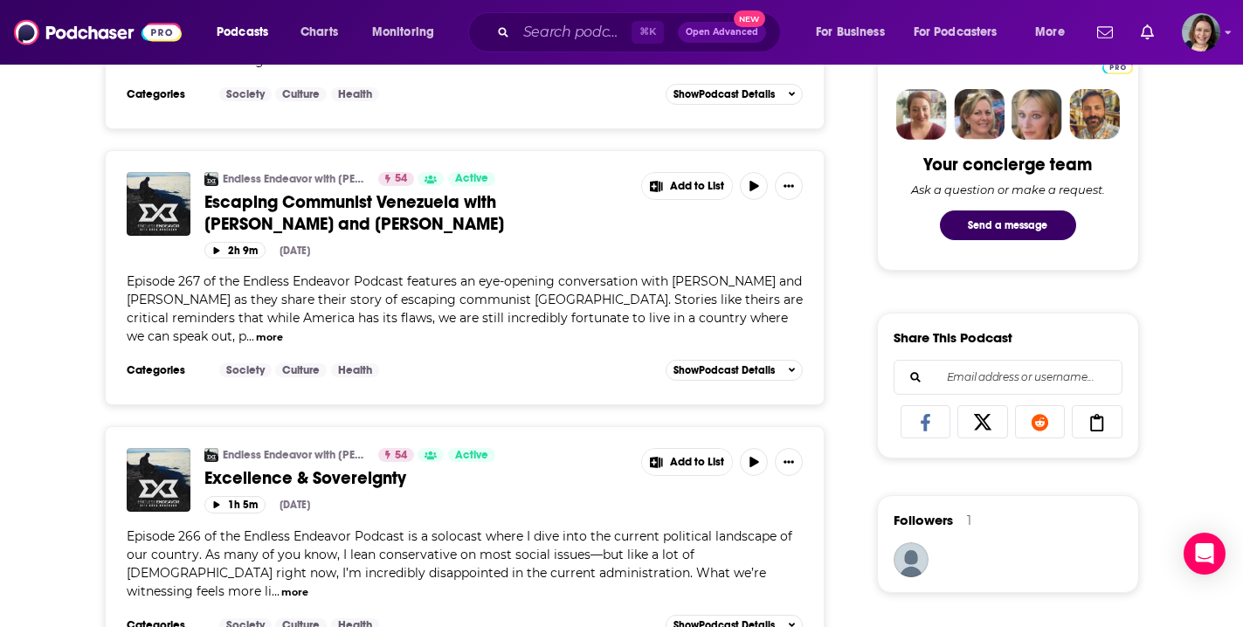
click at [504, 199] on span "Escaping Communist Venezuela with Luis and Isabella" at bounding box center [354, 213] width 300 height 44
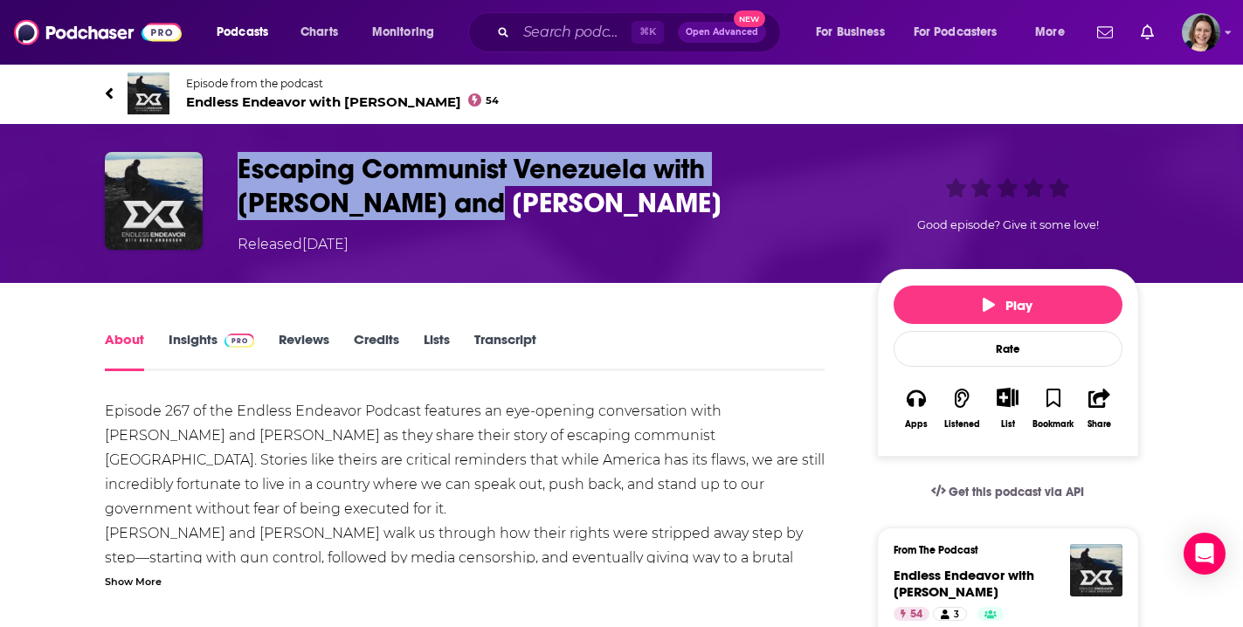
drag, startPoint x: 238, startPoint y: 171, endPoint x: 340, endPoint y: 201, distance: 106.4
click at [340, 201] on h1 "Escaping Communist Venezuela with Luis and Isabella" at bounding box center [544, 186] width 612 height 68
copy h1 "Escaping Communist Venezuela with Luis and Isabella"
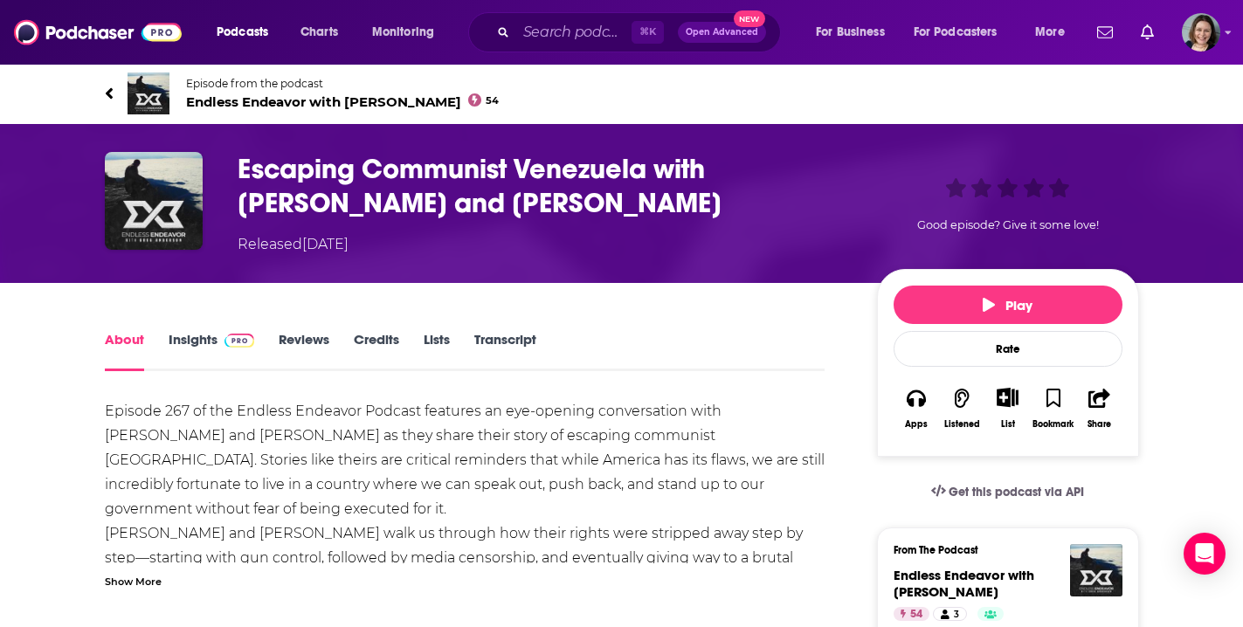
click at [140, 584] on div "Show More" at bounding box center [133, 580] width 57 height 17
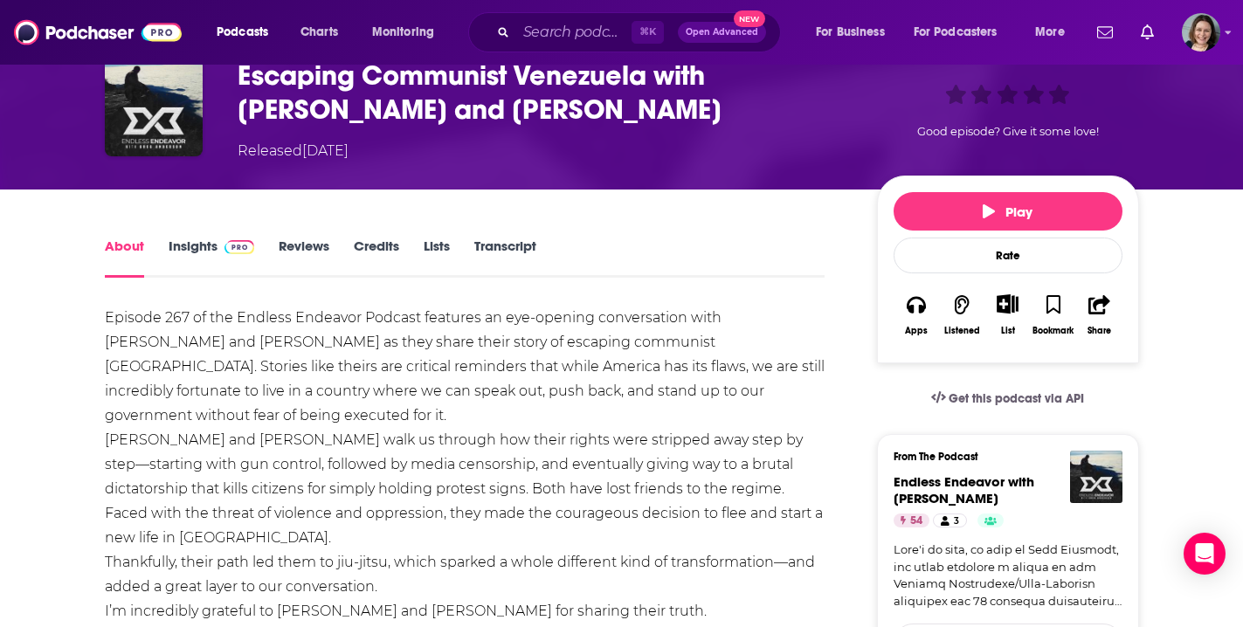
scroll to position [96, 0]
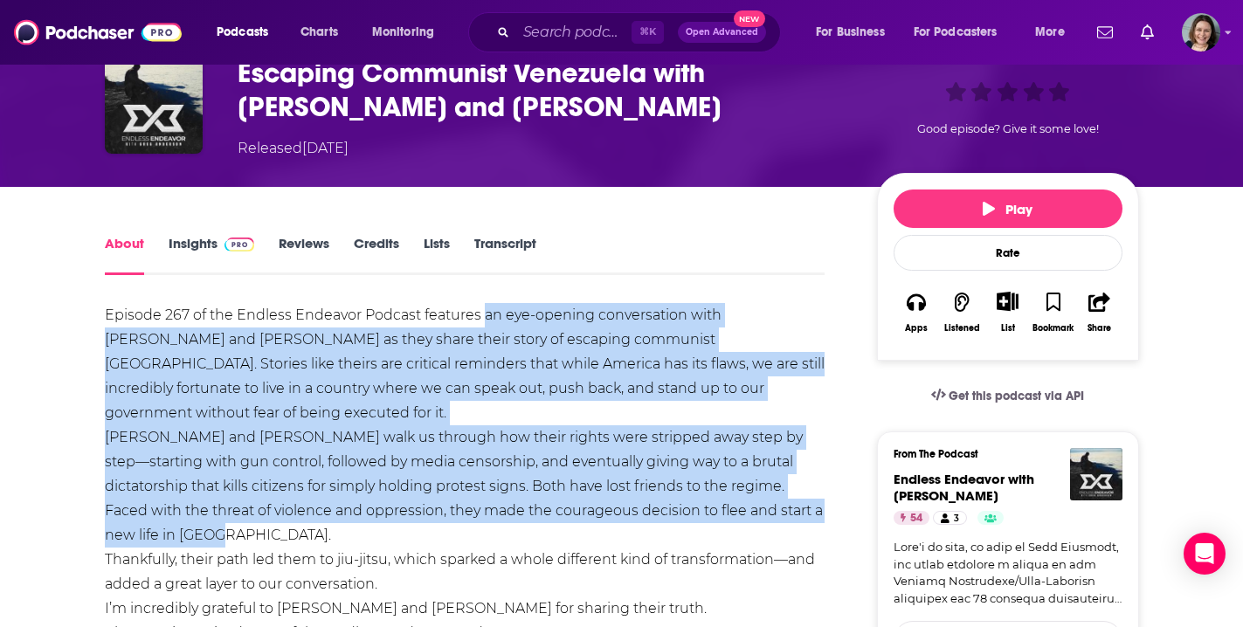
drag, startPoint x: 483, startPoint y: 316, endPoint x: 487, endPoint y: 504, distance: 187.9
copy div "an eye-opening conversation with Luis and Isabella as they share their story of…"
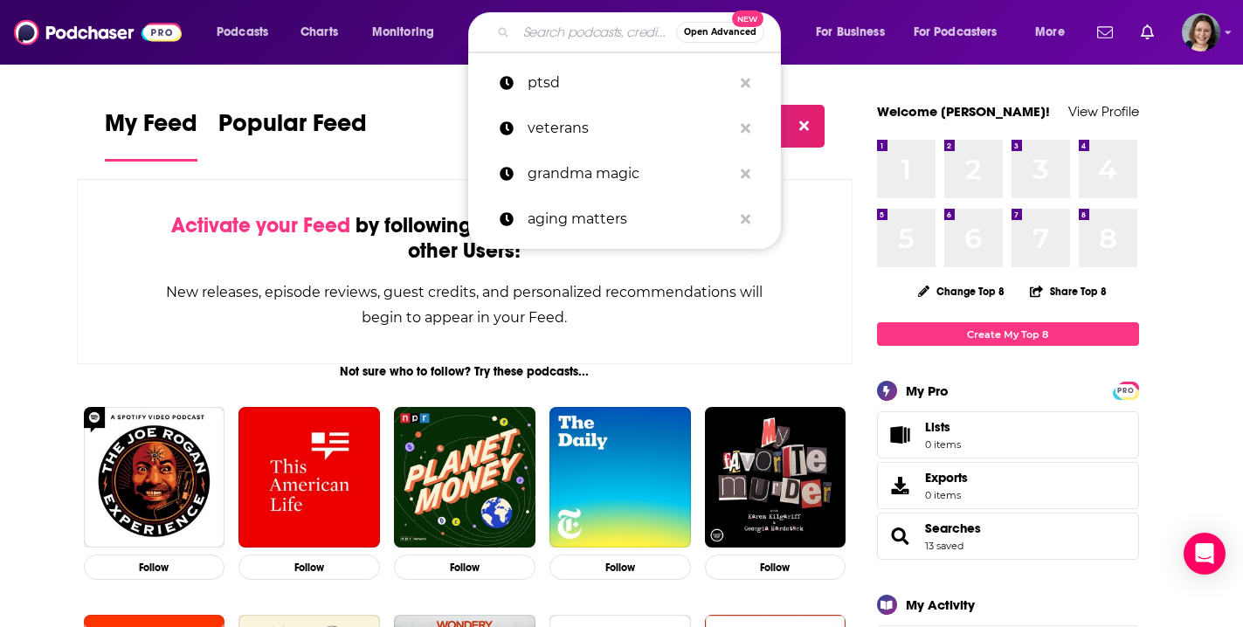
click at [572, 33] on input "Search podcasts, credits, & more..." at bounding box center [596, 32] width 160 height 28
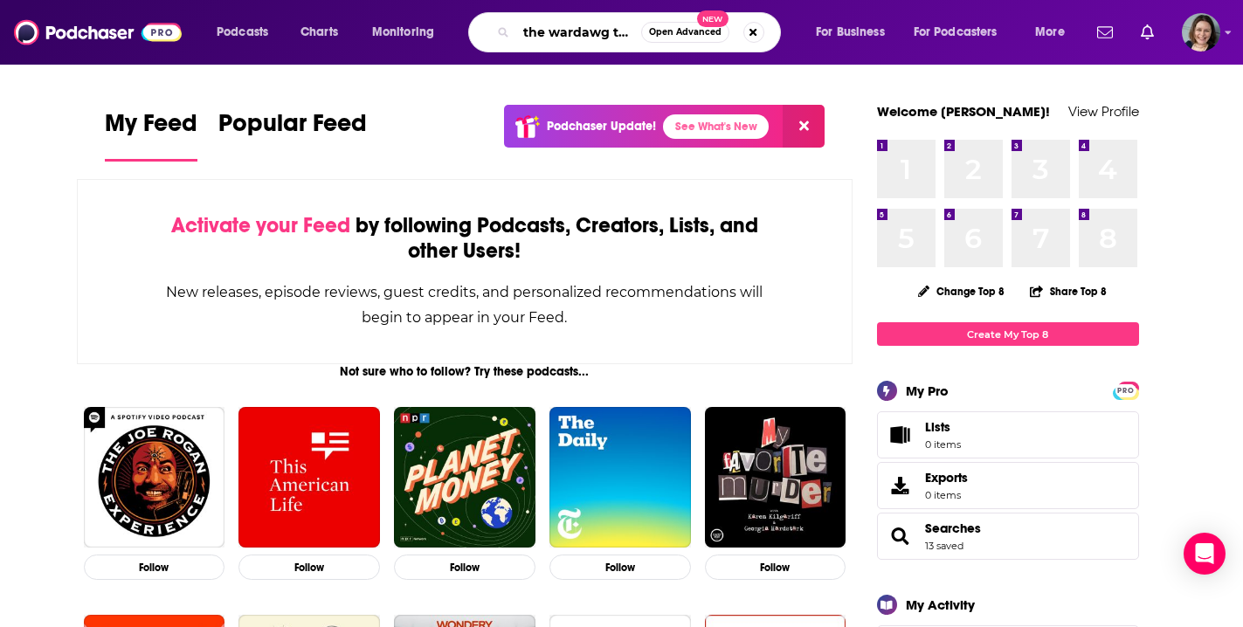
type input "the wardawg trail"
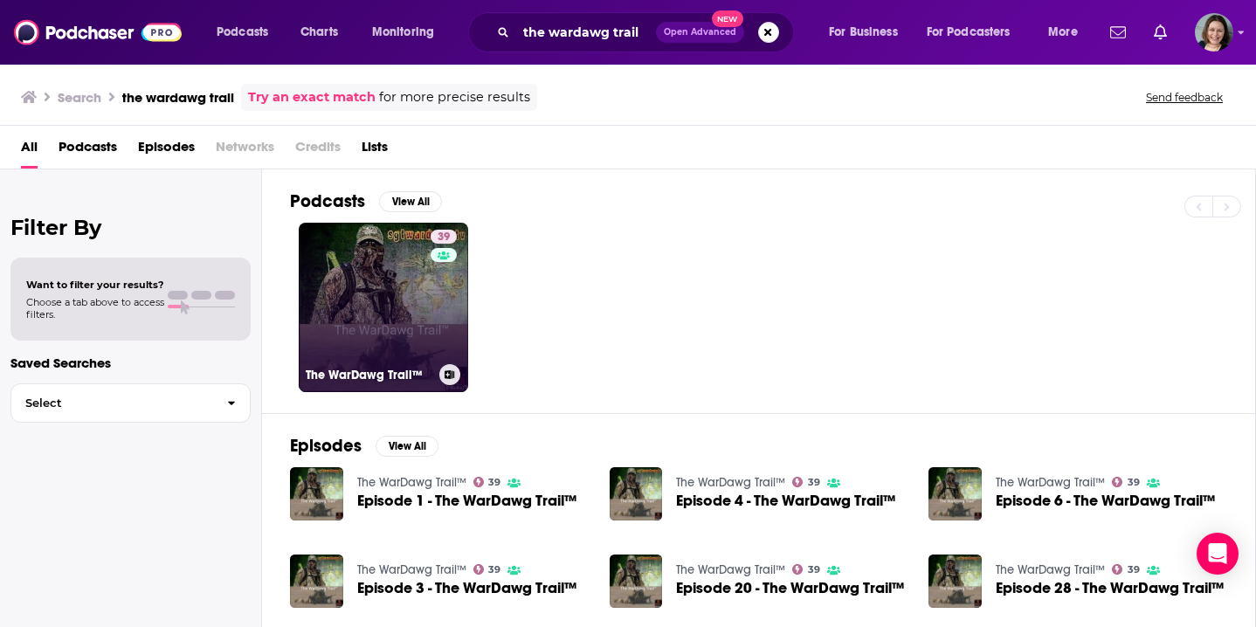
click at [391, 276] on link "39 The WarDawg Trail™" at bounding box center [383, 307] width 169 height 169
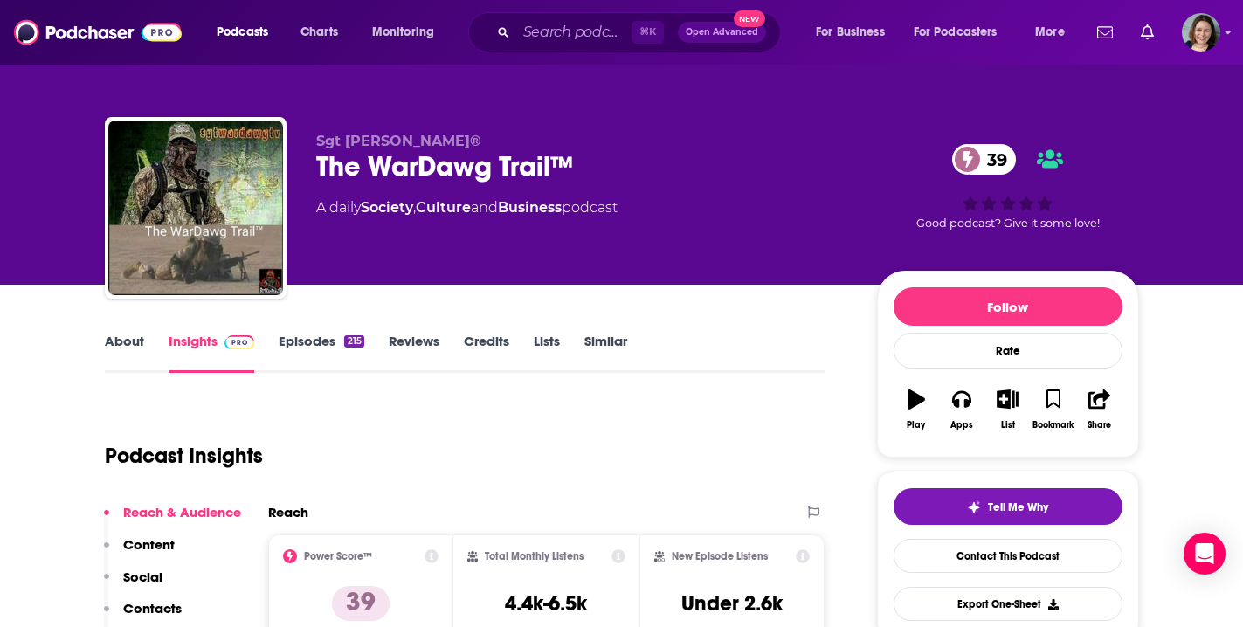
click at [295, 343] on link "Episodes 215" at bounding box center [321, 353] width 85 height 40
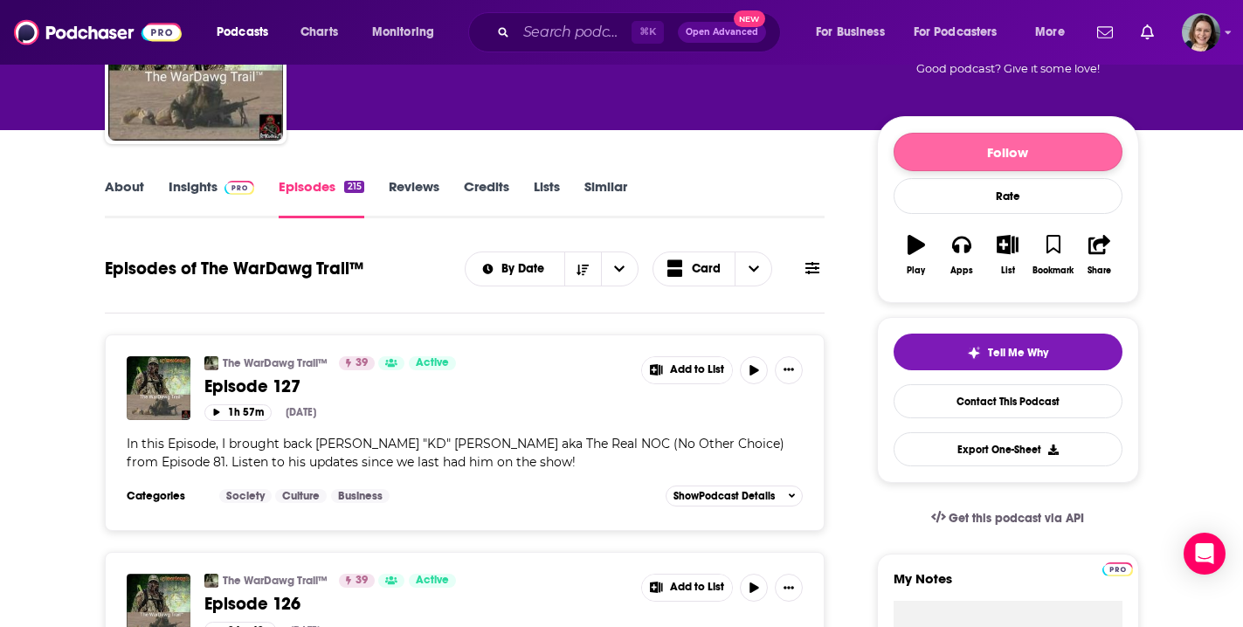
scroll to position [335, 0]
